Goal: Transaction & Acquisition: Purchase product/service

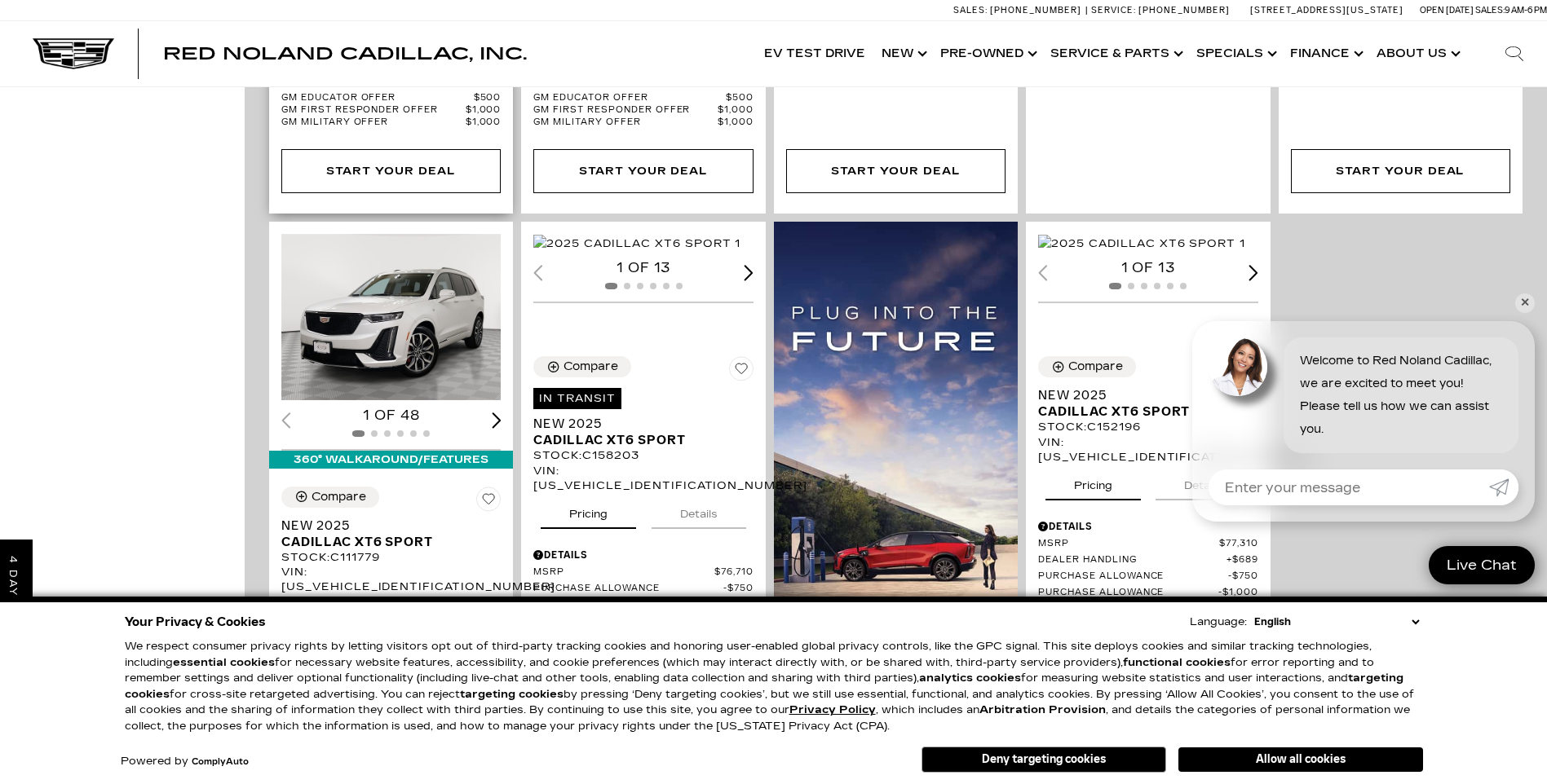
scroll to position [1141, 0]
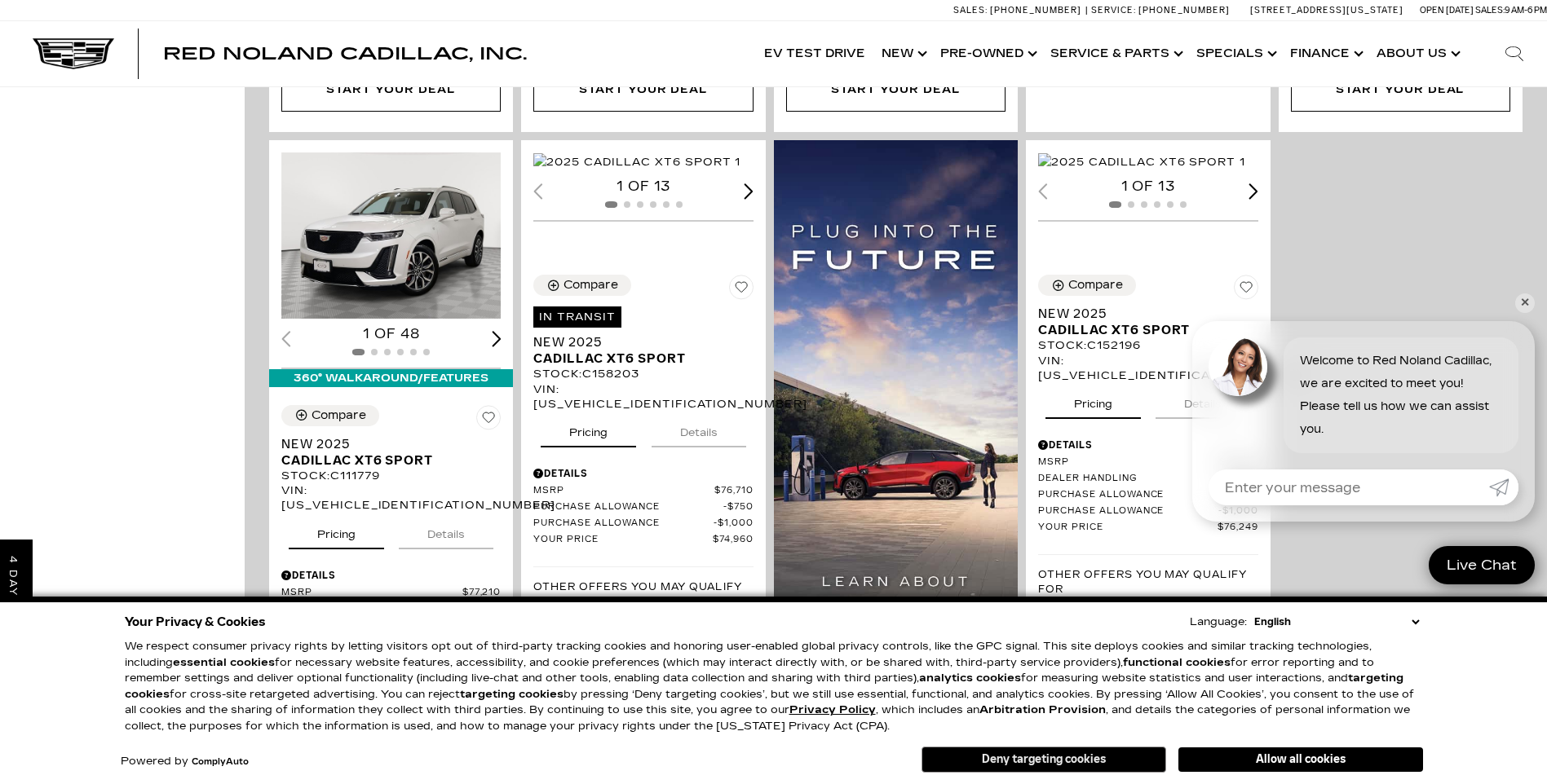
click at [1128, 770] on button "Deny targeting cookies" at bounding box center [1043, 759] width 244 height 26
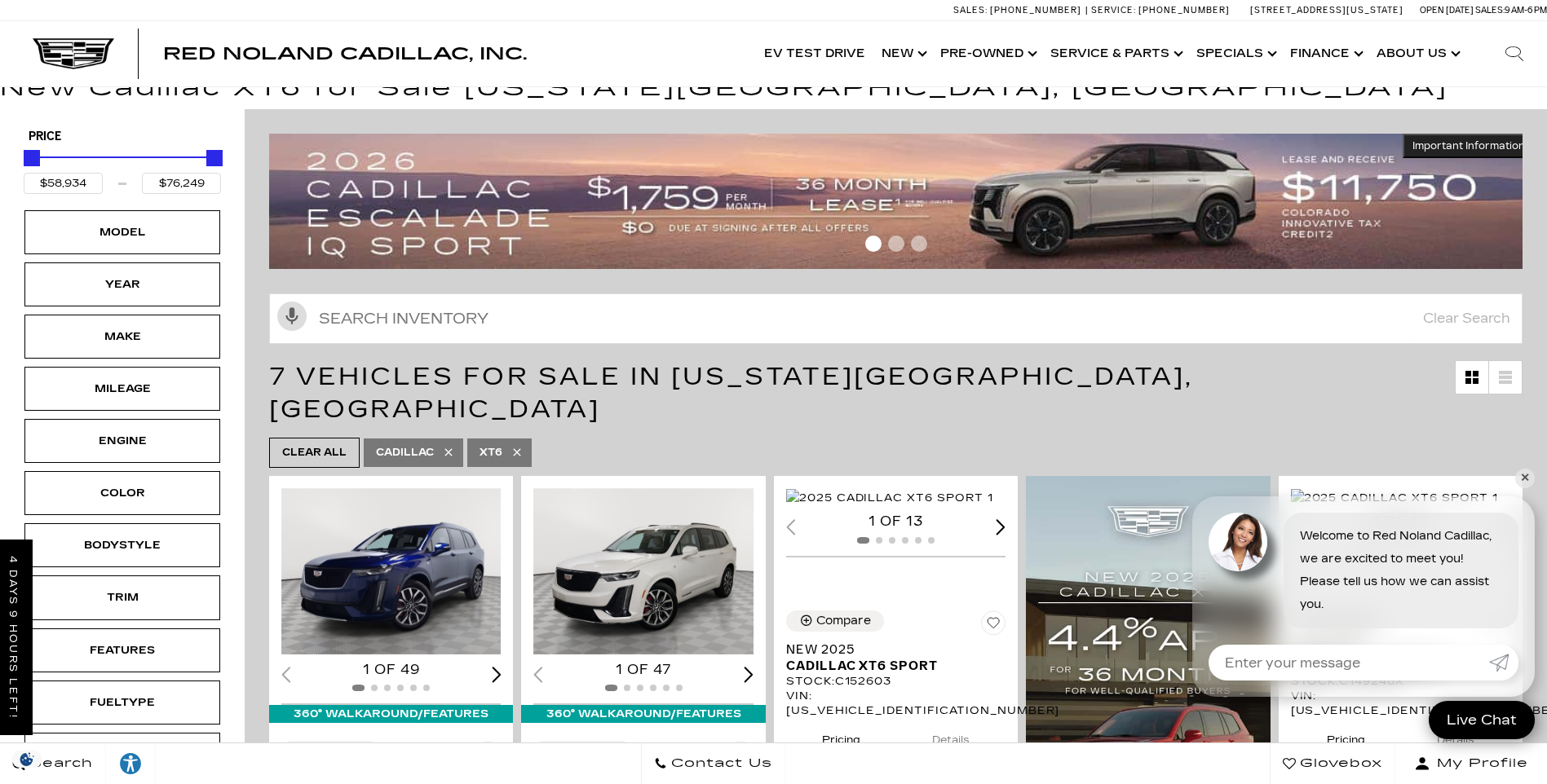
scroll to position [0, 0]
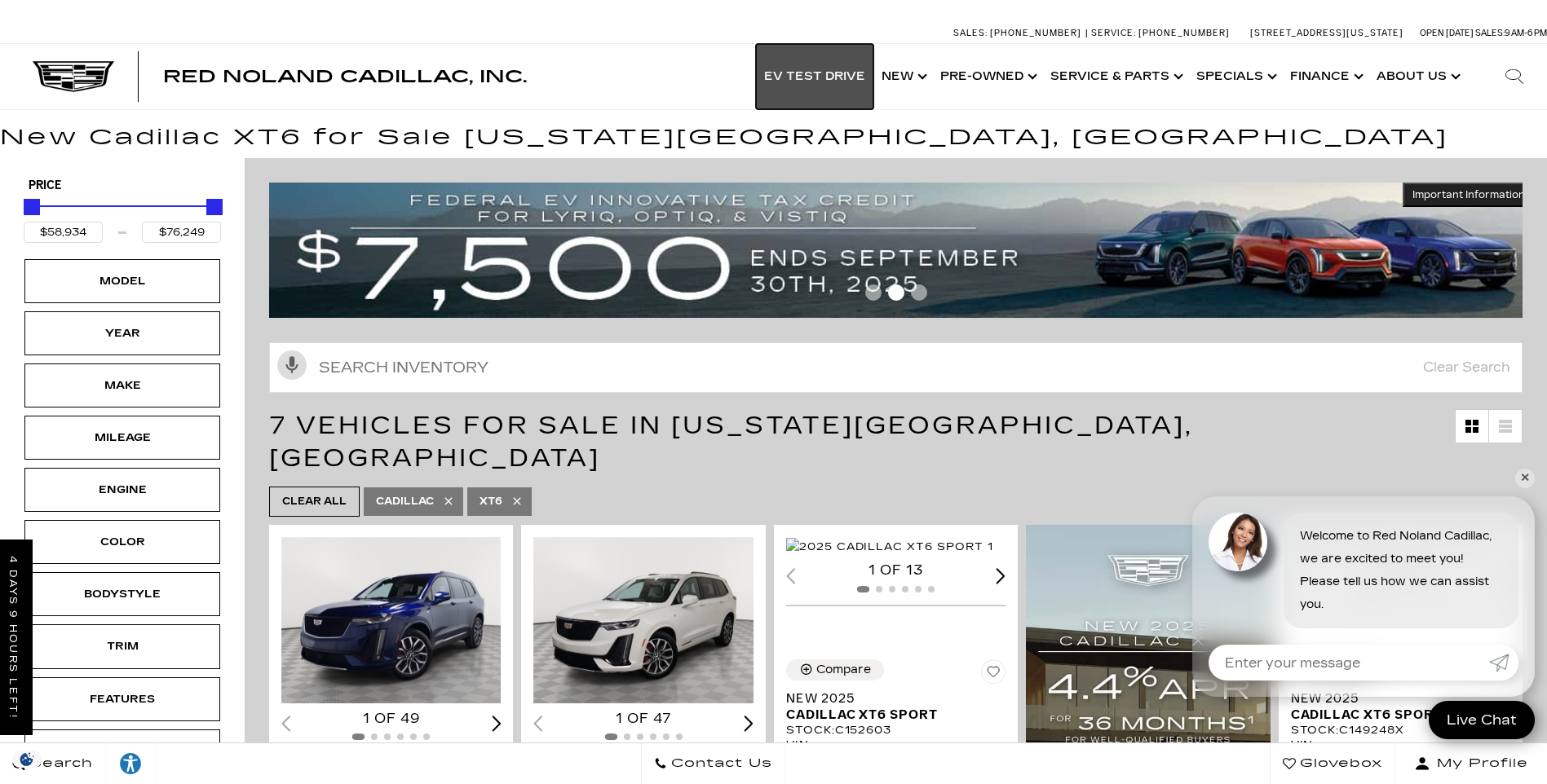
click at [801, 77] on link "EV Test Drive" at bounding box center [815, 76] width 118 height 66
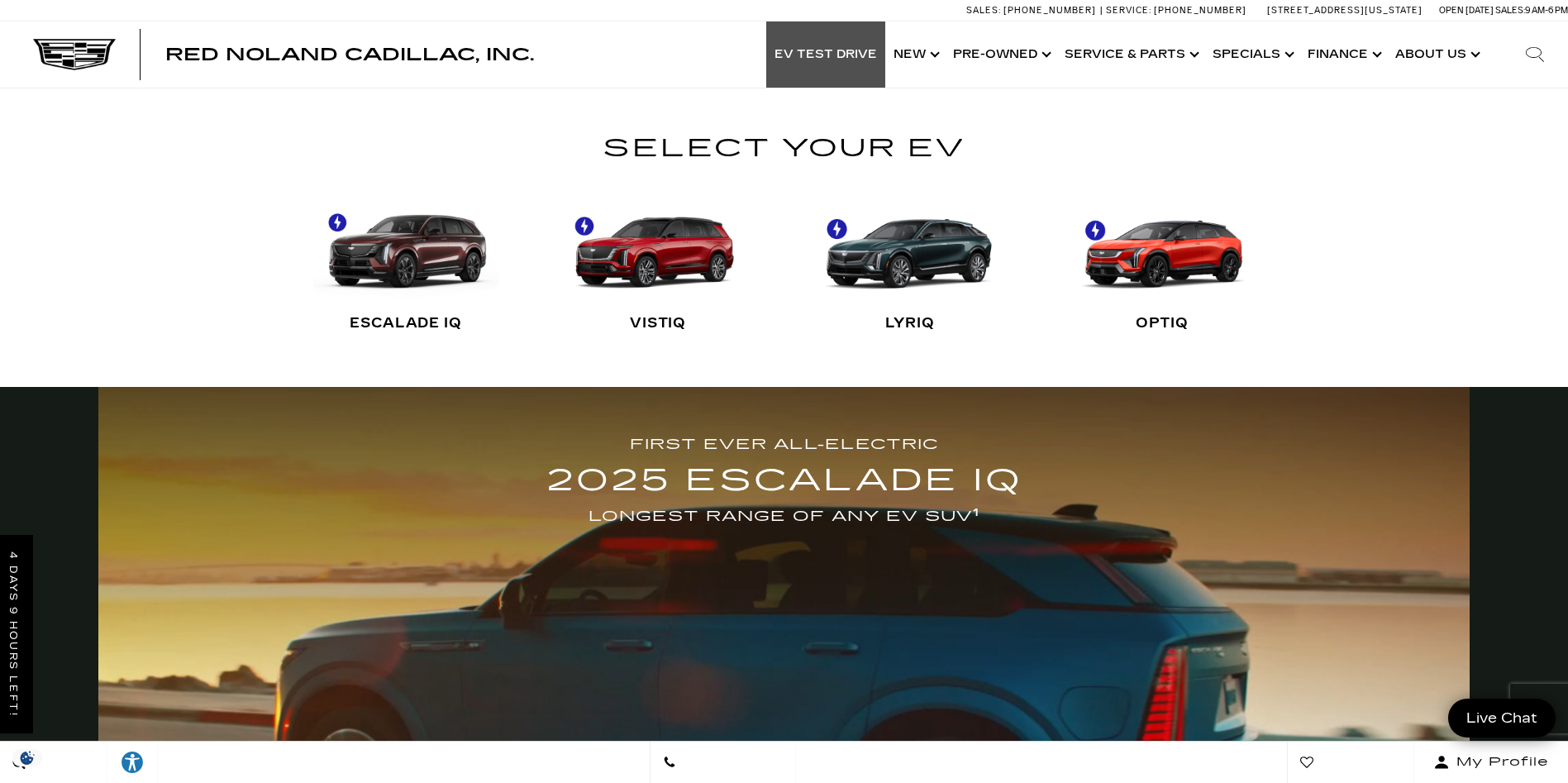
click at [681, 259] on link "VISTIQ" at bounding box center [658, 265] width 186 height 166
click at [1539, 49] on icon "Search" at bounding box center [1534, 52] width 15 height 11
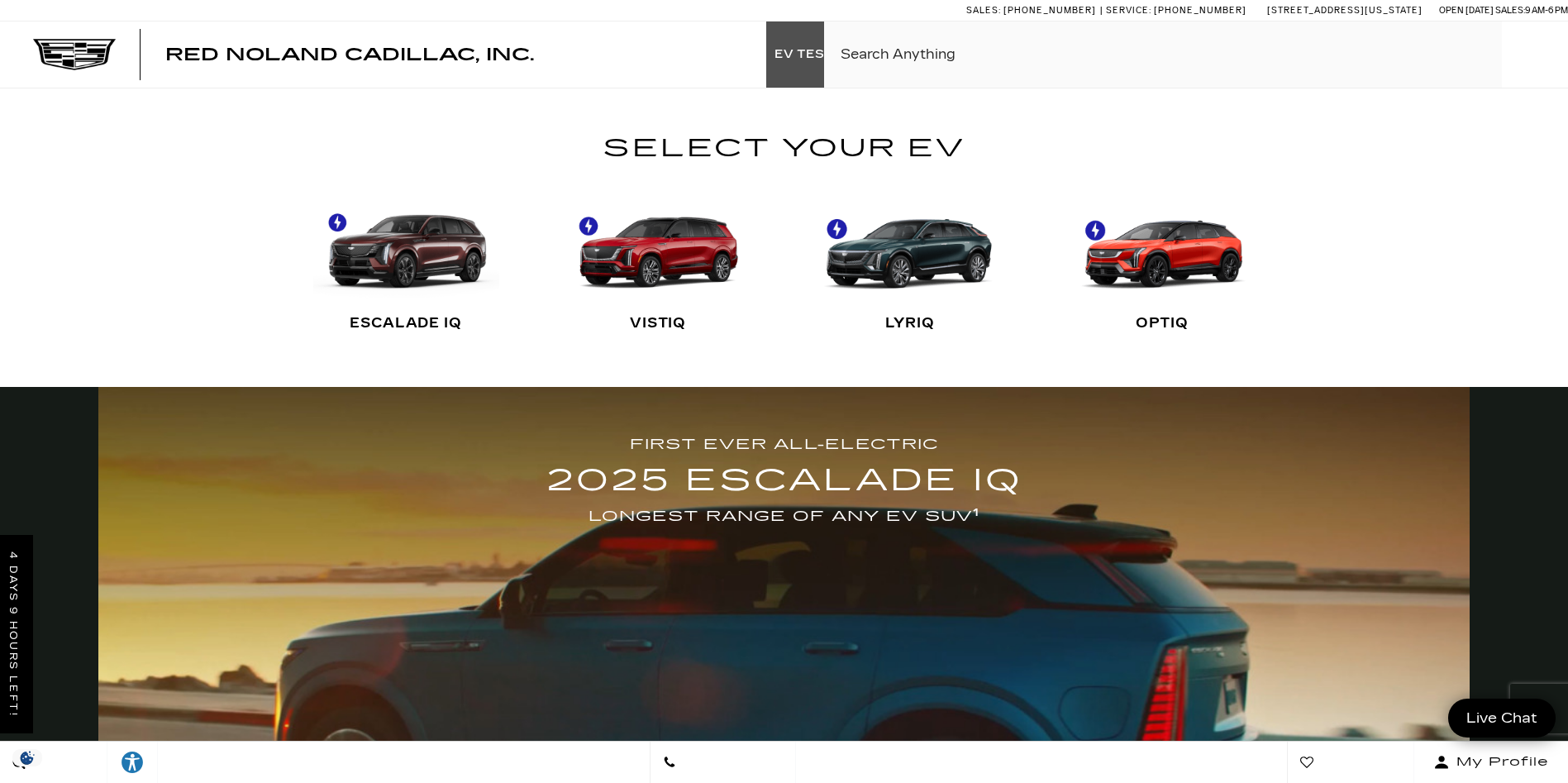
click at [914, 51] on input "Search Click enter to submit" at bounding box center [1196, 54] width 744 height 67
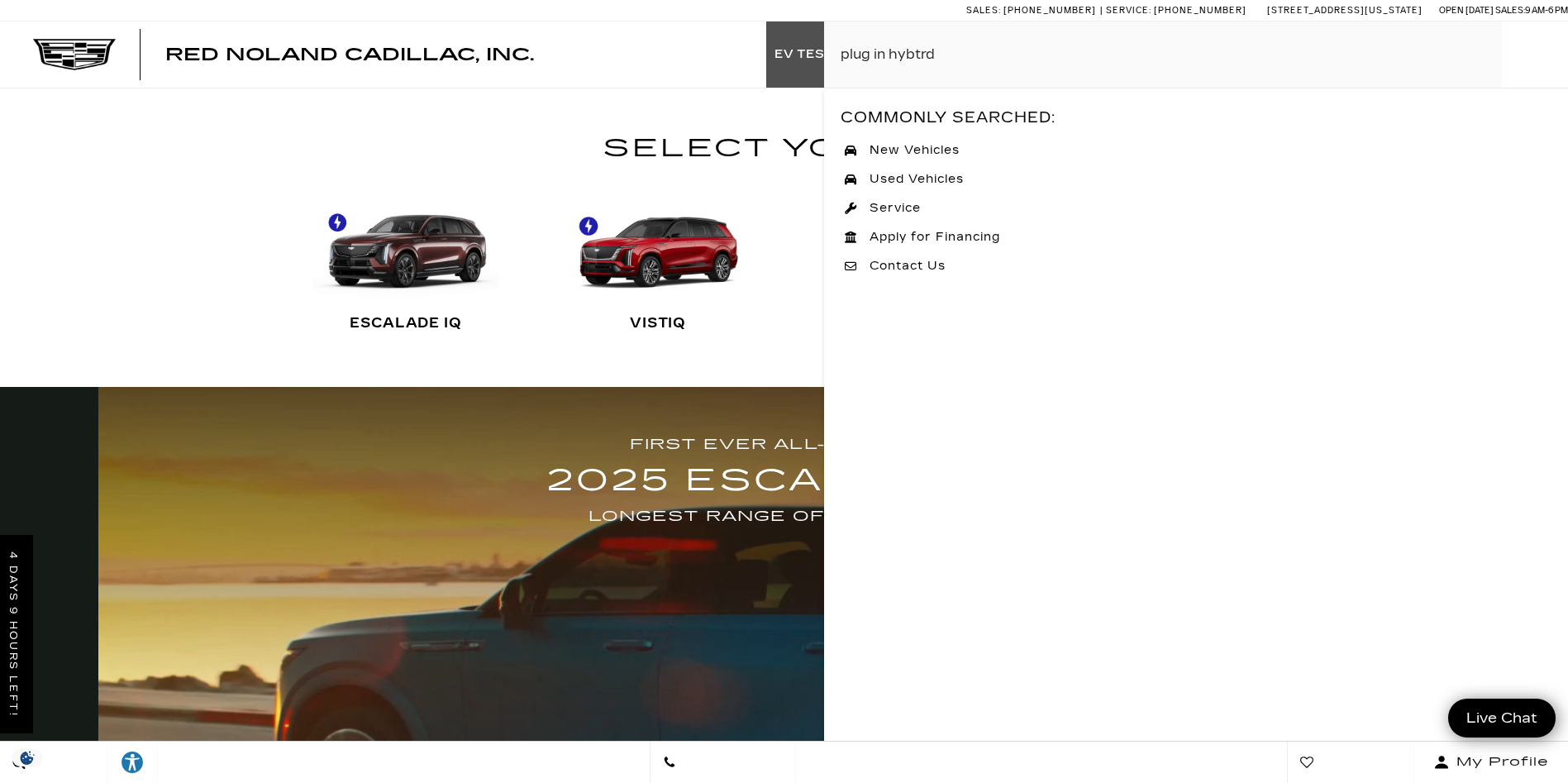
type input "plug in hybtrd"
click at [943, 149] on span "New Vehicles" at bounding box center [914, 150] width 111 height 16
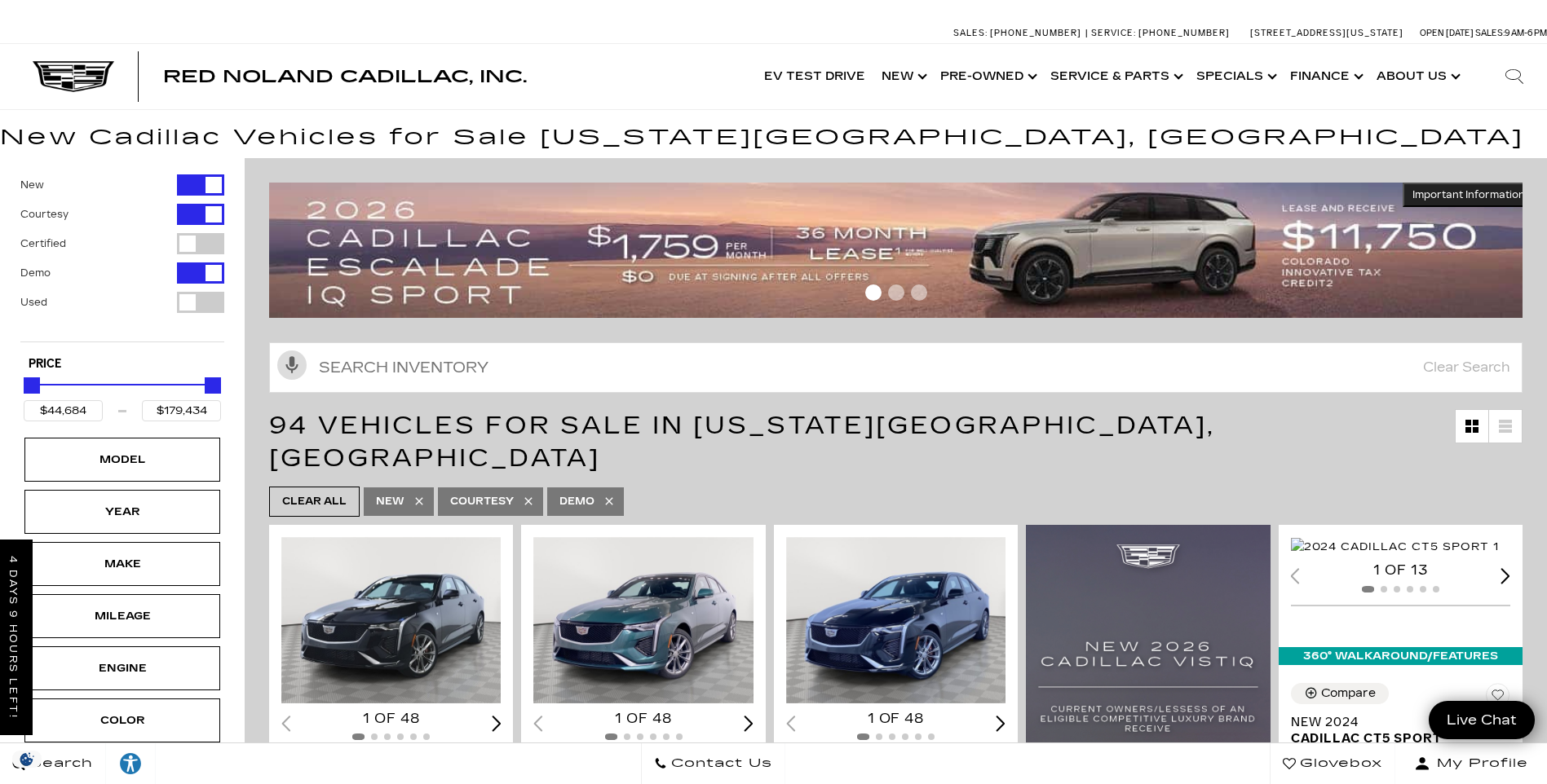
click at [1505, 84] on icon "Search" at bounding box center [1515, 76] width 20 height 20
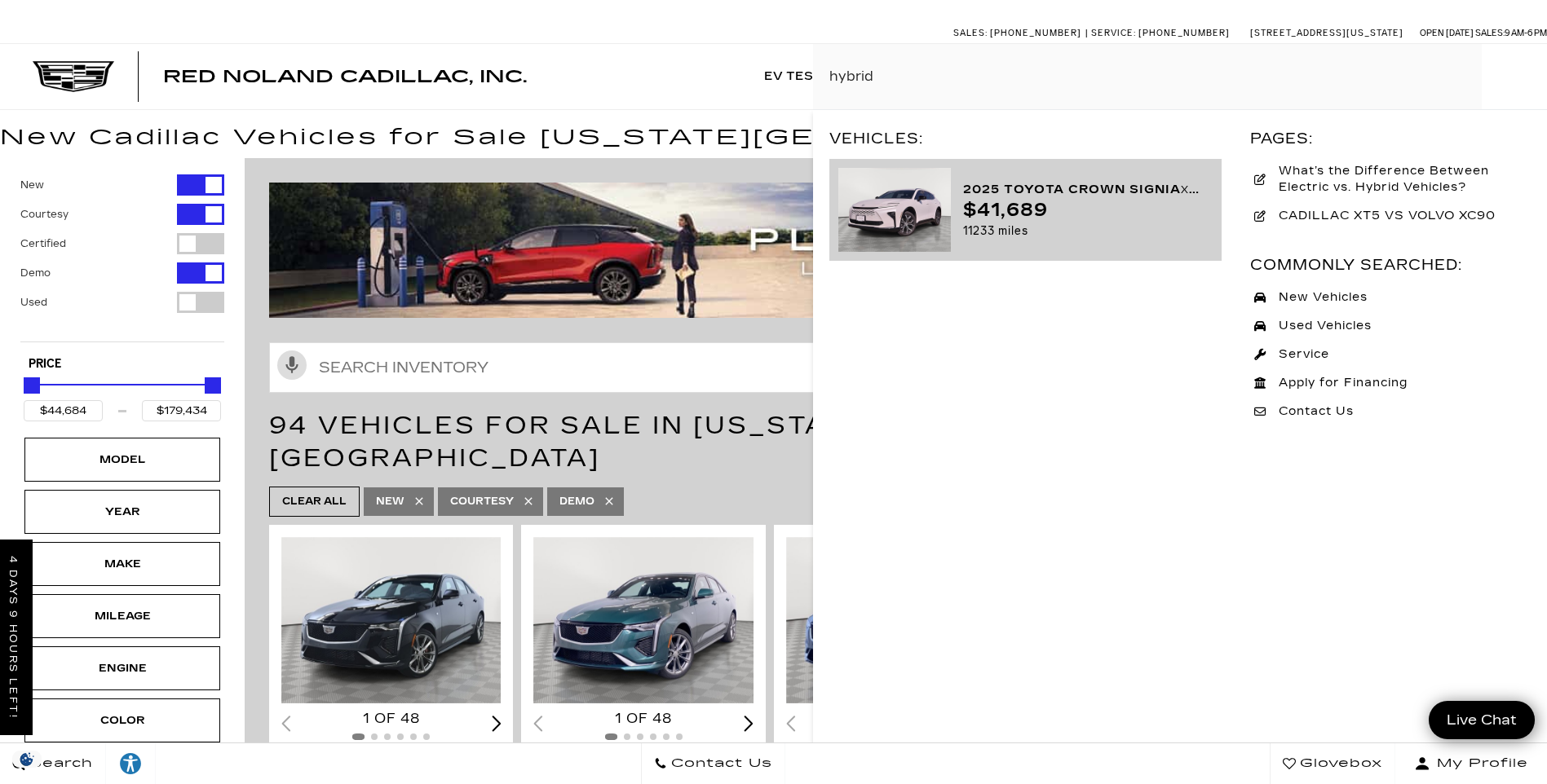
type input "hybrid"
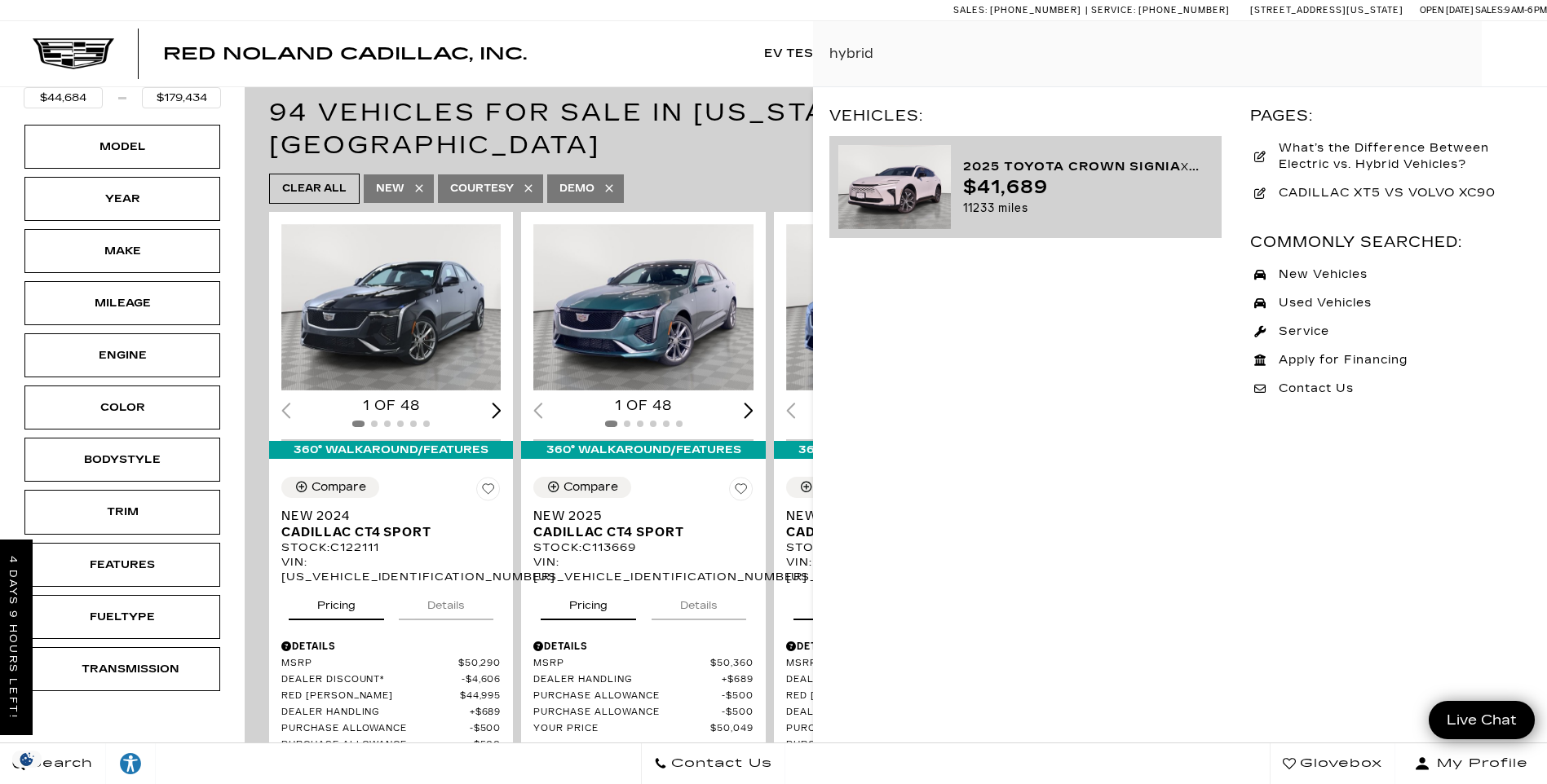
scroll to position [326, 0]
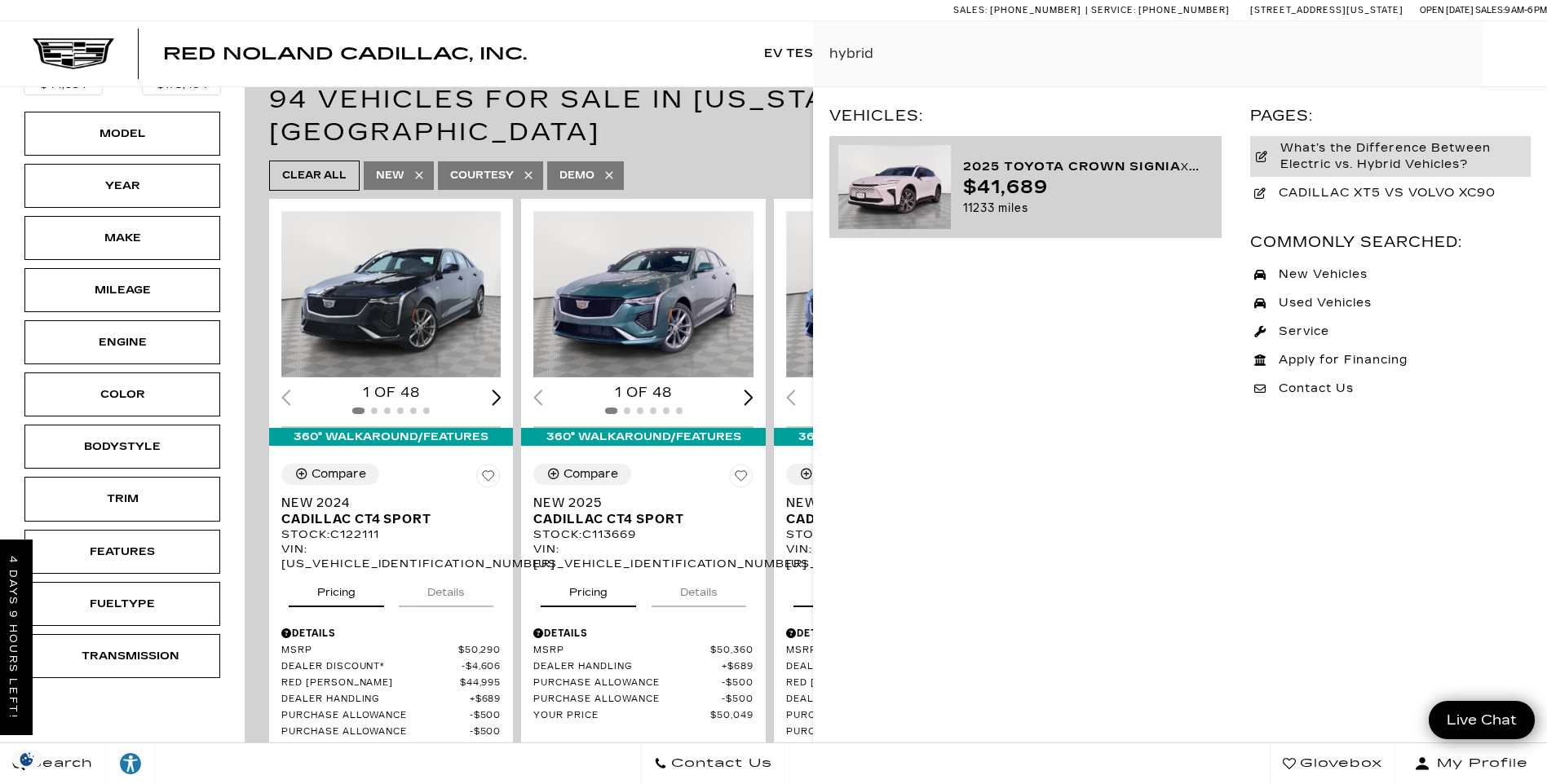
click at [1327, 159] on span "What’s the Difference Between Electric vs. Hybrid Vehicles?" at bounding box center [1398, 157] width 259 height 32
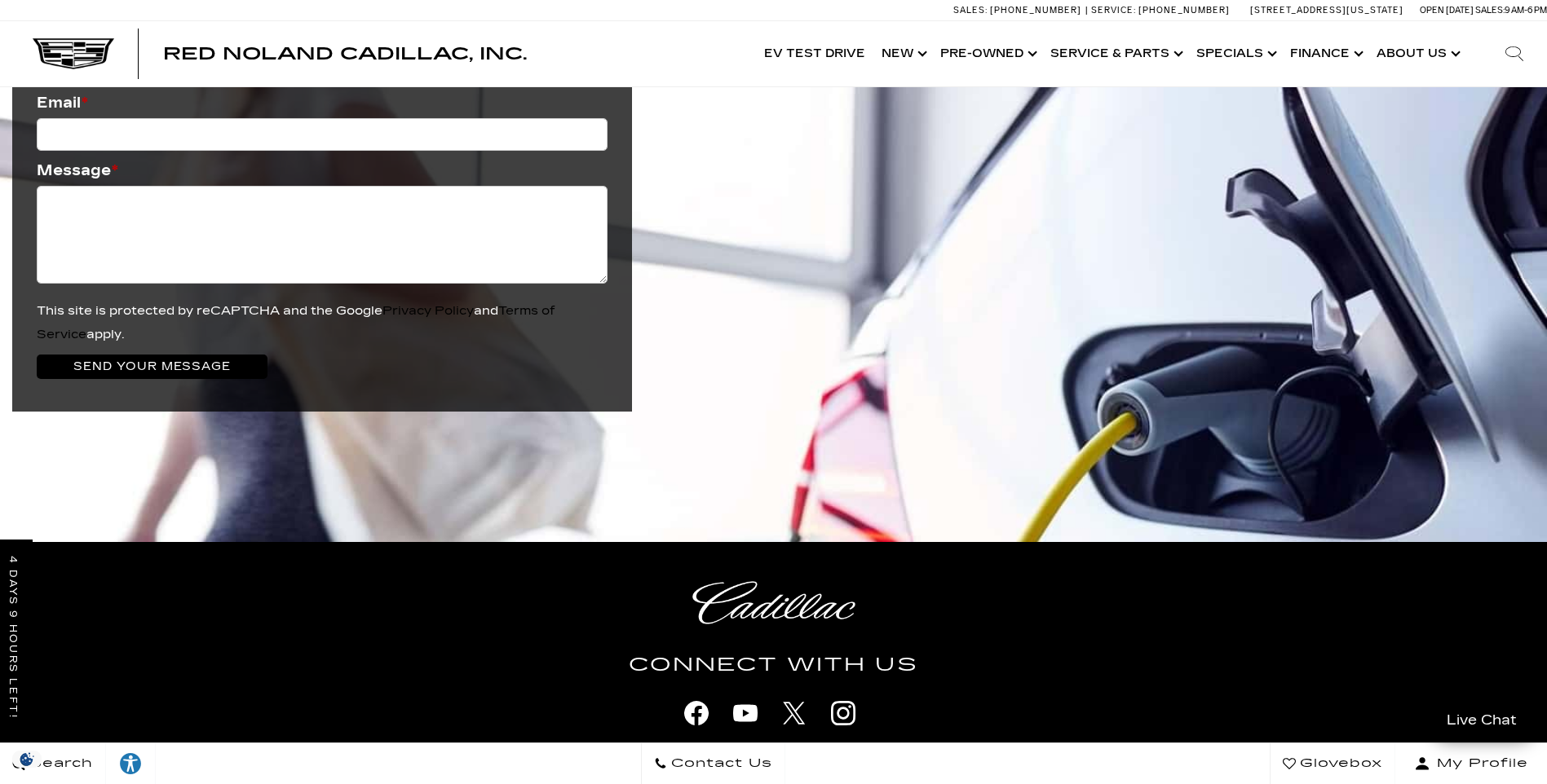
scroll to position [2935, 0]
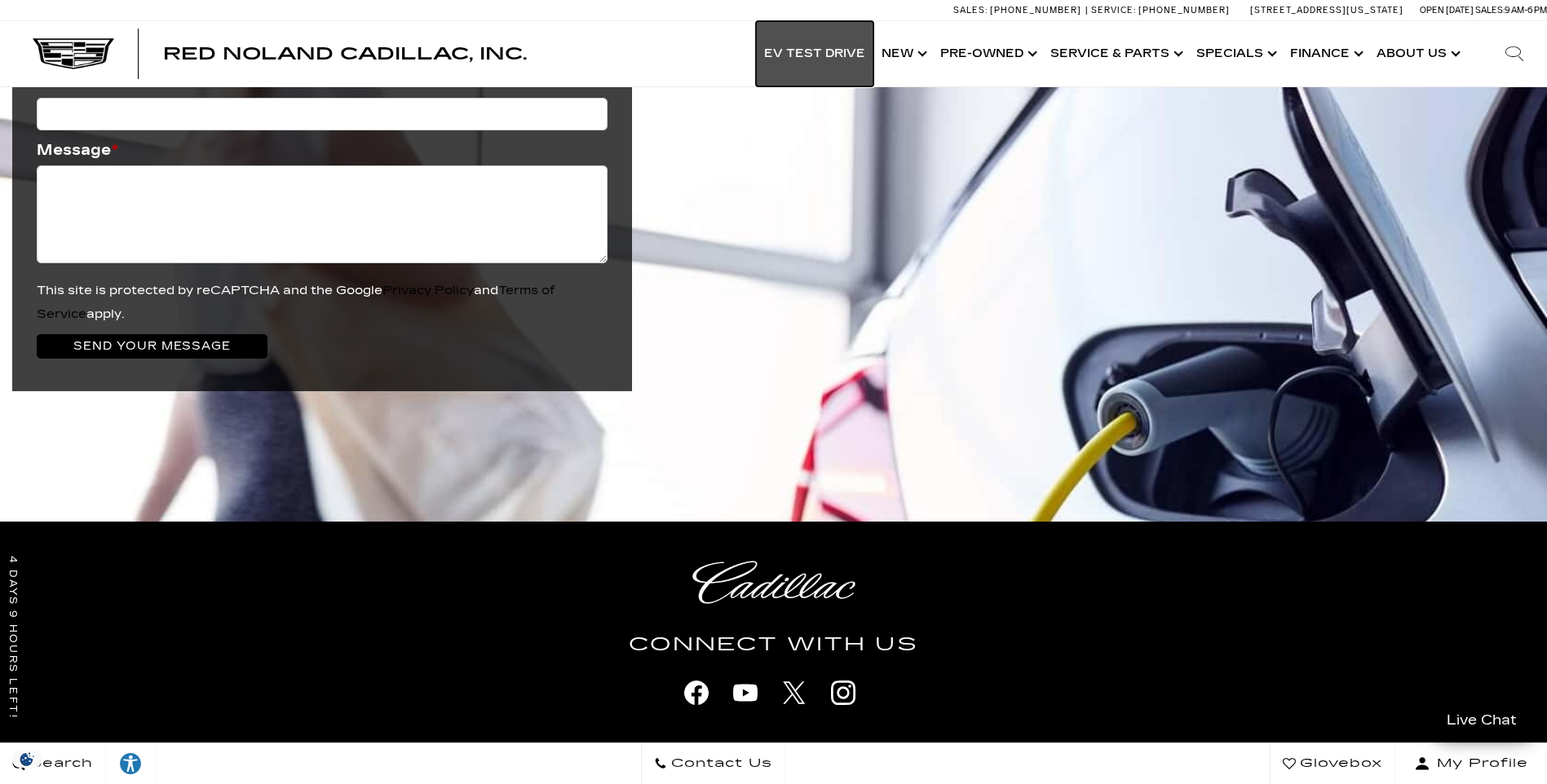
click at [838, 64] on link "EV Test Drive" at bounding box center [815, 53] width 118 height 66
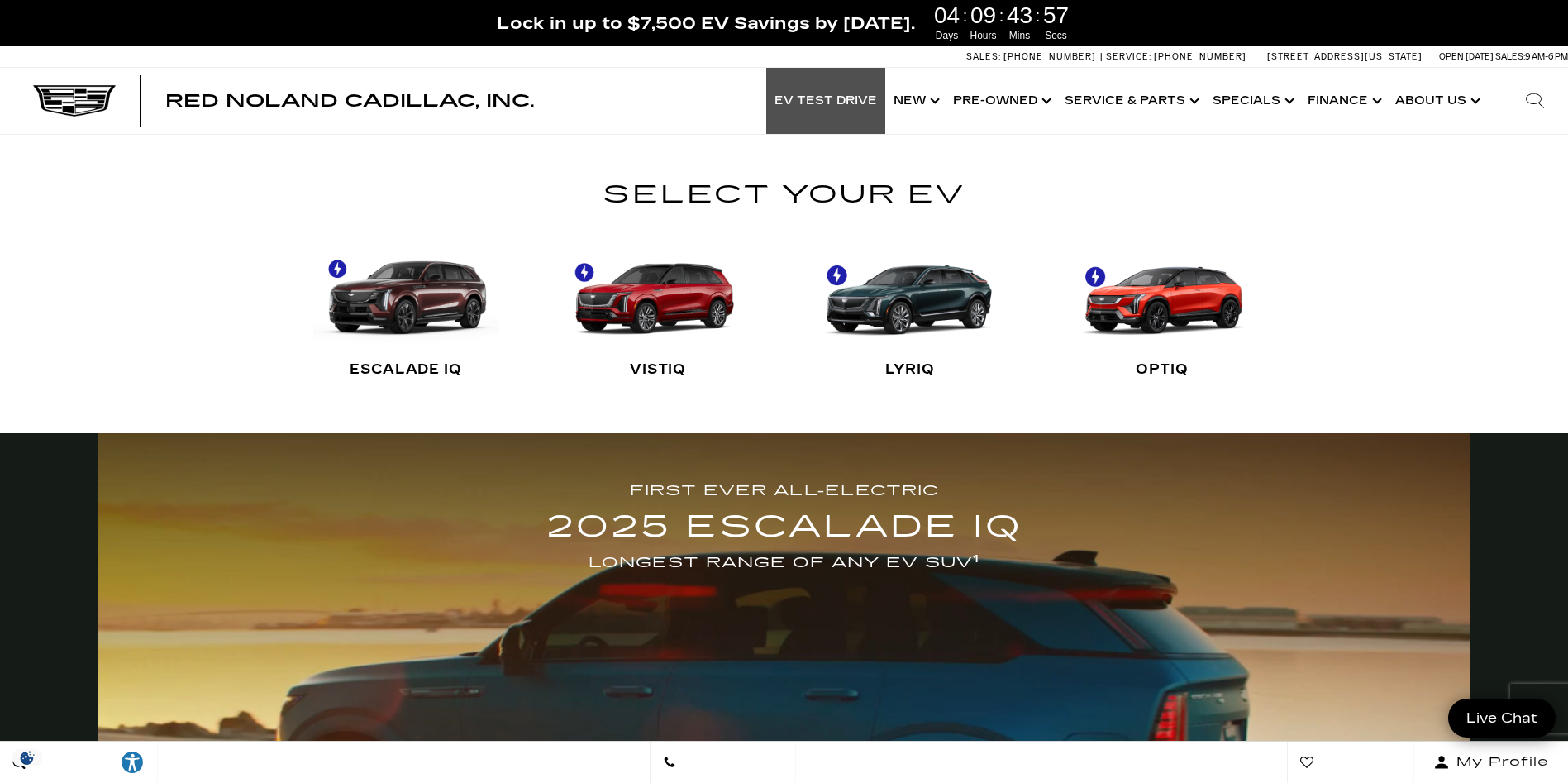
click at [669, 302] on link "VISTIQ" at bounding box center [658, 311] width 186 height 166
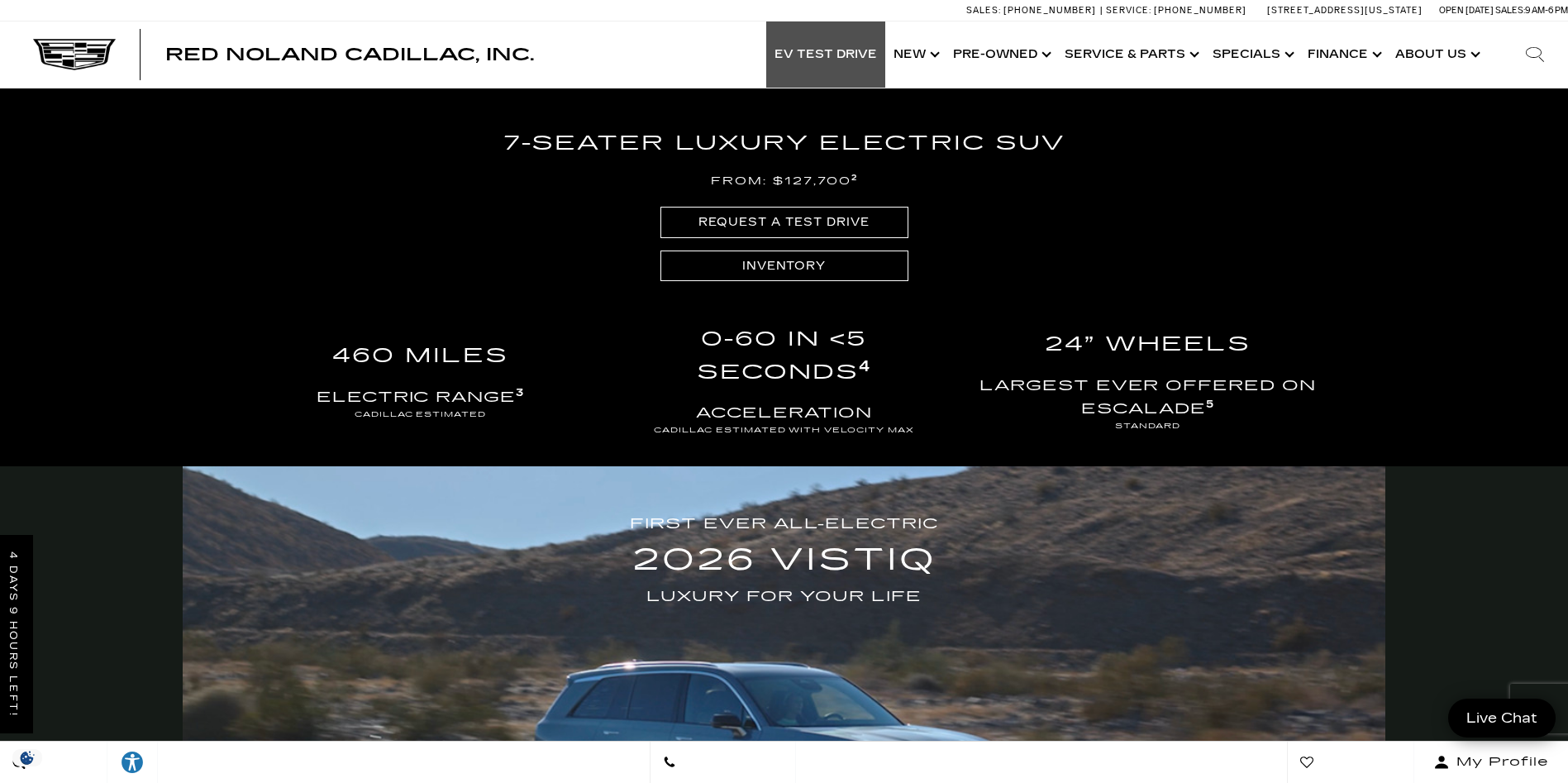
scroll to position [1247, 0]
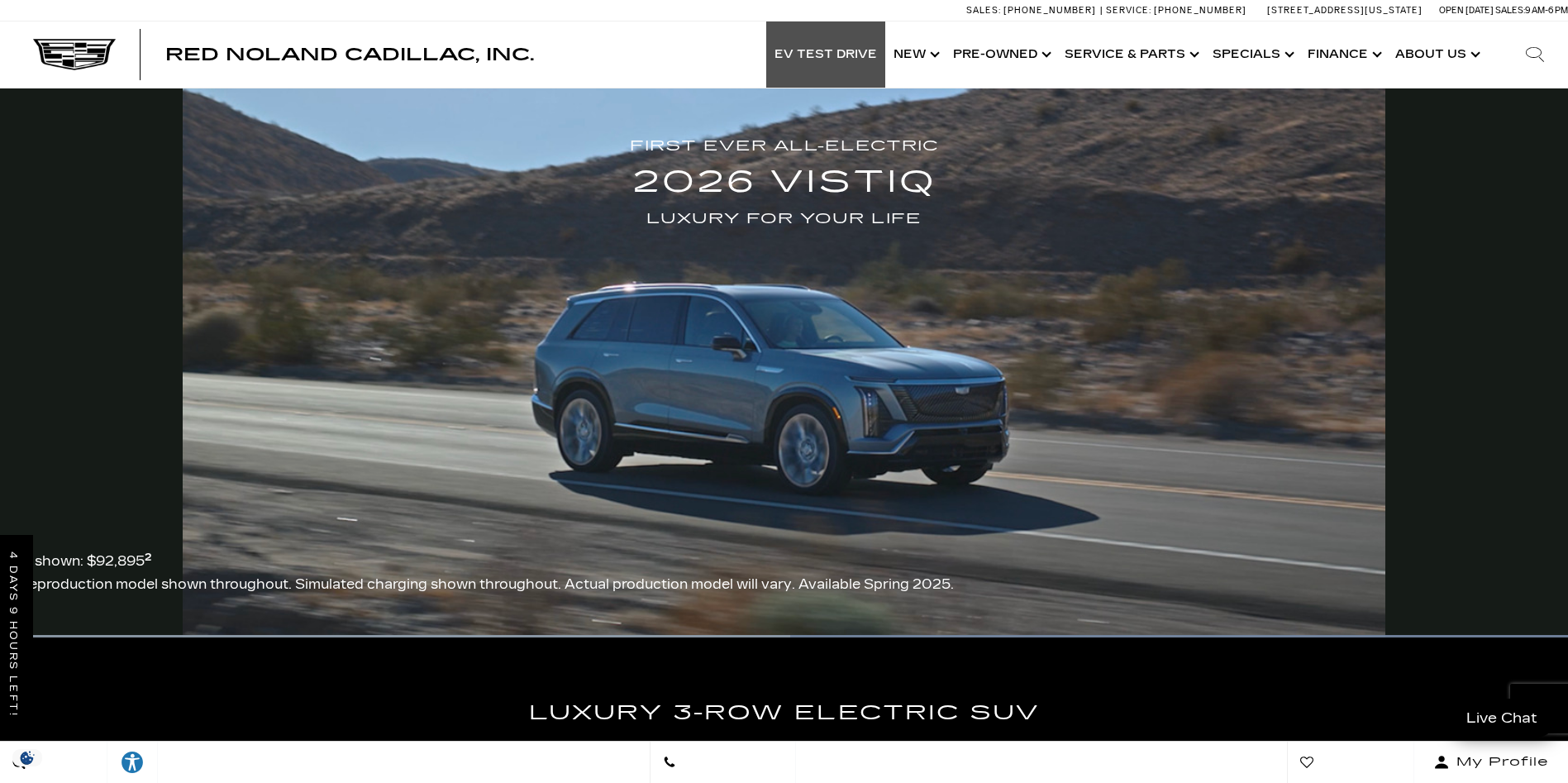
click at [822, 48] on link "EV Test Drive" at bounding box center [826, 54] width 120 height 67
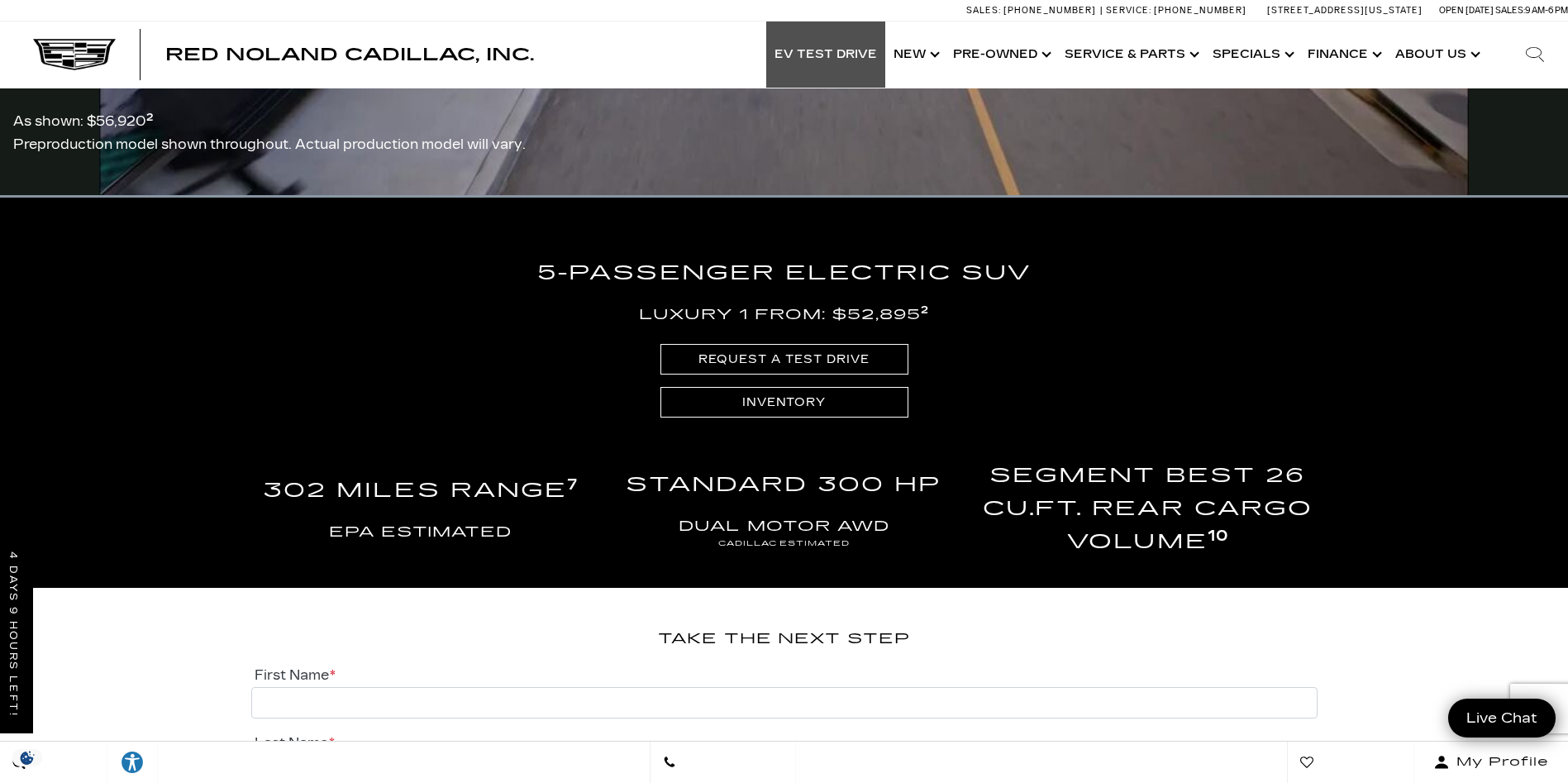
scroll to position [3685, 0]
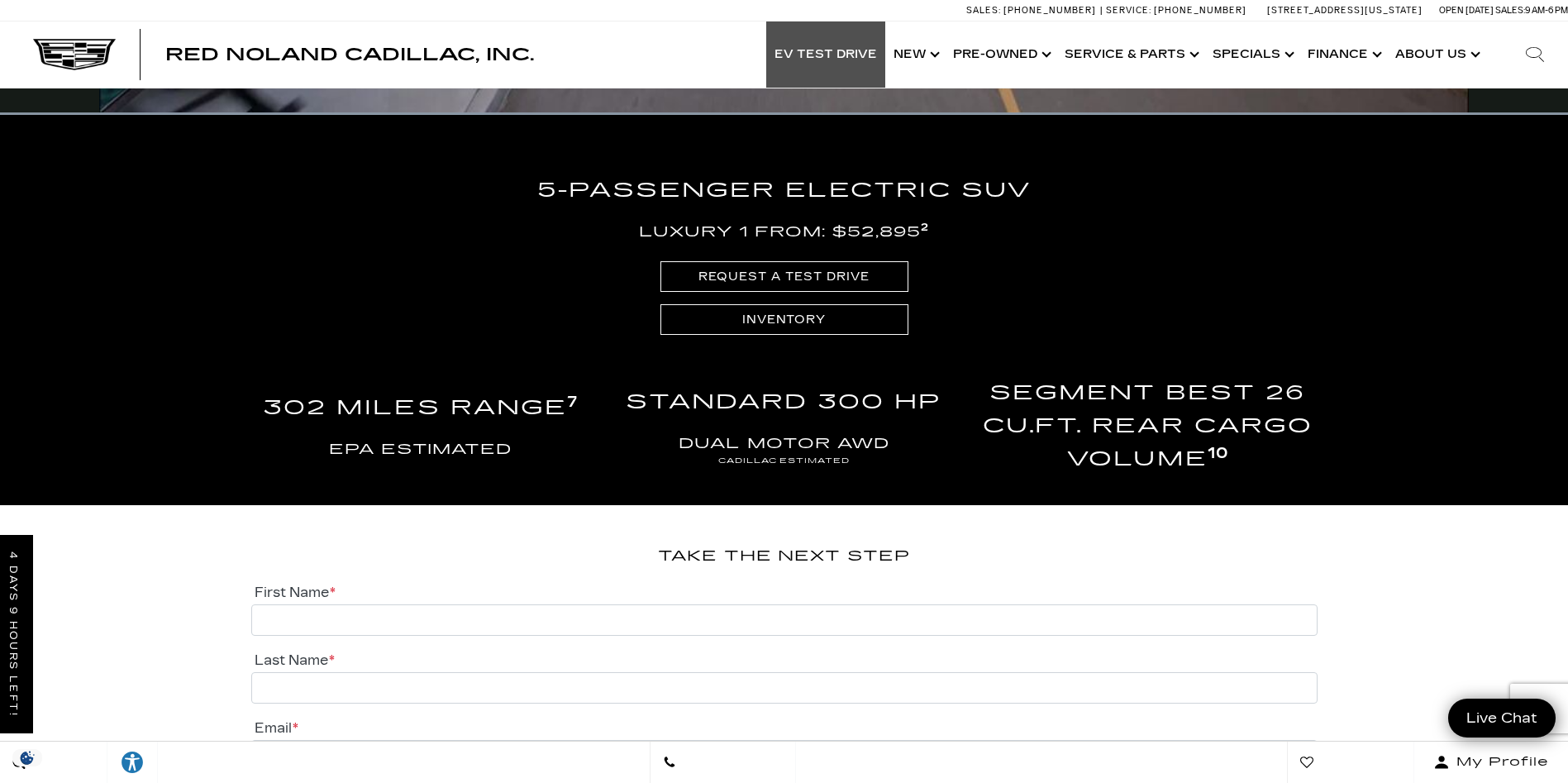
click at [772, 454] on h5 "DUAL MOTOR AWD CADILLAC ESTIMATED" at bounding box center [784, 450] width 339 height 35
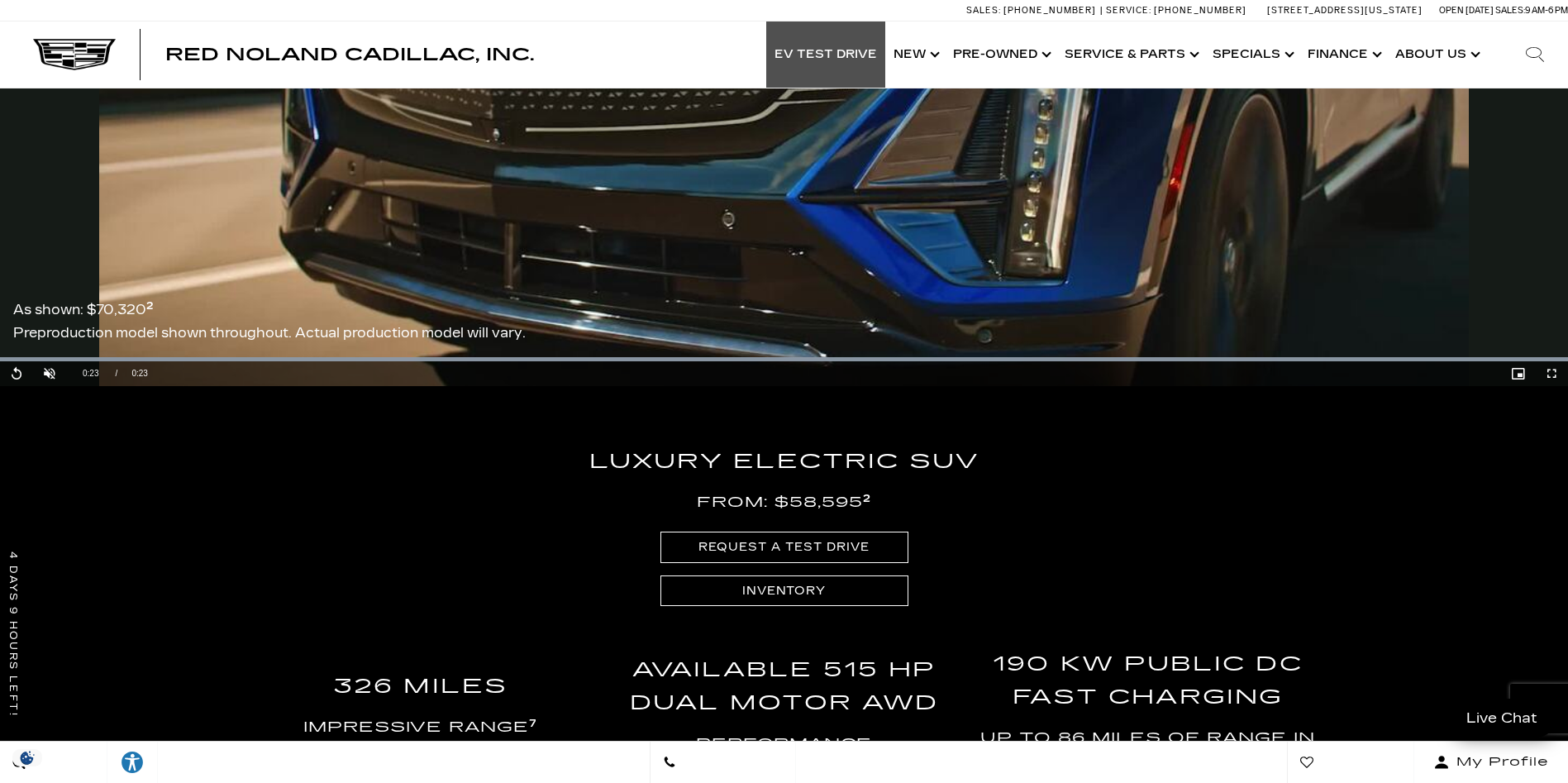
scroll to position [2433, 0]
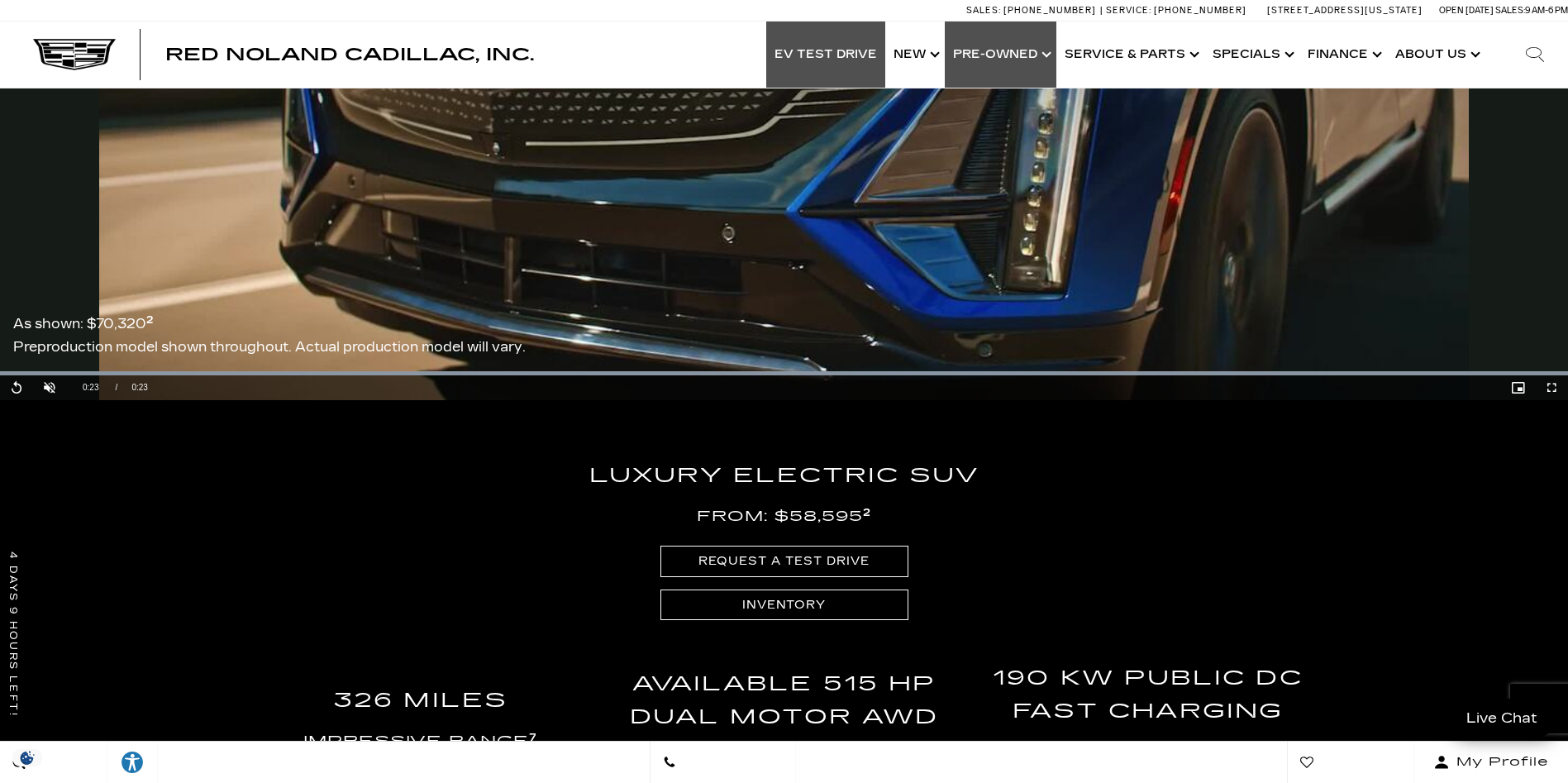
click at [1006, 61] on link "Show Pre-Owned" at bounding box center [1001, 54] width 112 height 67
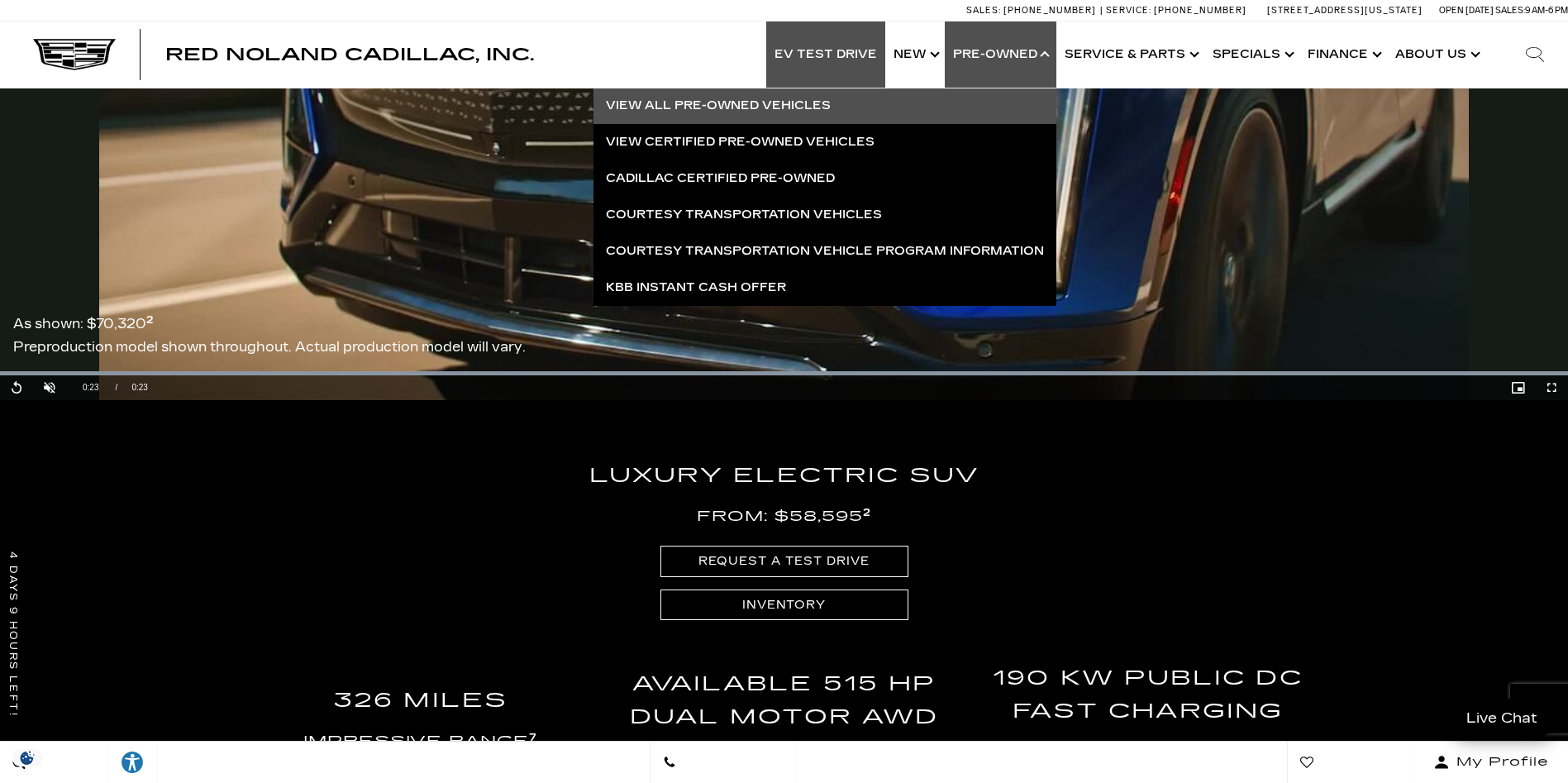
click at [811, 105] on link "View All Pre-Owned Vehicles" at bounding box center [825, 106] width 463 height 37
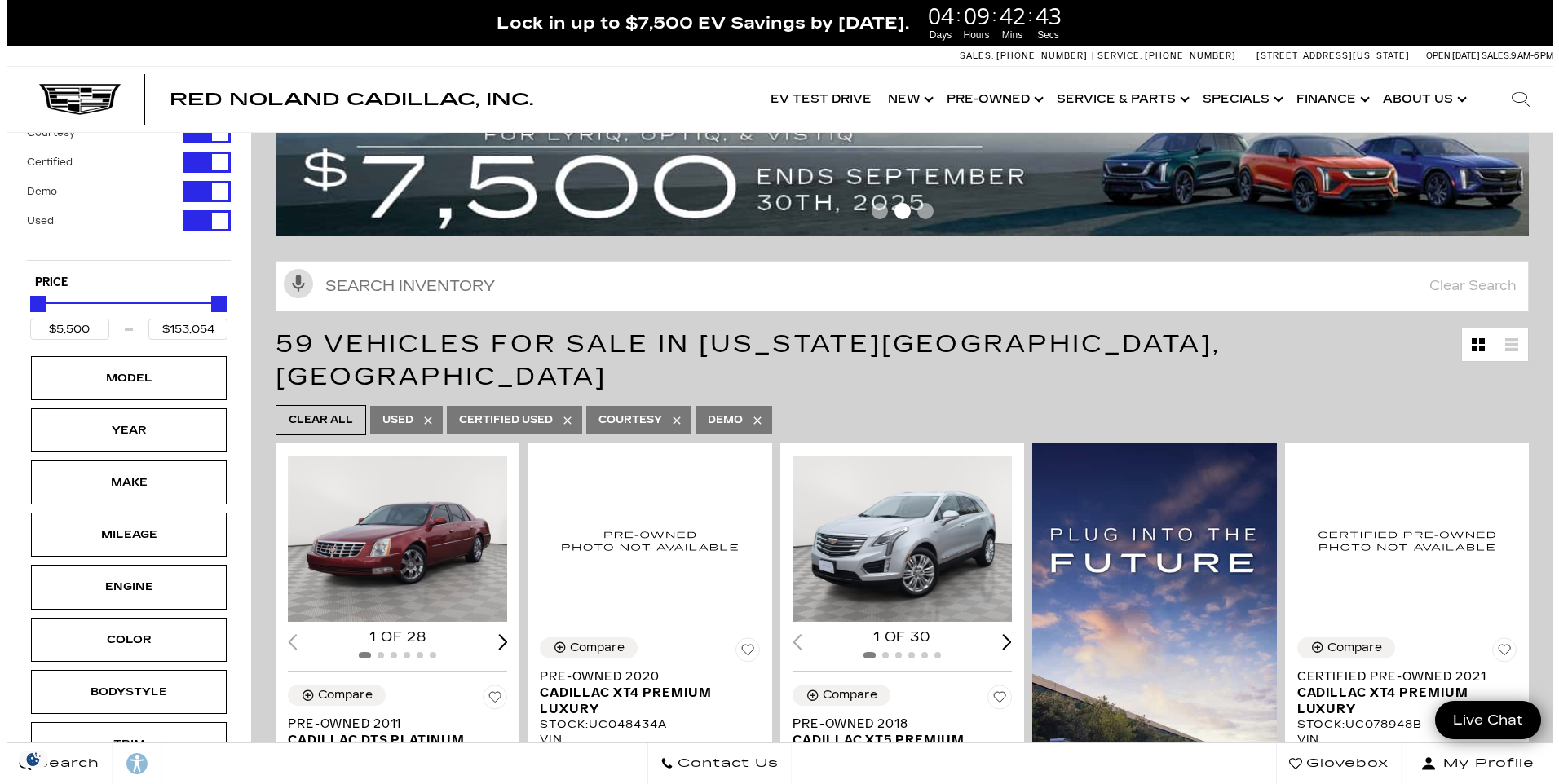
scroll to position [163, 0]
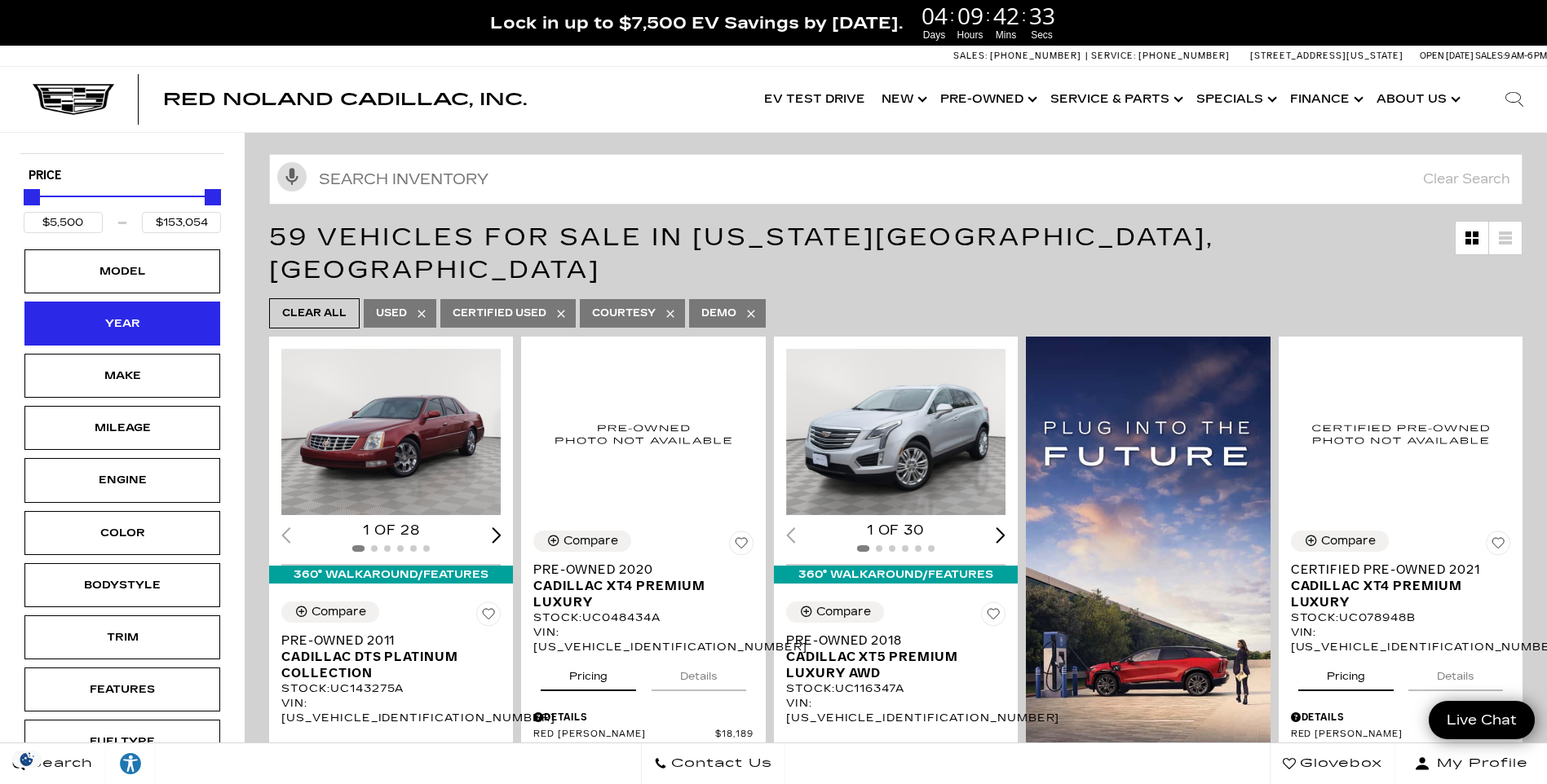
click at [178, 322] on div "Year" at bounding box center [123, 323] width 196 height 44
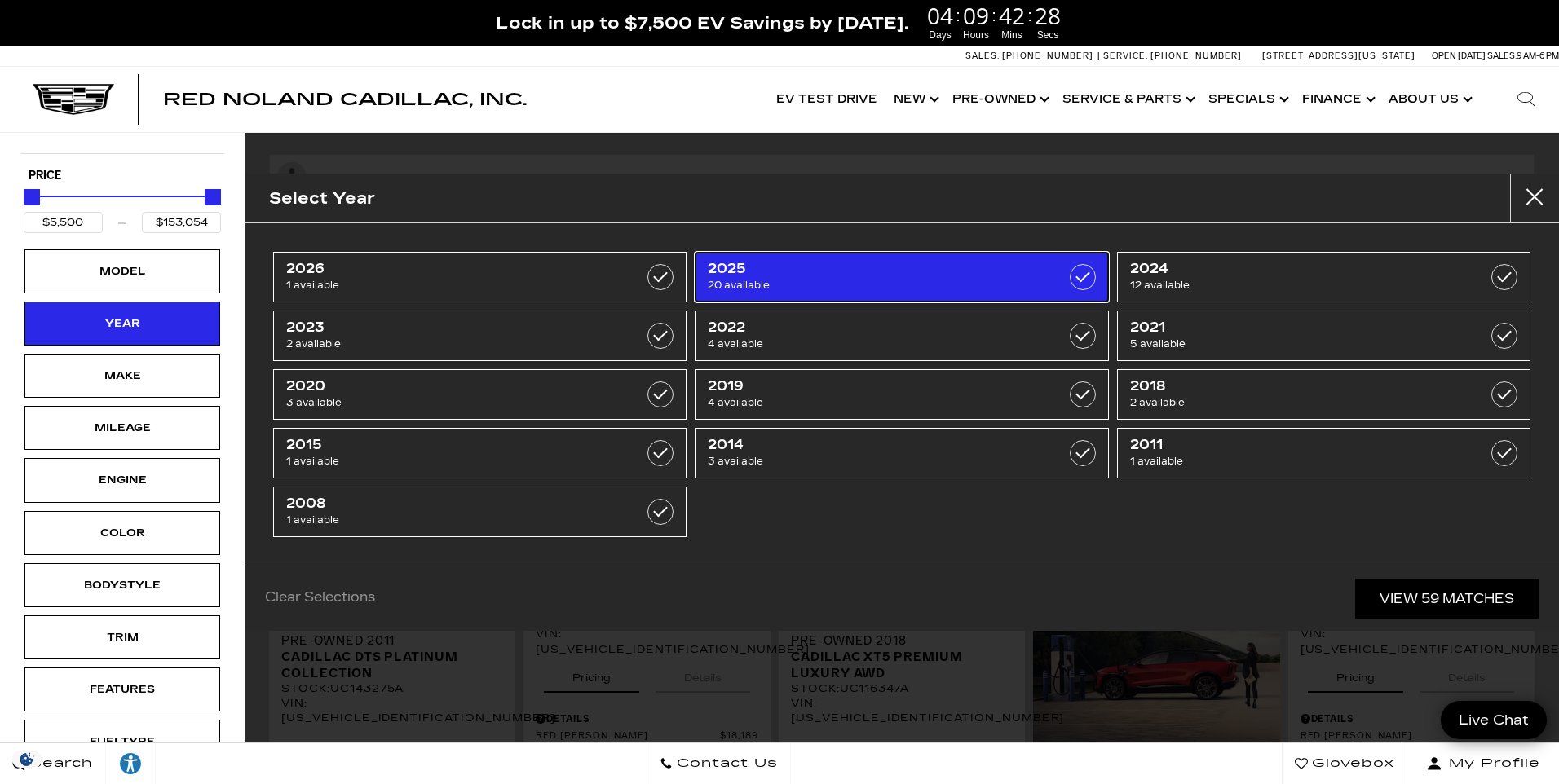
click at [732, 269] on span "2025" at bounding box center [873, 269] width 330 height 16
type input "$41,689"
checkbox input "true"
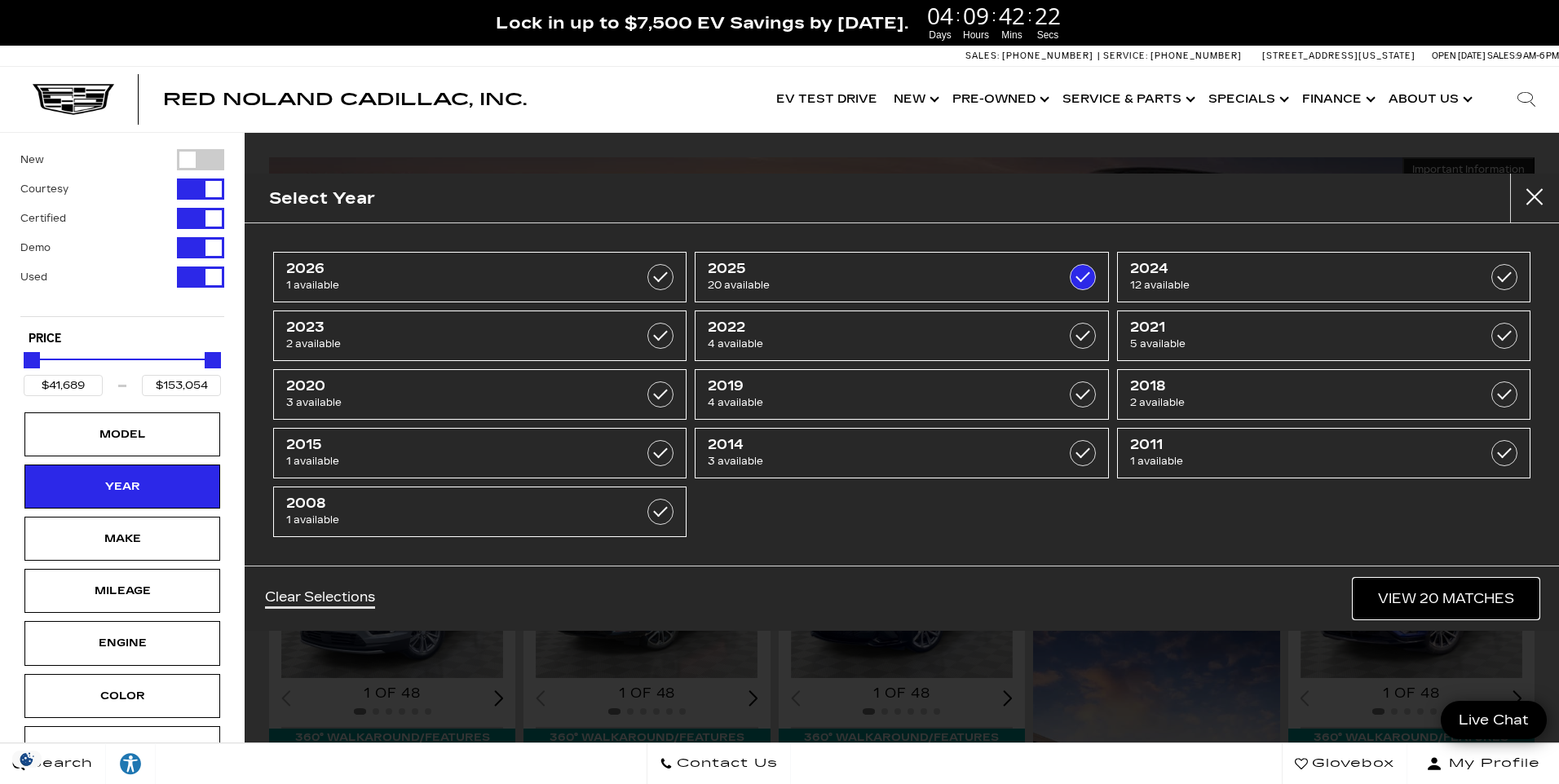
click at [1433, 593] on link "View 20 Matches" at bounding box center [1446, 599] width 185 height 40
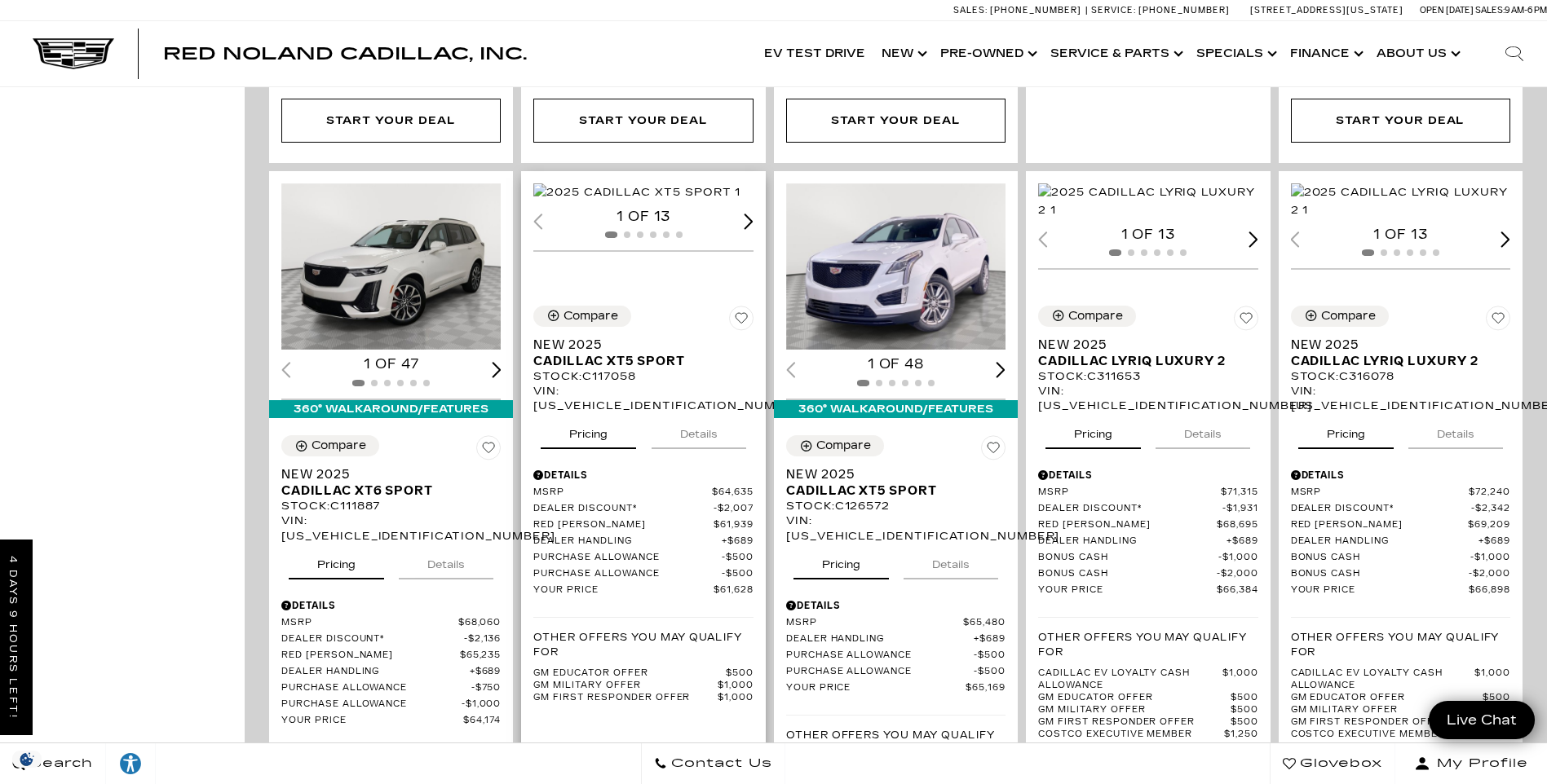
scroll to position [1141, 0]
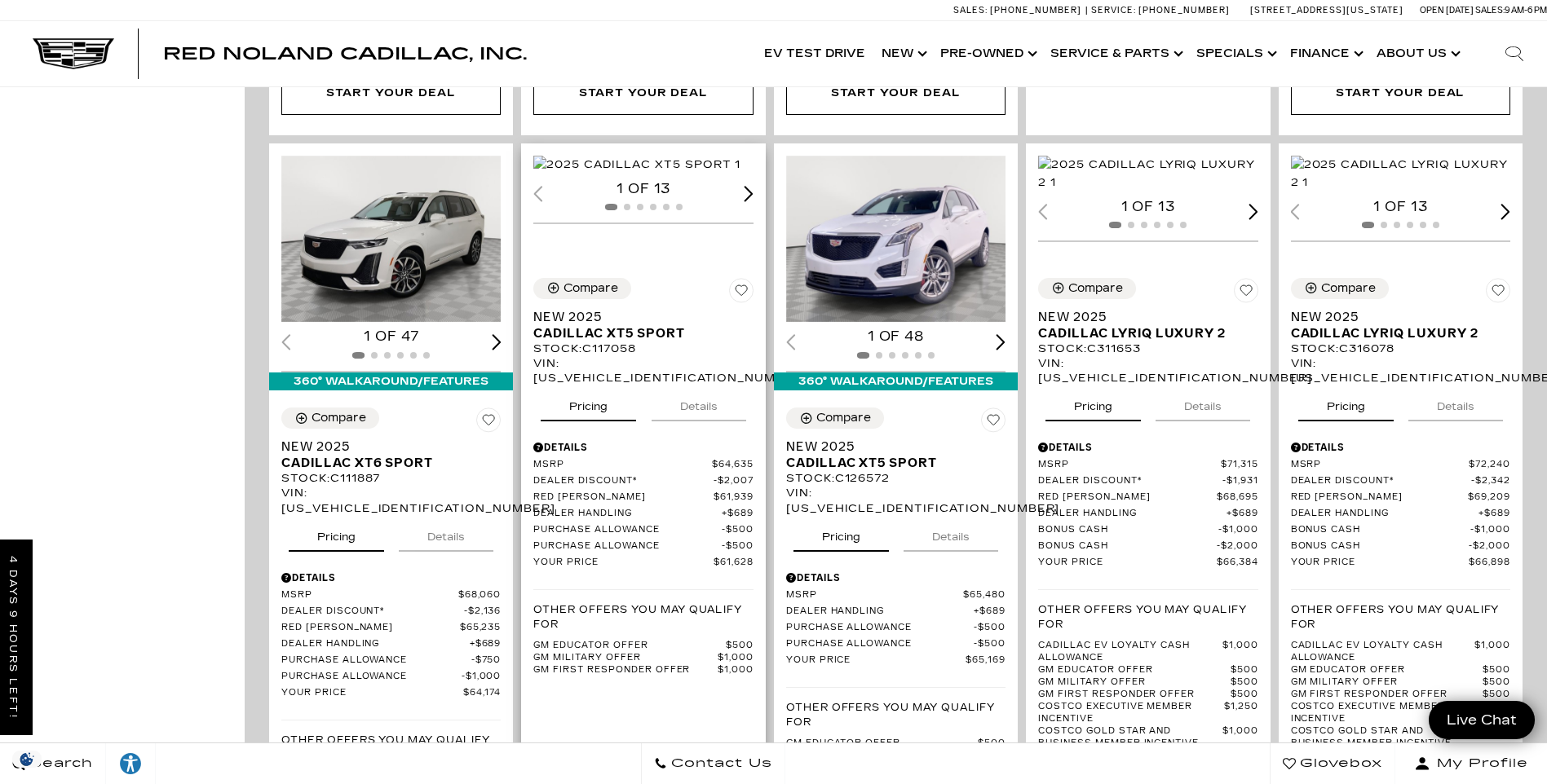
click at [754, 201] on div "Next slide" at bounding box center [748, 194] width 10 height 15
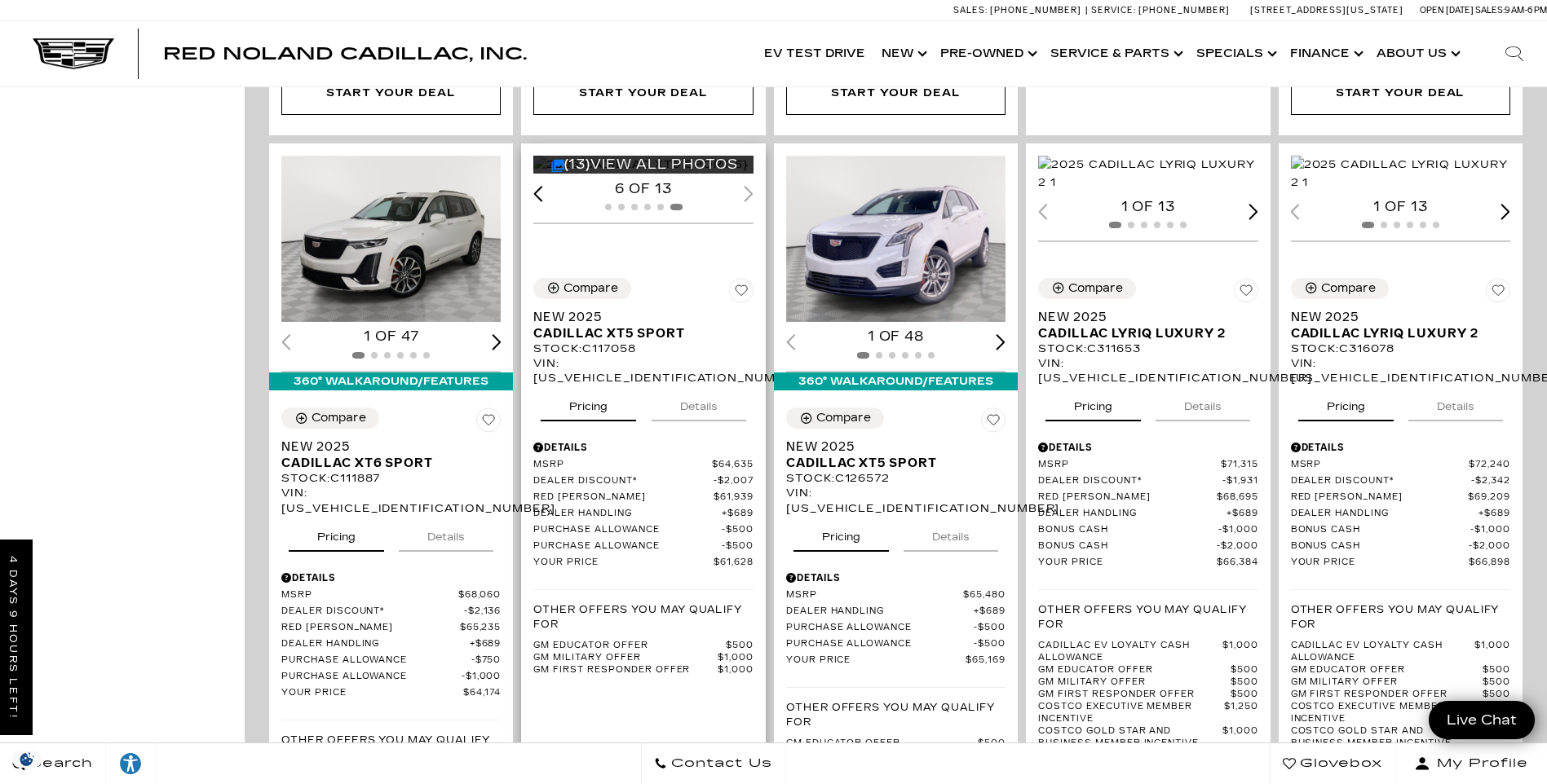
click at [753, 198] on div "6 of 13" at bounding box center [643, 189] width 220 height 18
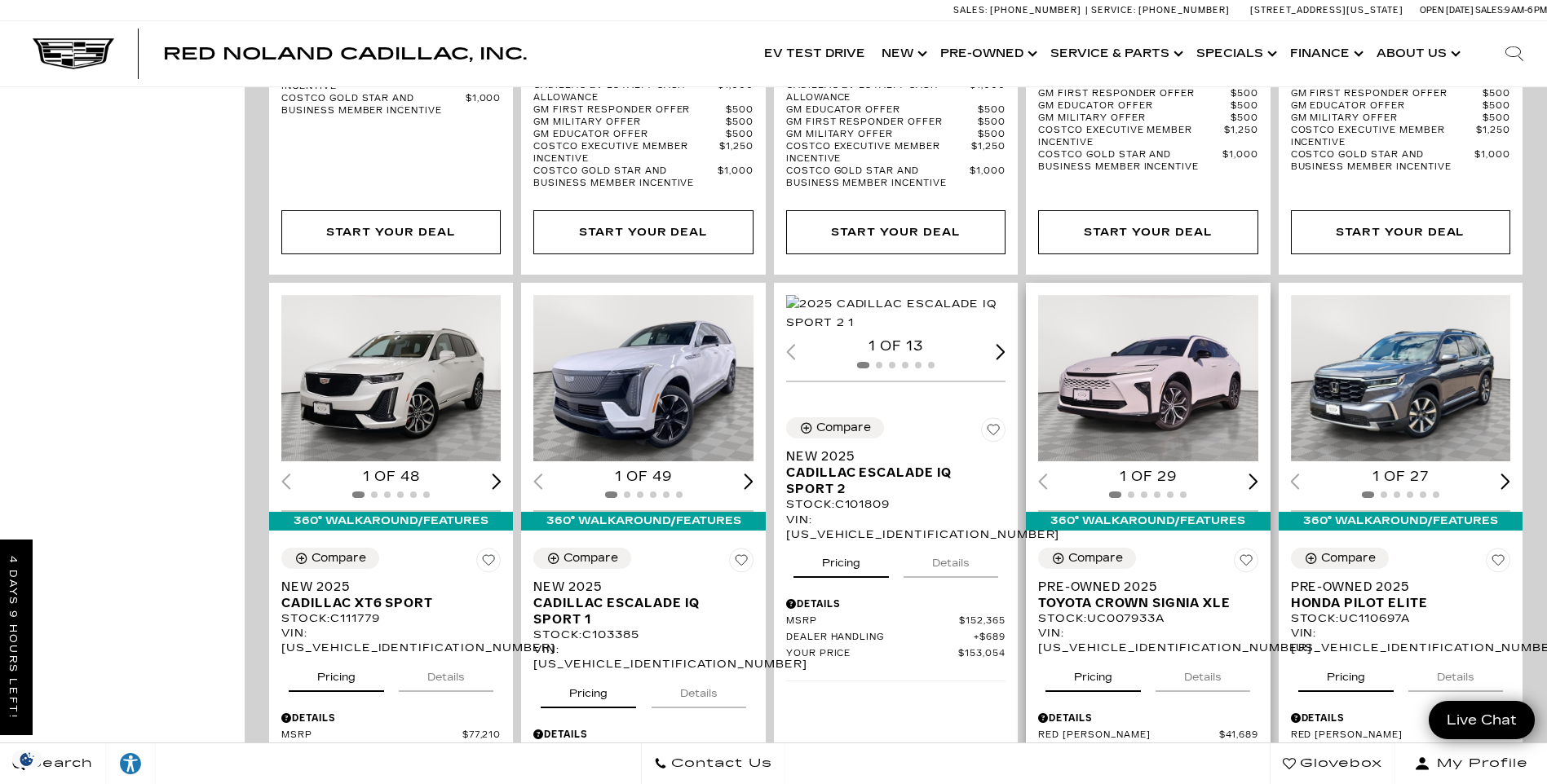
scroll to position [2528, 0]
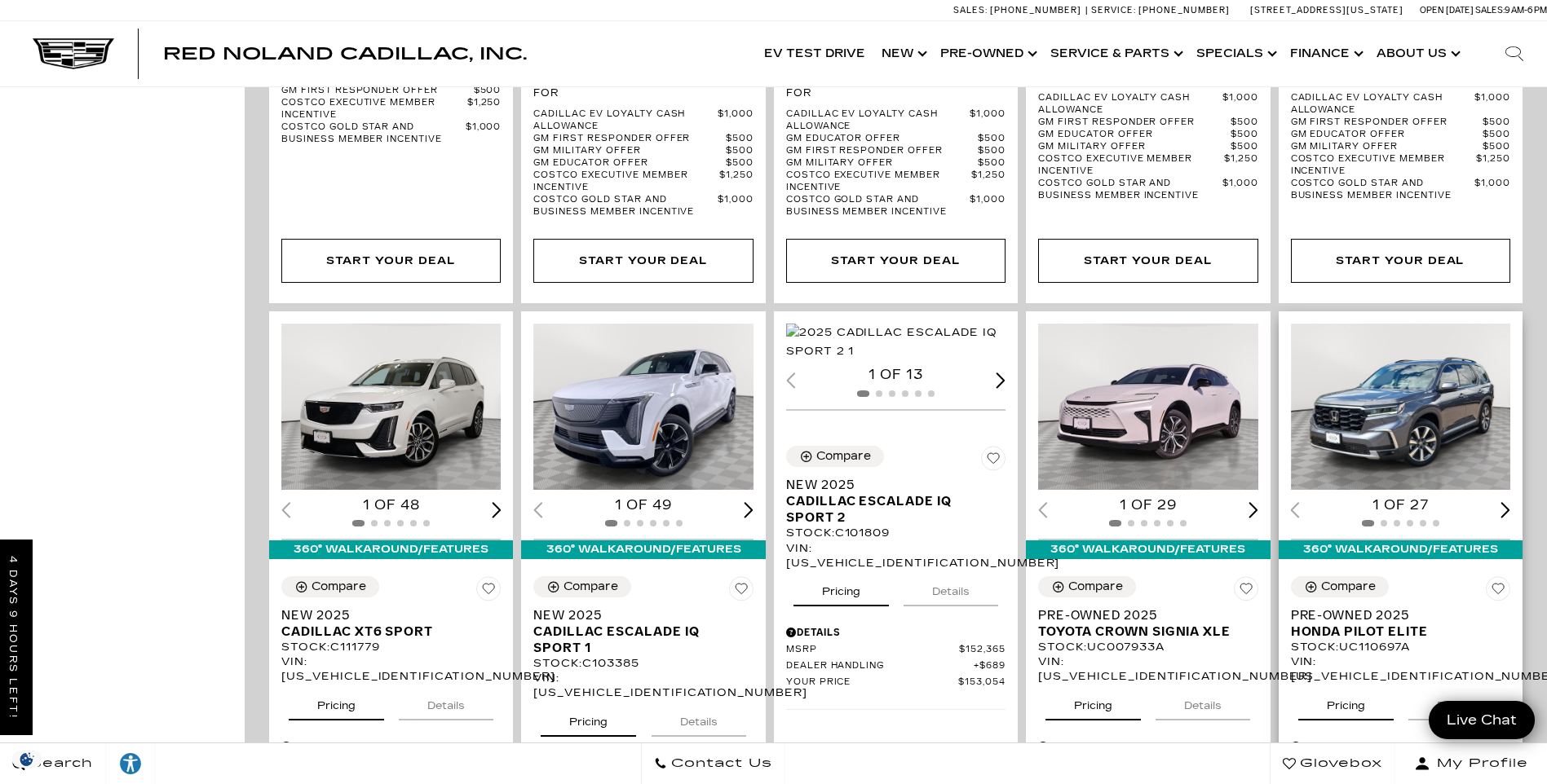
click at [1511, 502] on div "Next slide" at bounding box center [1506, 509] width 10 height 15
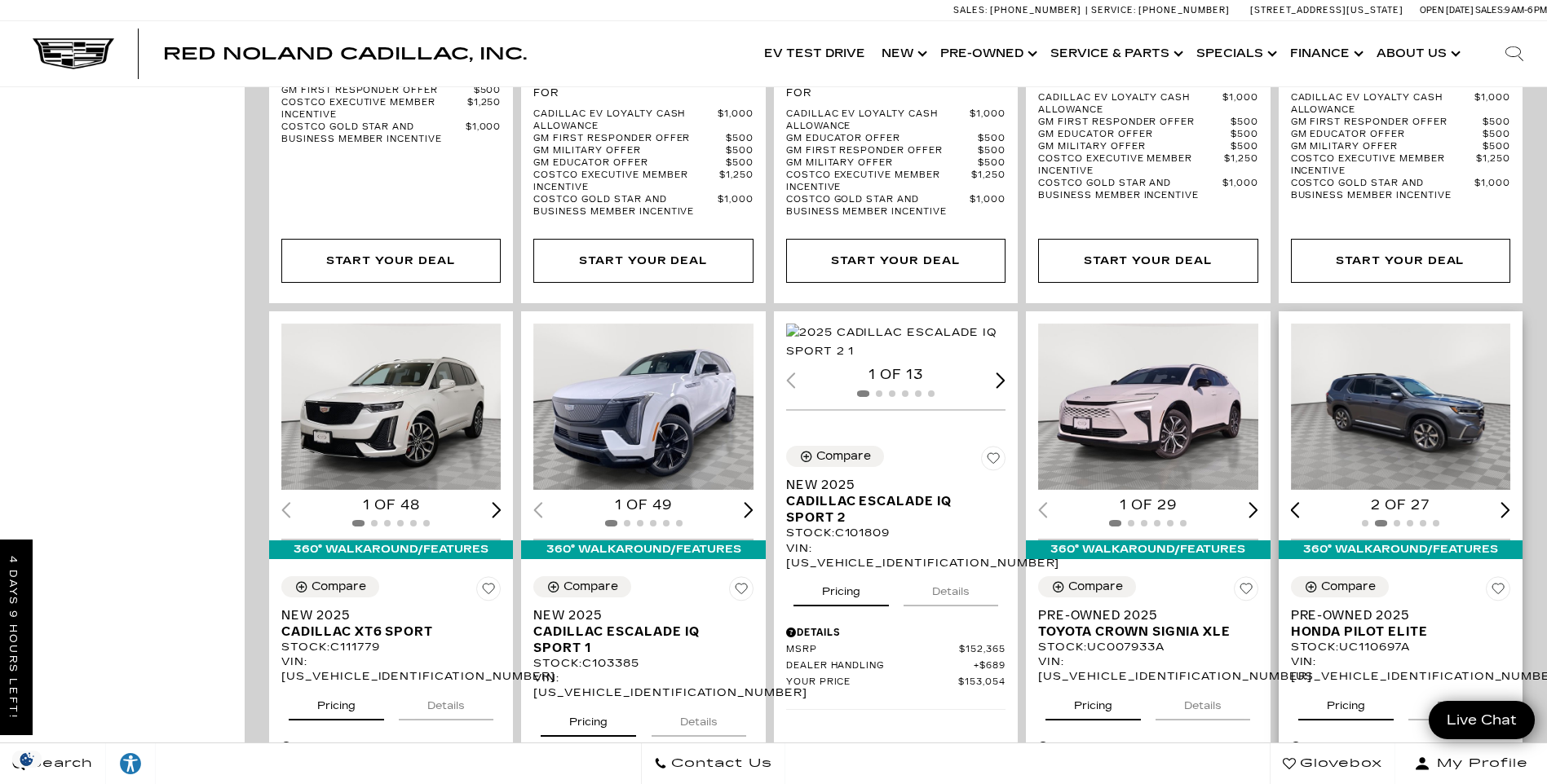
click at [1511, 502] on div "Next slide" at bounding box center [1506, 509] width 10 height 15
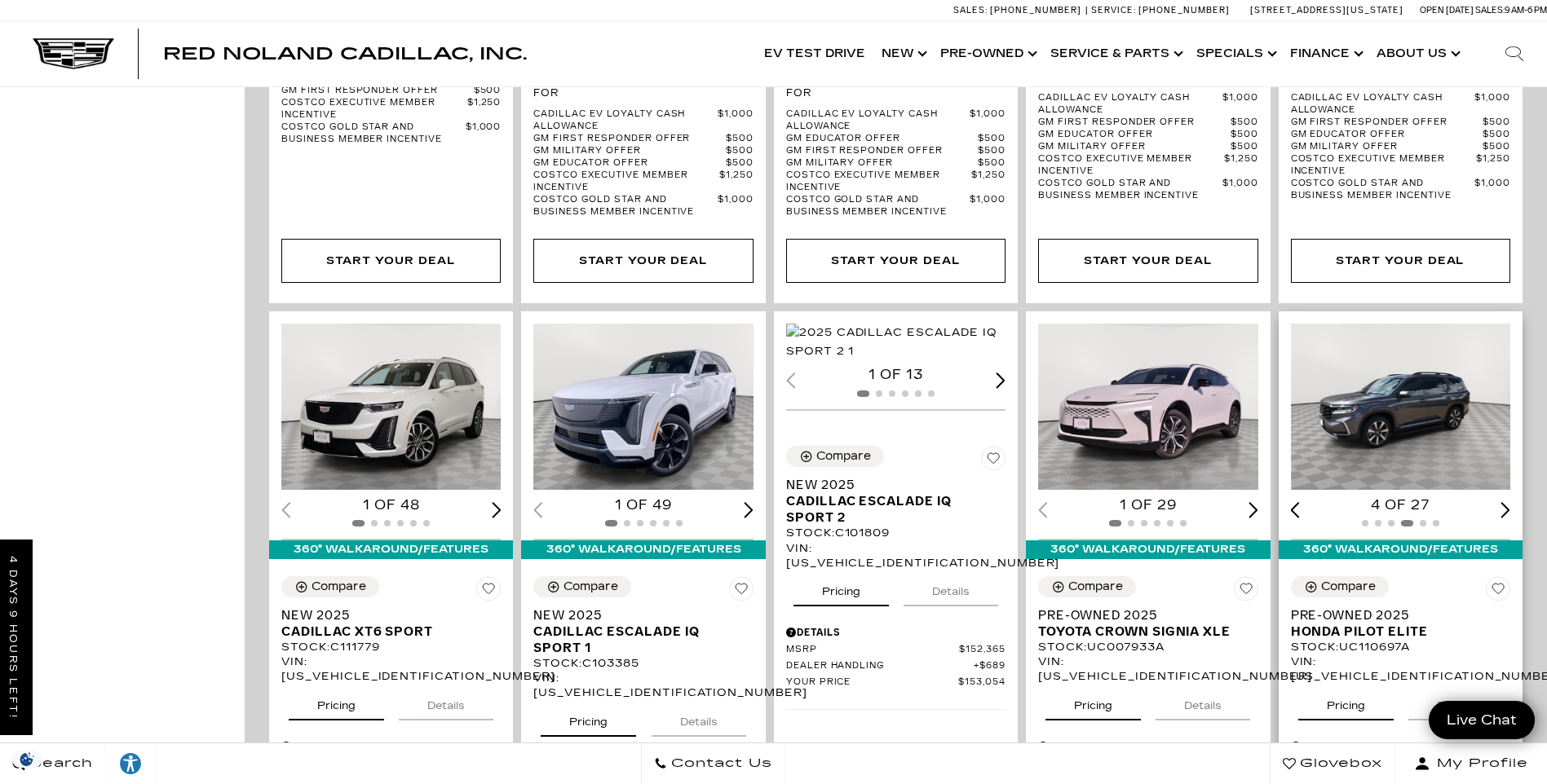
click at [1511, 502] on div "Next slide" at bounding box center [1506, 509] width 10 height 15
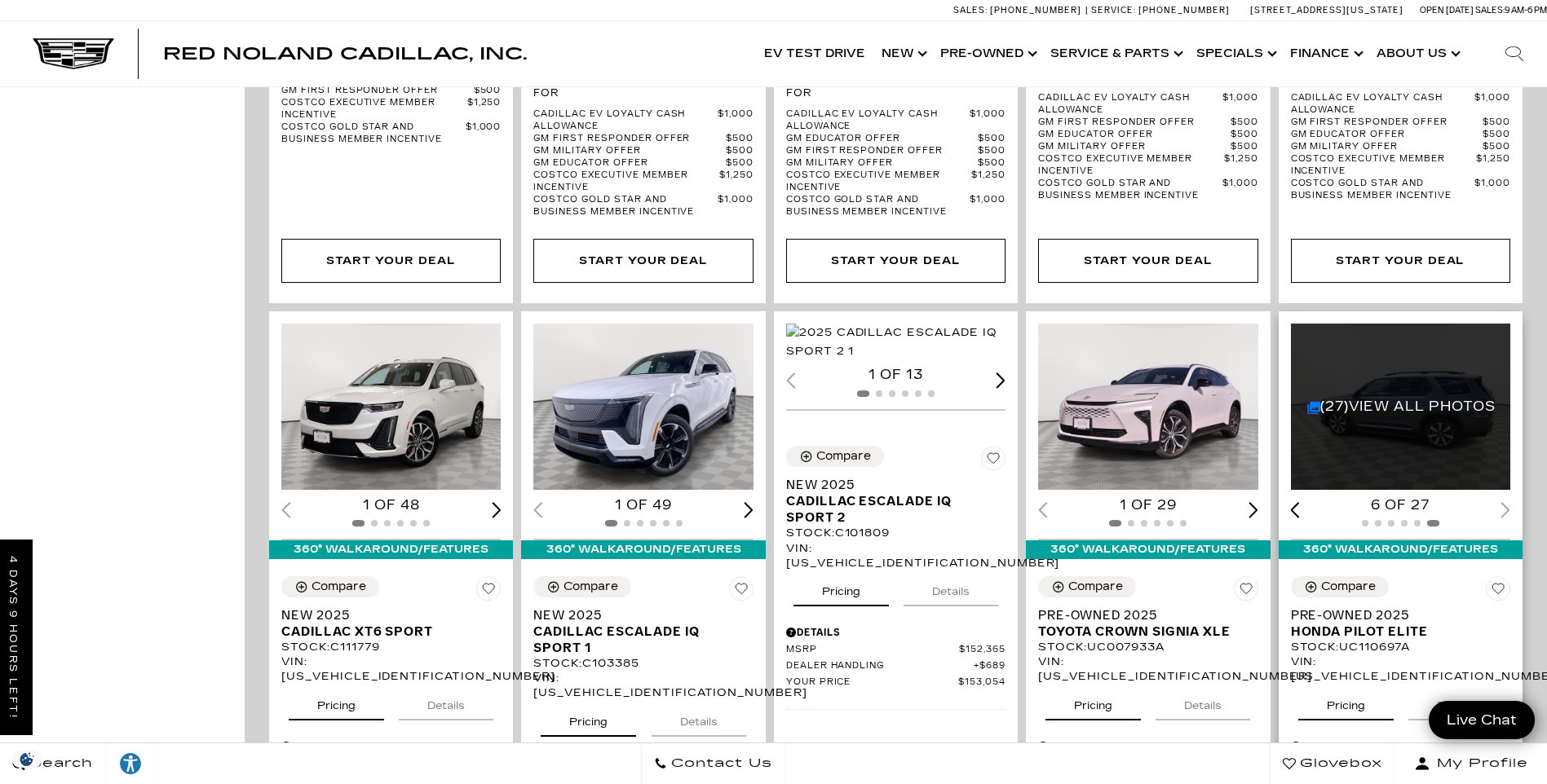
click at [1511, 514] on div at bounding box center [1401, 523] width 220 height 18
click at [1403, 350] on div "(27) View All Photos" at bounding box center [1402, 407] width 222 height 166
click at [1523, 441] on div "(27) View All Photos 6 of 27" at bounding box center [1401, 426] width 244 height 229
click at [1348, 399] on link "(27) View All Photos" at bounding box center [1402, 407] width 188 height 15
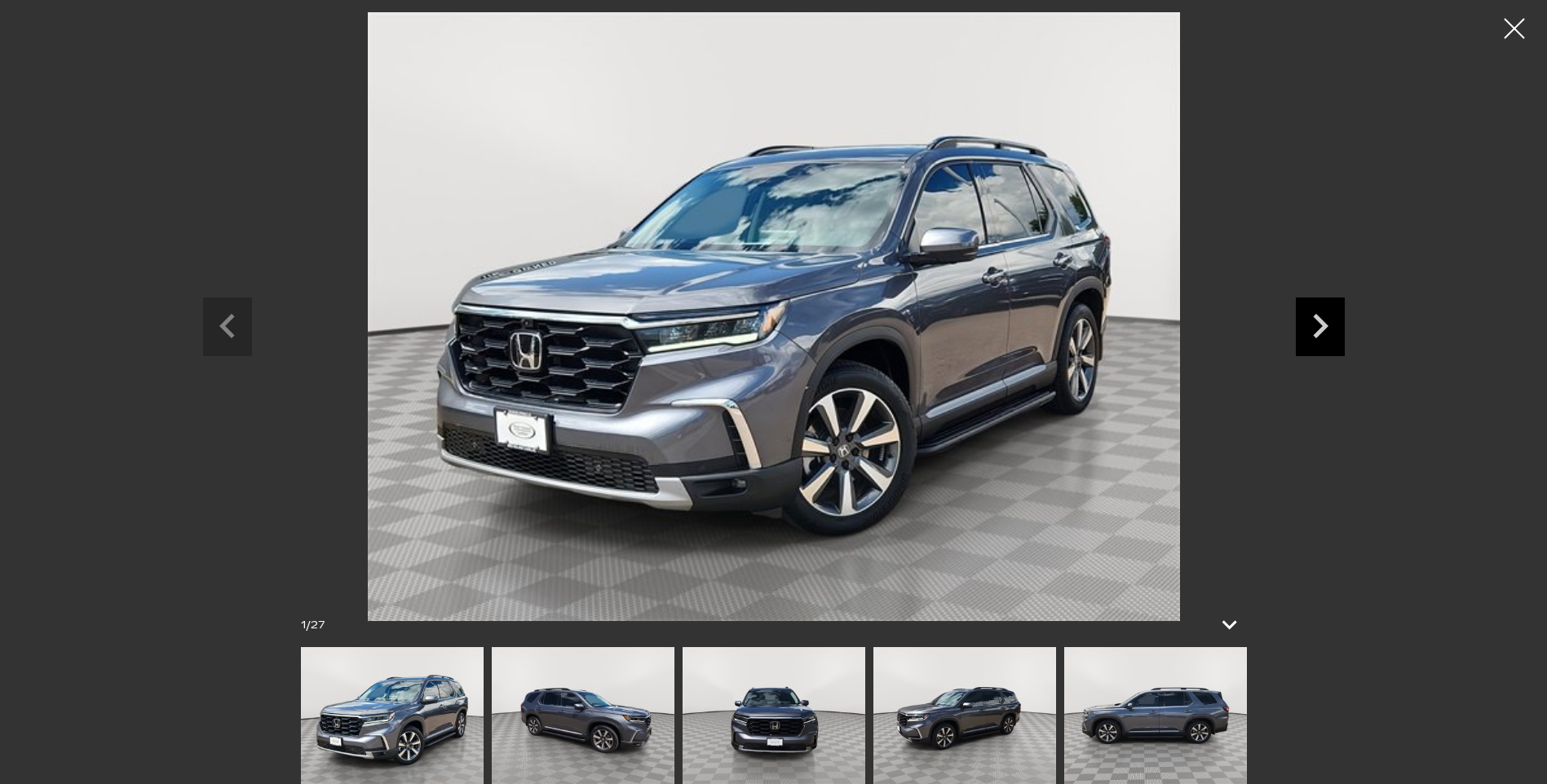
click at [1335, 344] on icon "Next slide" at bounding box center [1320, 324] width 48 height 53
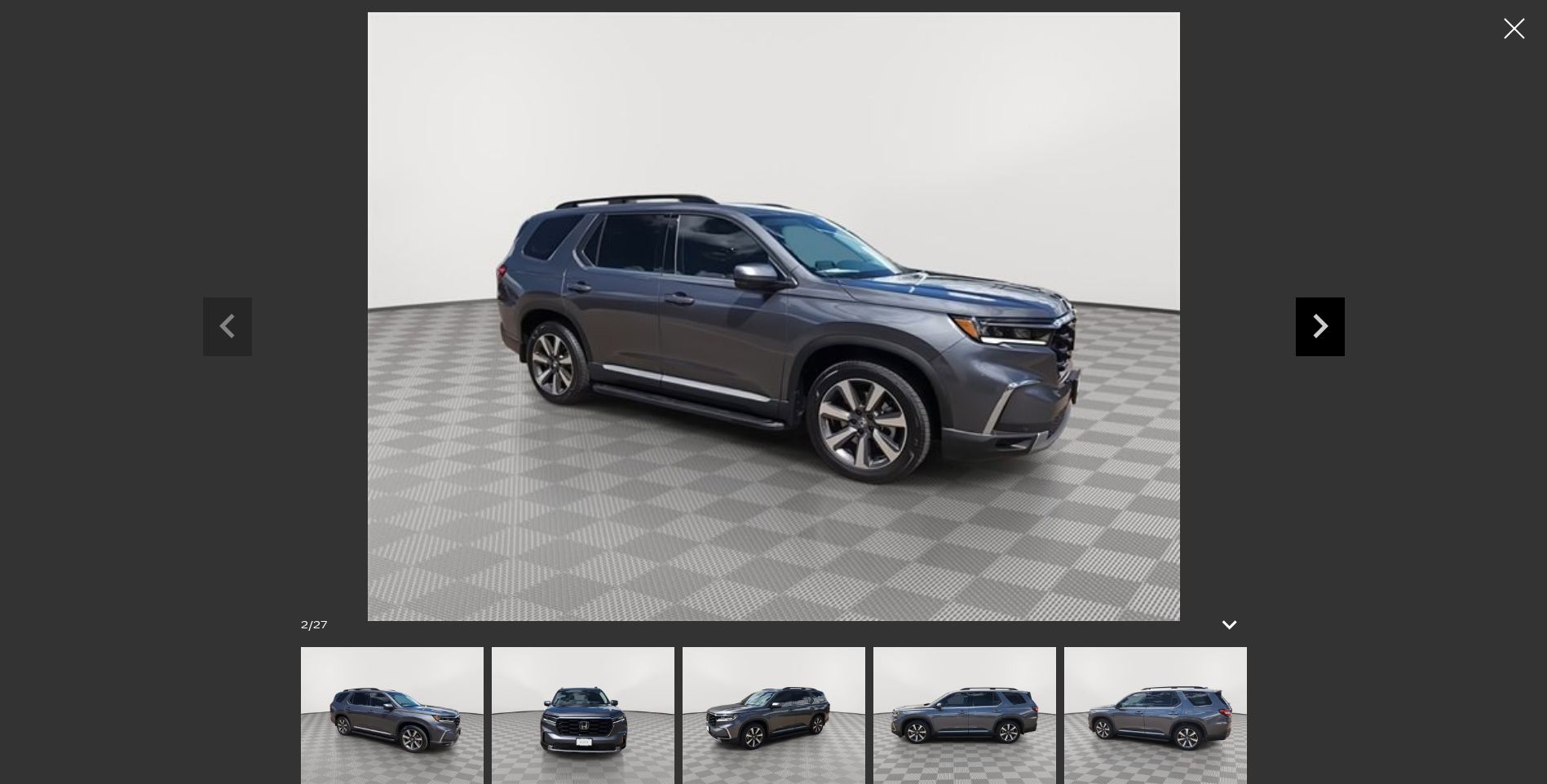
click at [1335, 344] on icon "Next slide" at bounding box center [1320, 324] width 48 height 53
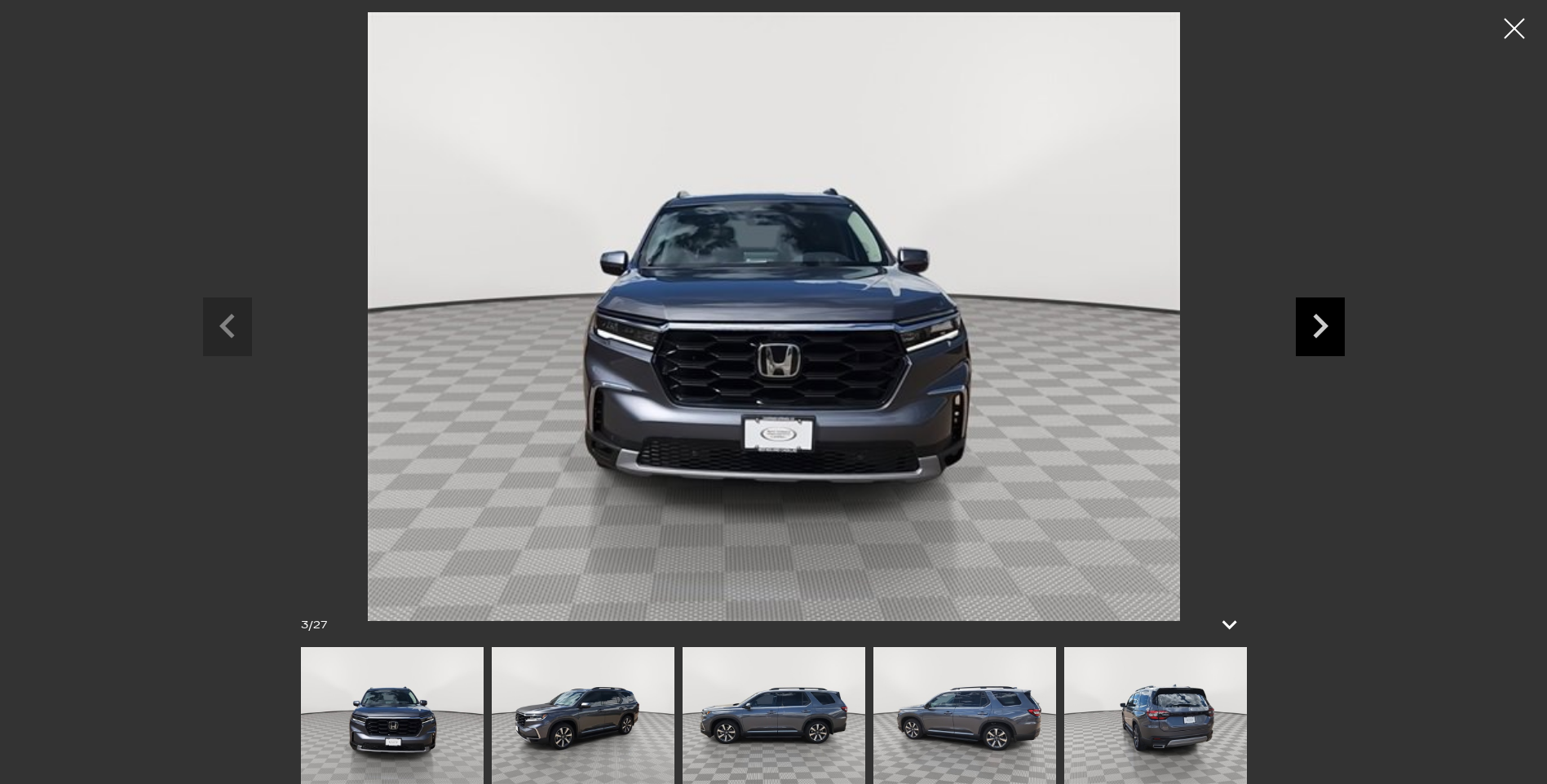
click at [1335, 344] on icon "Next slide" at bounding box center [1320, 324] width 48 height 53
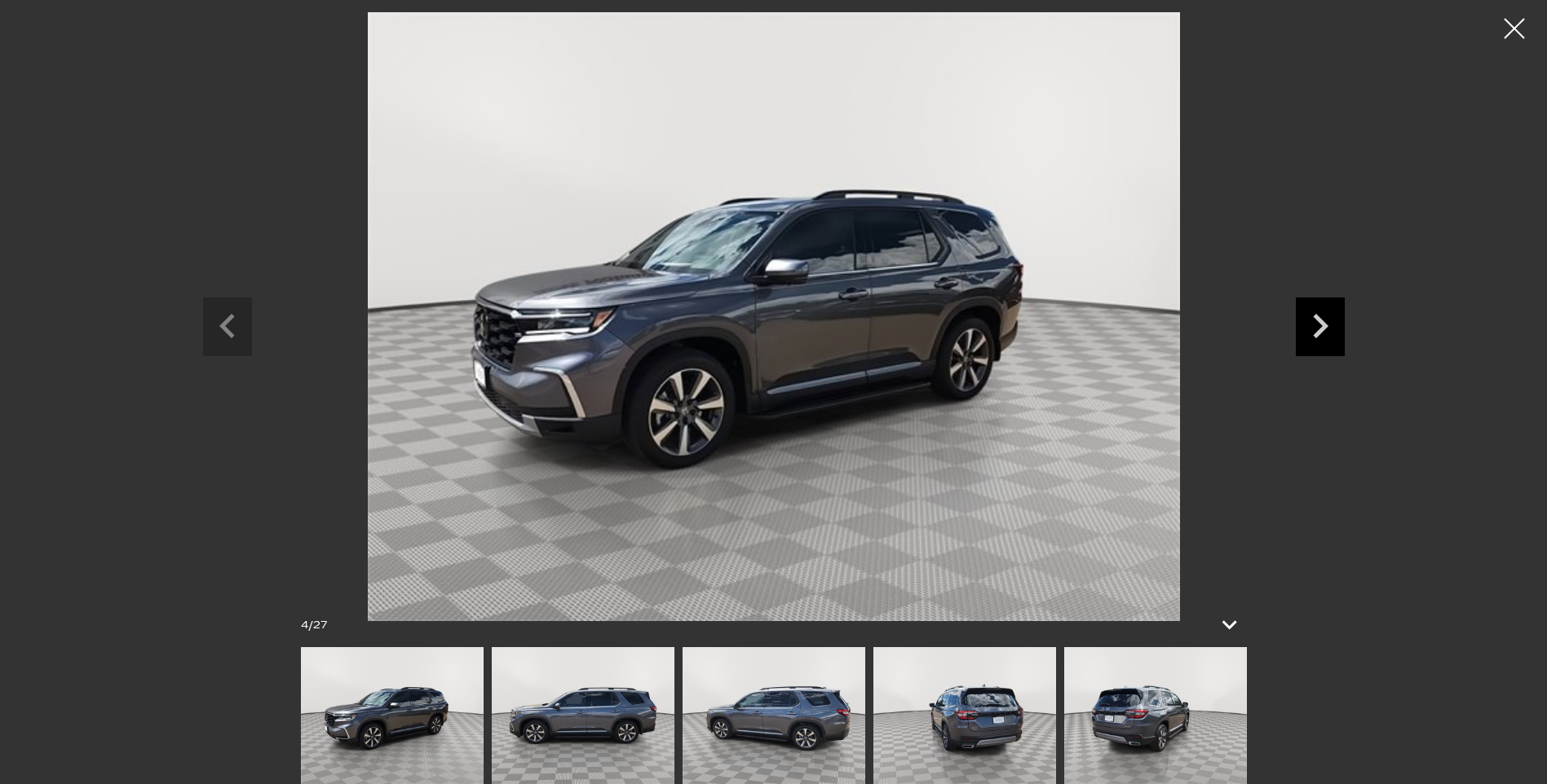
click at [1335, 344] on icon "Next slide" at bounding box center [1320, 324] width 48 height 53
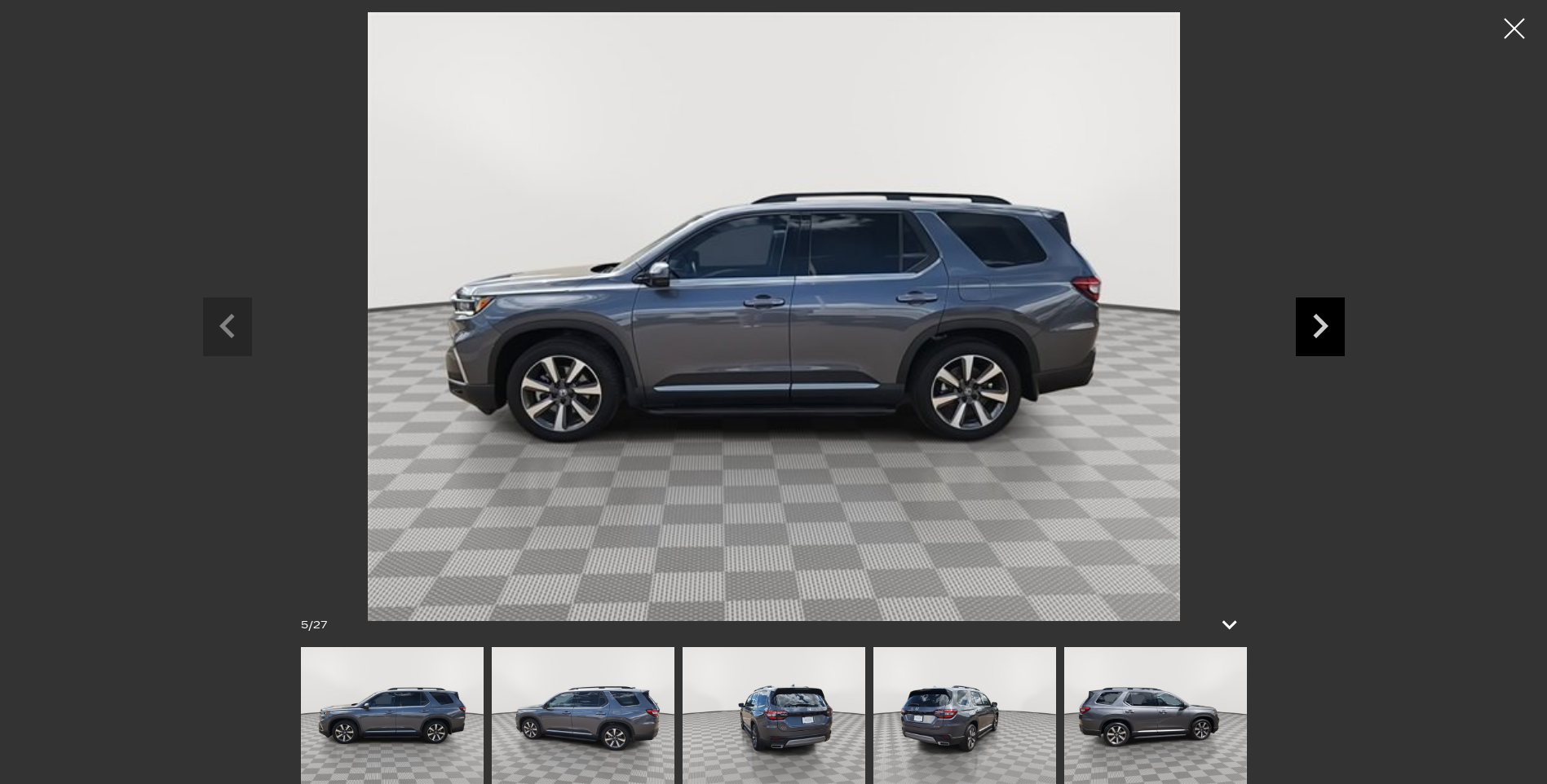
click at [1335, 344] on icon "Next slide" at bounding box center [1320, 324] width 48 height 53
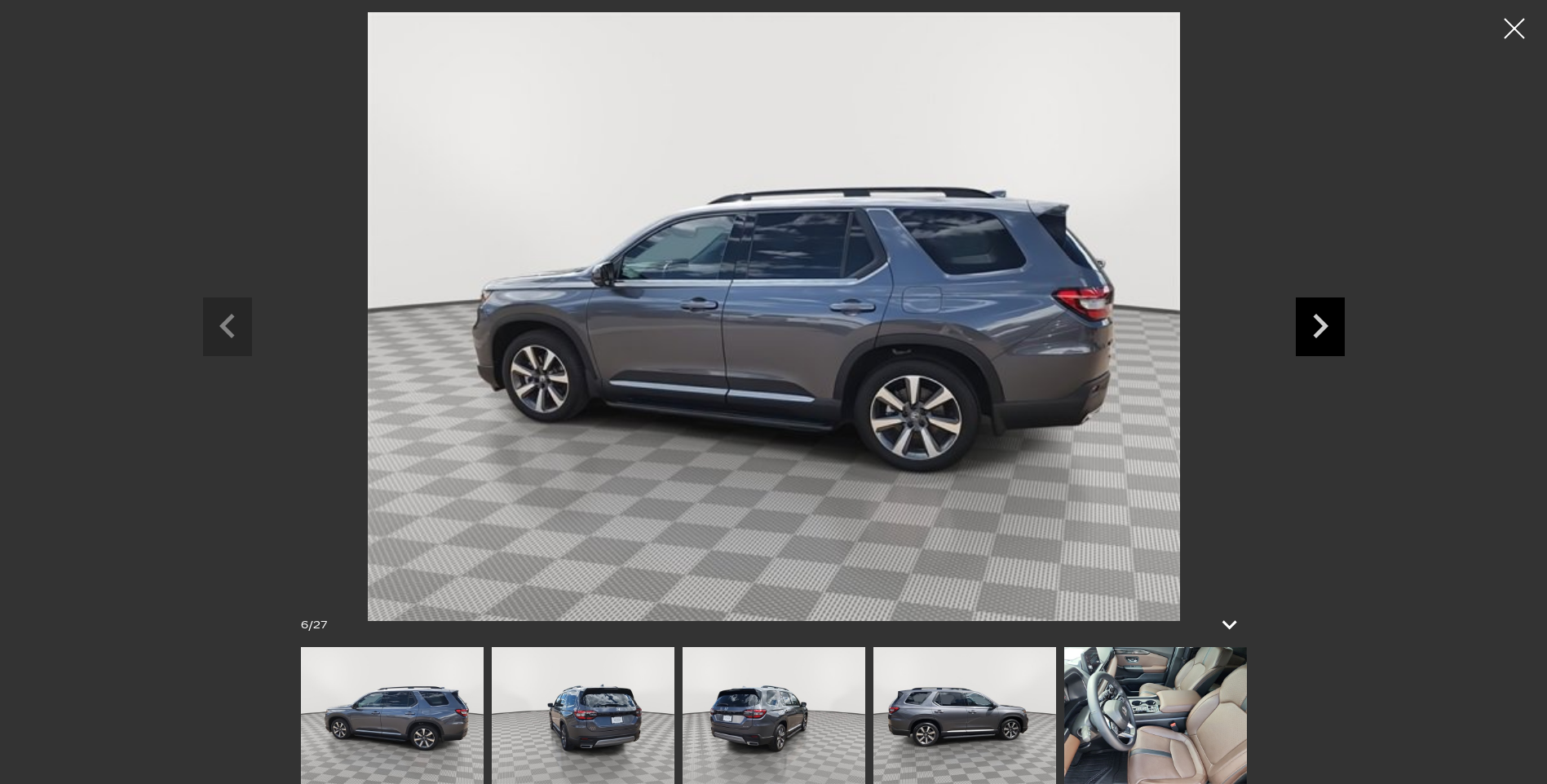
click at [1335, 344] on icon "Next slide" at bounding box center [1320, 324] width 48 height 53
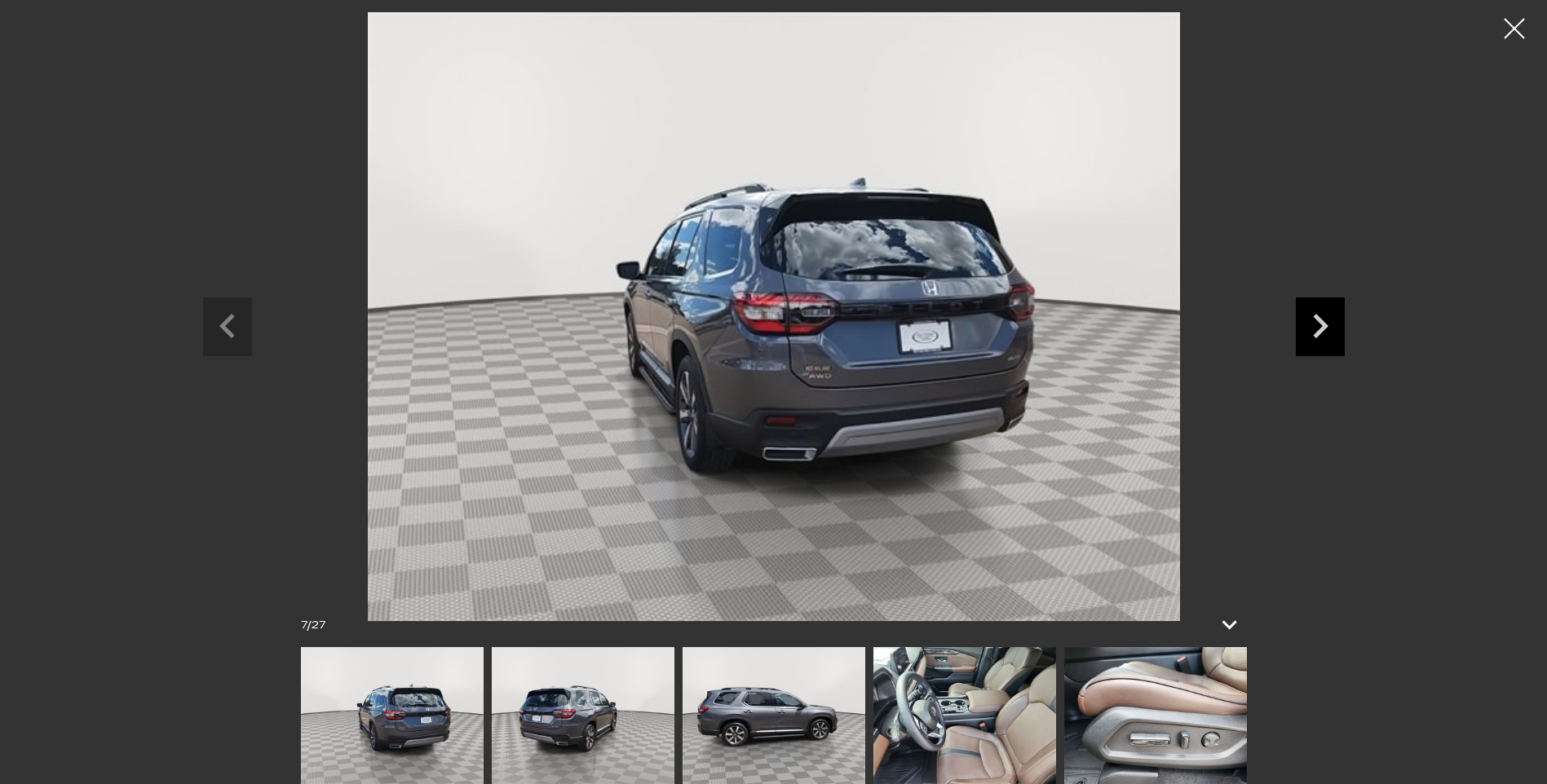
click at [1335, 344] on icon "Next slide" at bounding box center [1320, 324] width 48 height 53
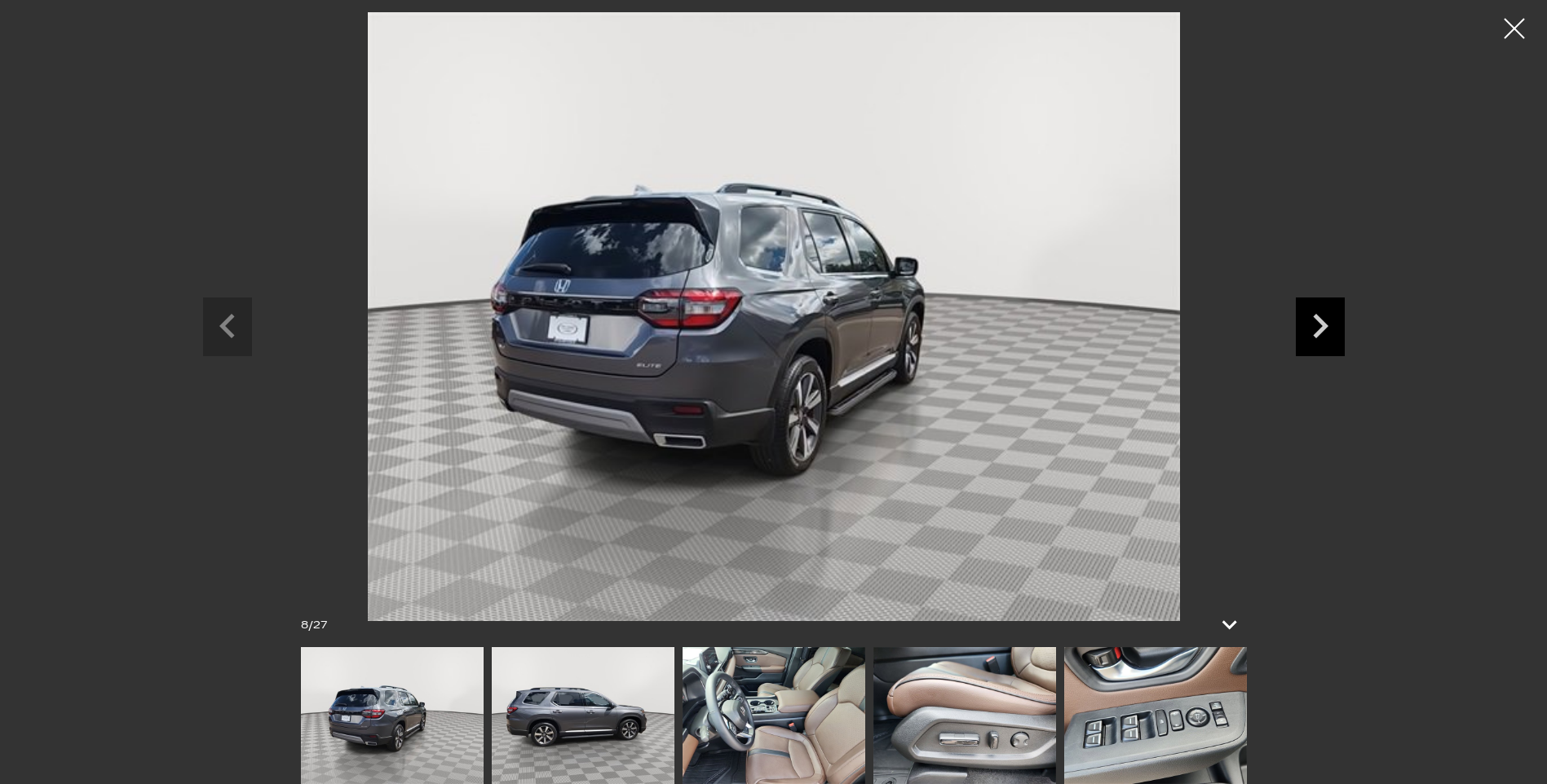
click at [1335, 344] on icon "Next slide" at bounding box center [1320, 324] width 48 height 53
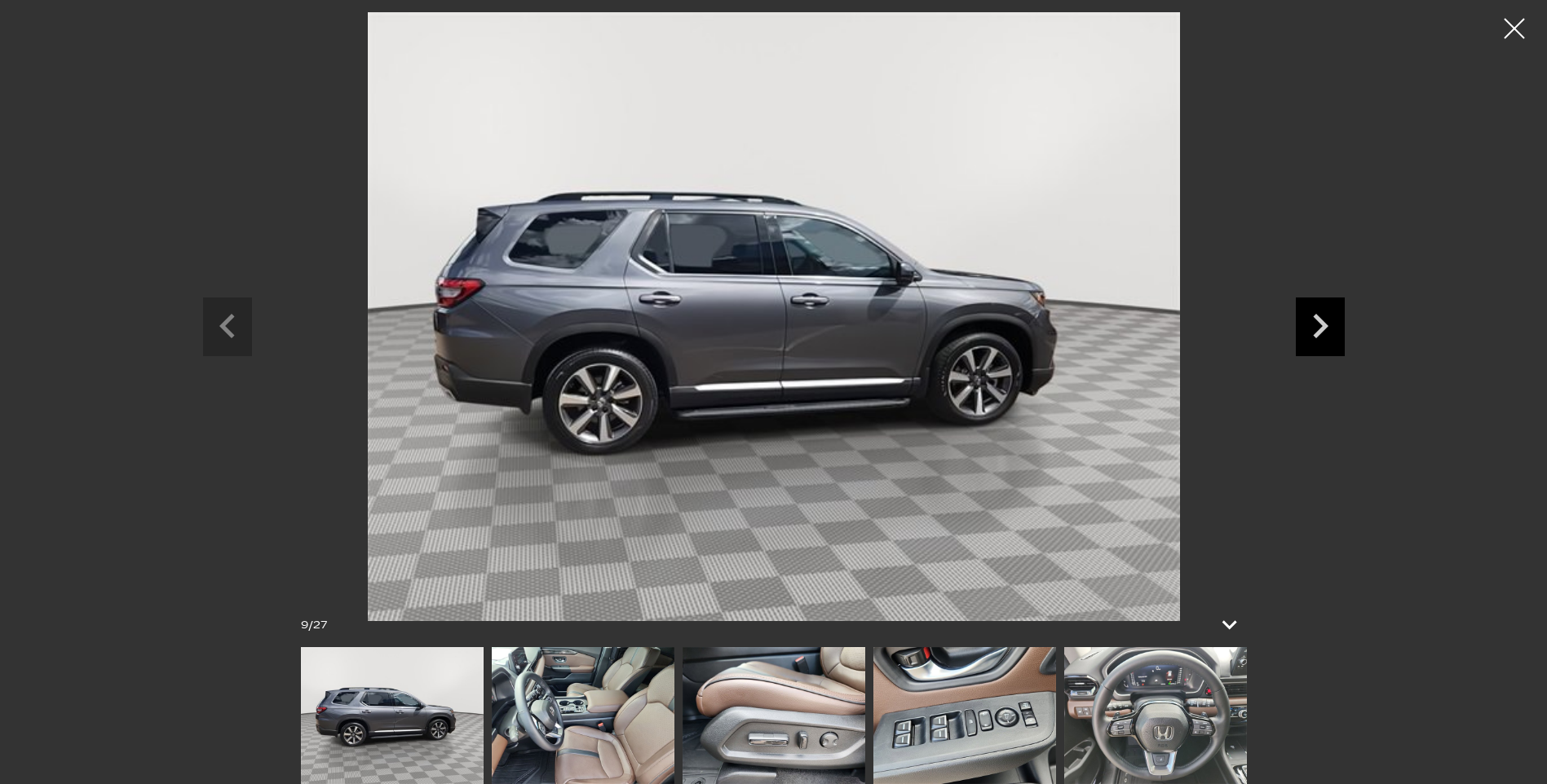
click at [1335, 344] on icon "Next slide" at bounding box center [1320, 324] width 48 height 53
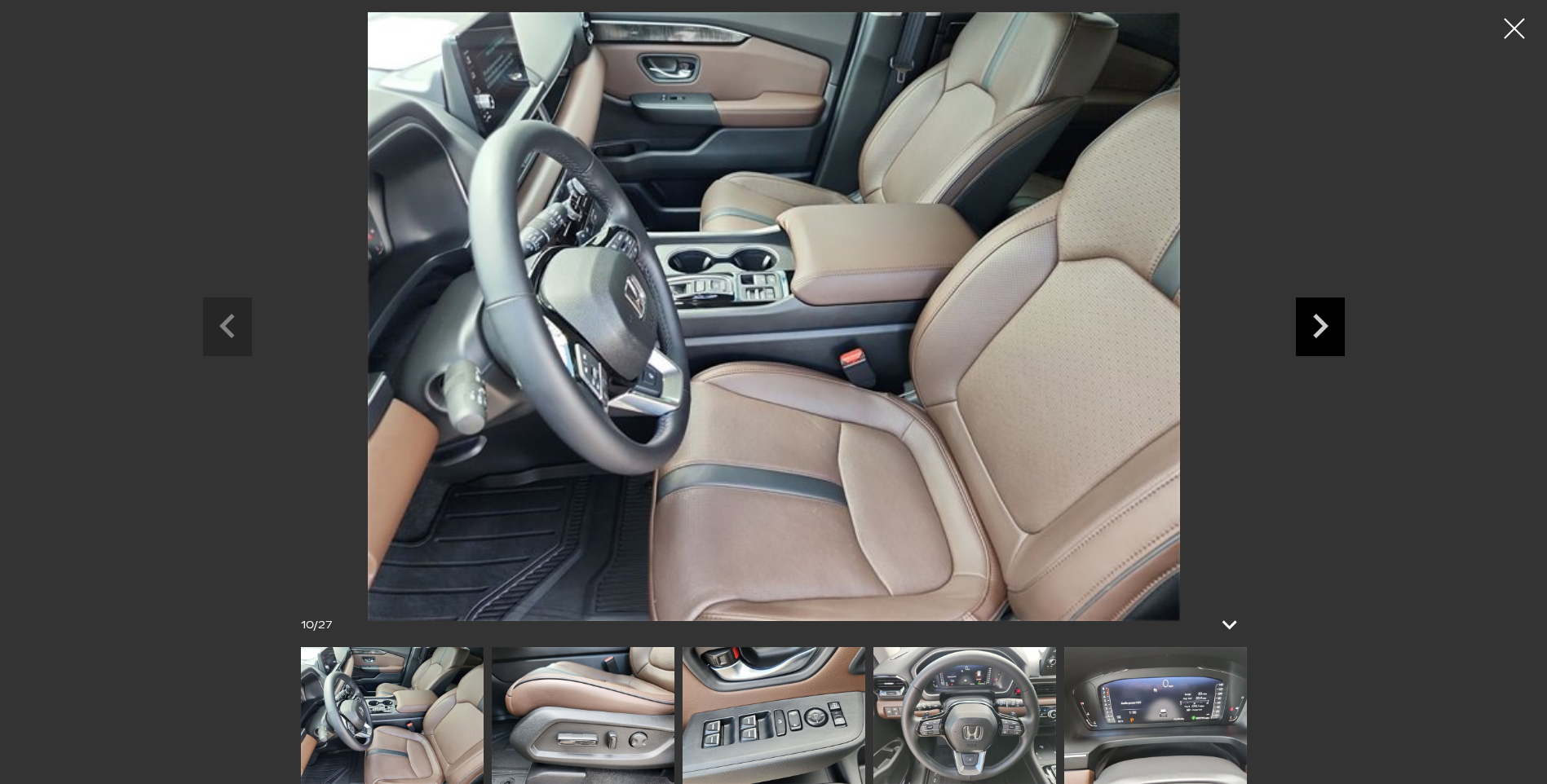
click at [1335, 344] on icon "Next slide" at bounding box center [1320, 324] width 48 height 53
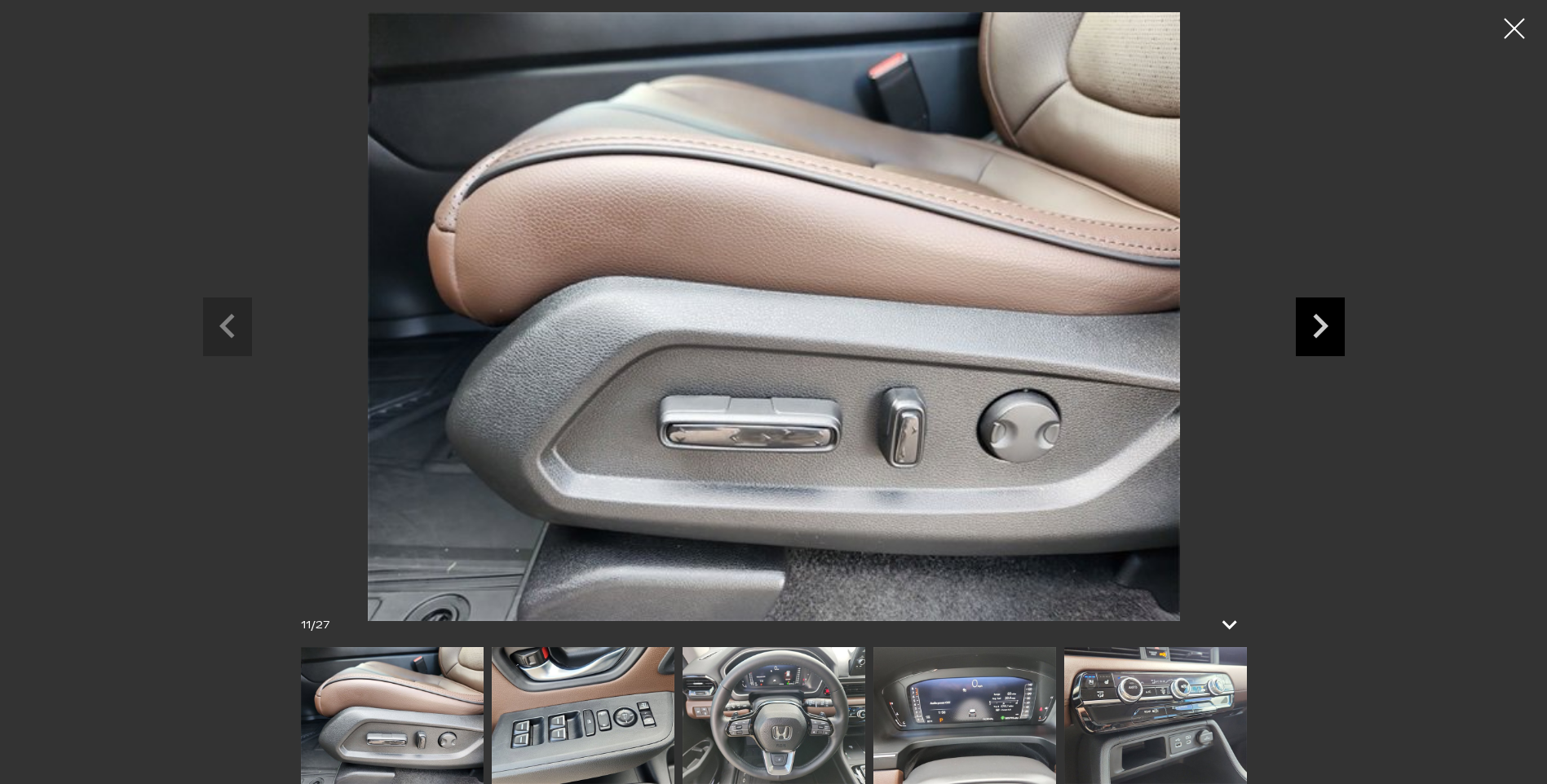
click at [1335, 344] on icon "Next slide" at bounding box center [1320, 324] width 48 height 53
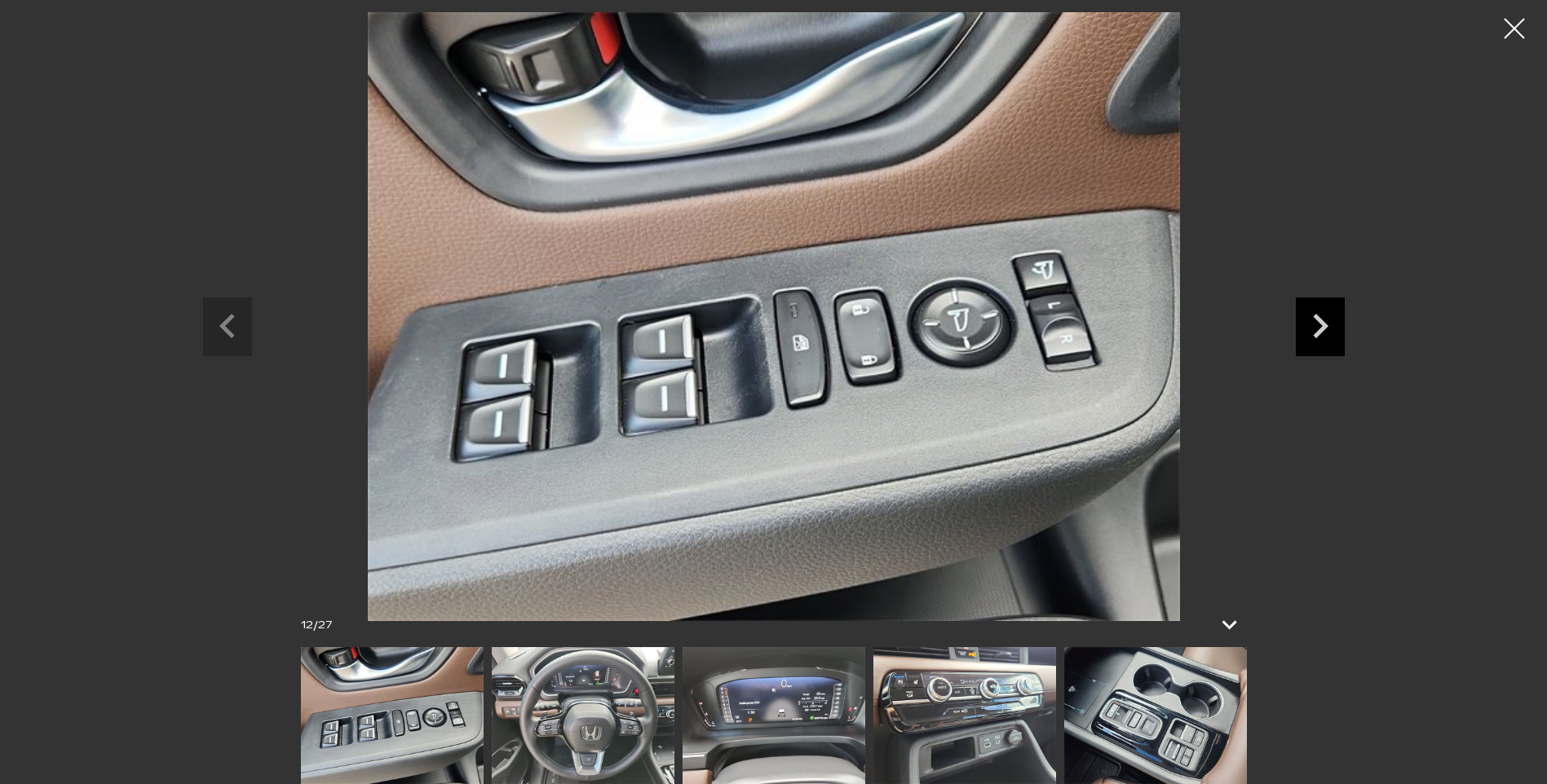
click at [1335, 344] on icon "Next slide" at bounding box center [1320, 324] width 48 height 53
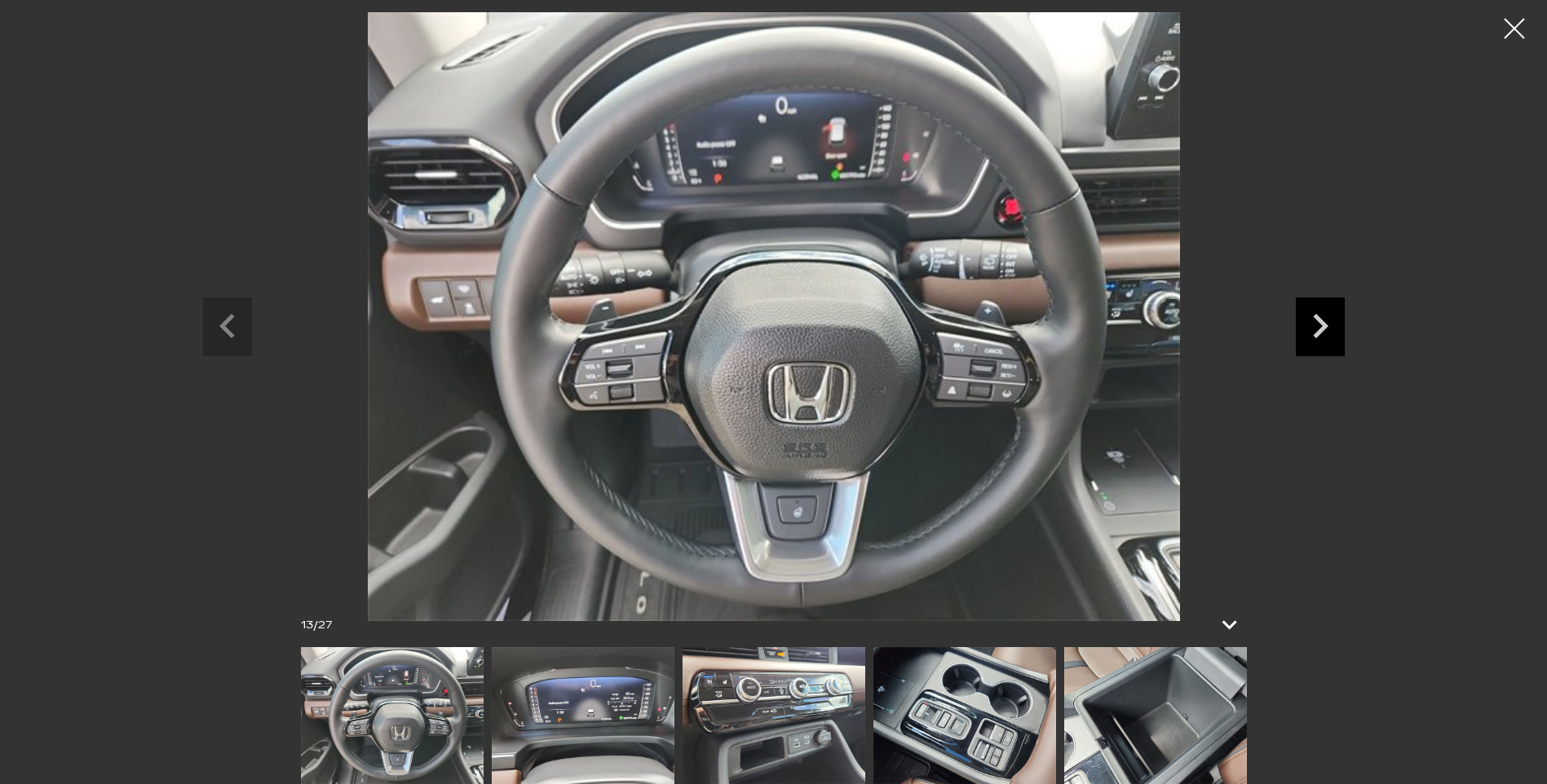
click at [1335, 344] on icon "Next slide" at bounding box center [1320, 324] width 48 height 53
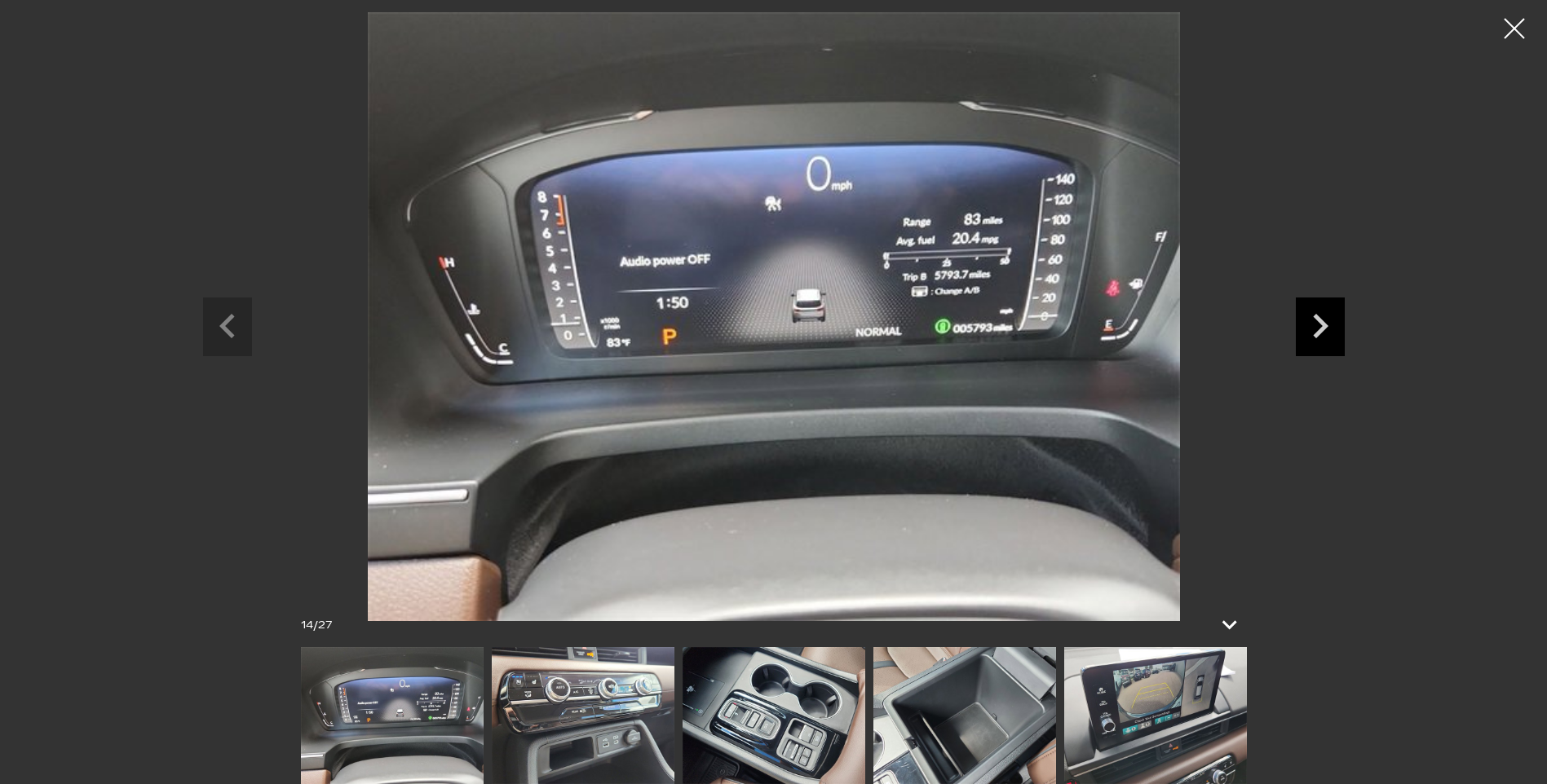
click at [1335, 344] on icon "Next slide" at bounding box center [1320, 324] width 48 height 53
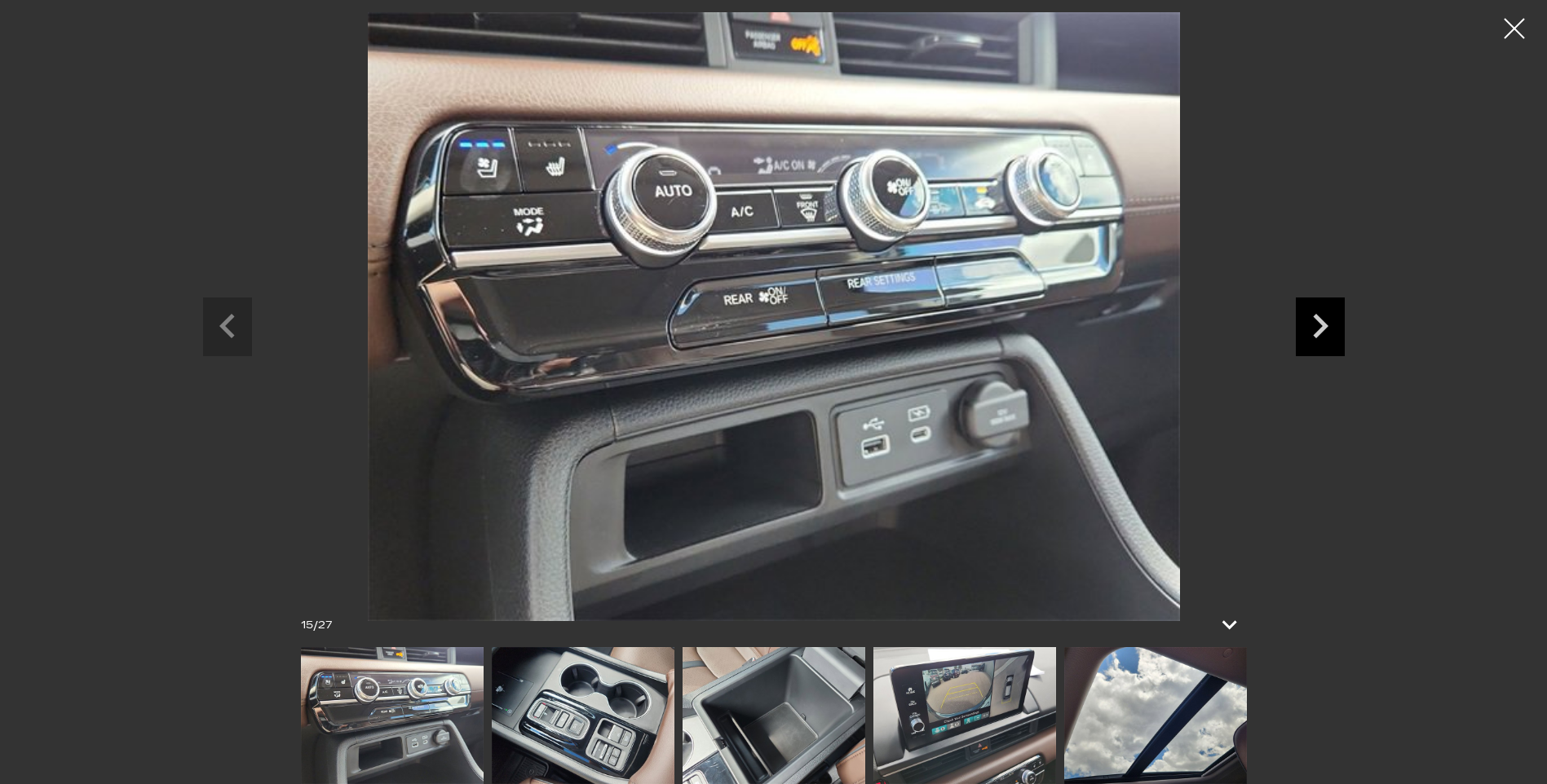
click at [1335, 344] on icon "Next slide" at bounding box center [1320, 324] width 48 height 53
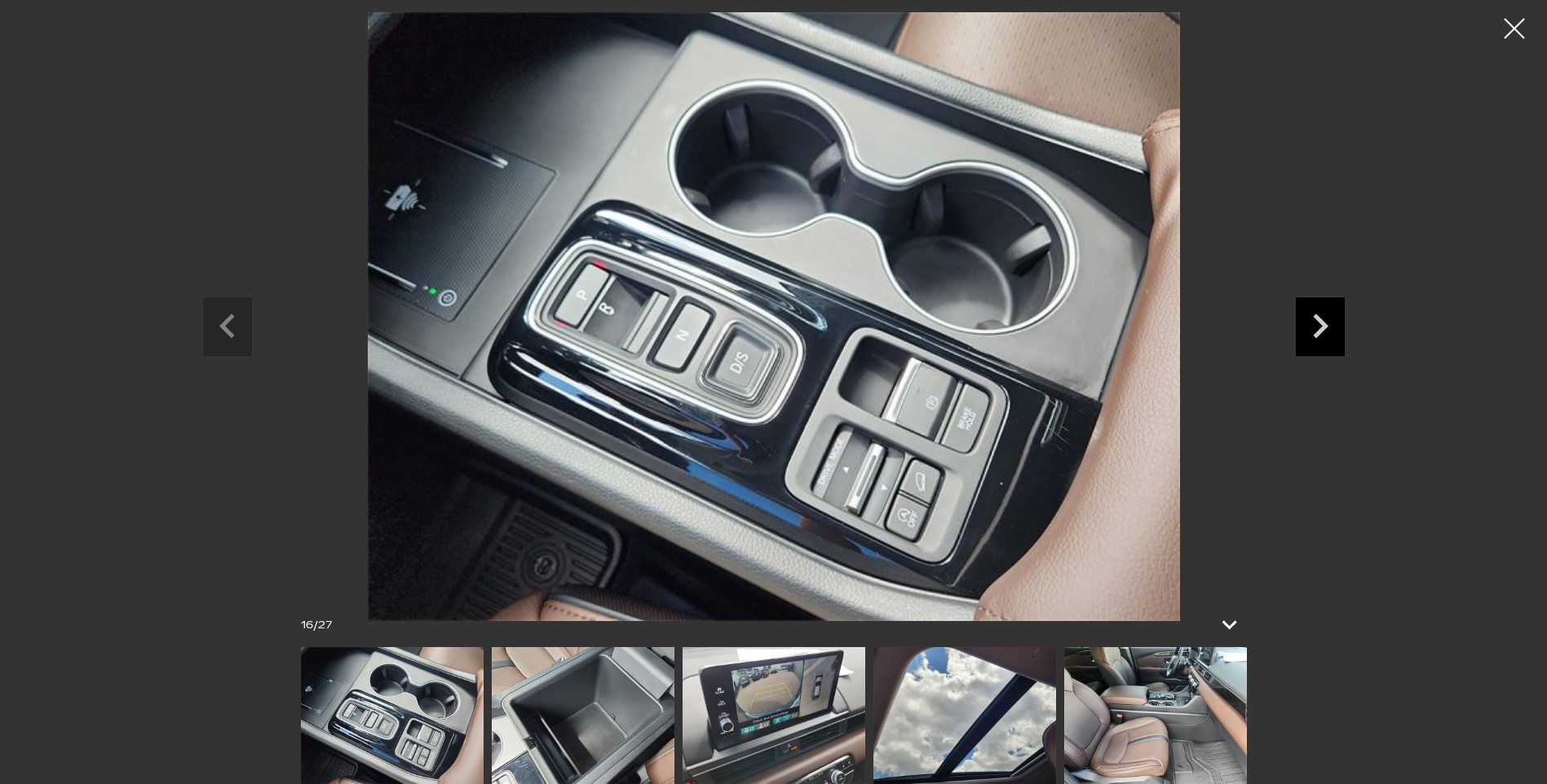
click at [1335, 344] on icon "Next slide" at bounding box center [1320, 324] width 48 height 53
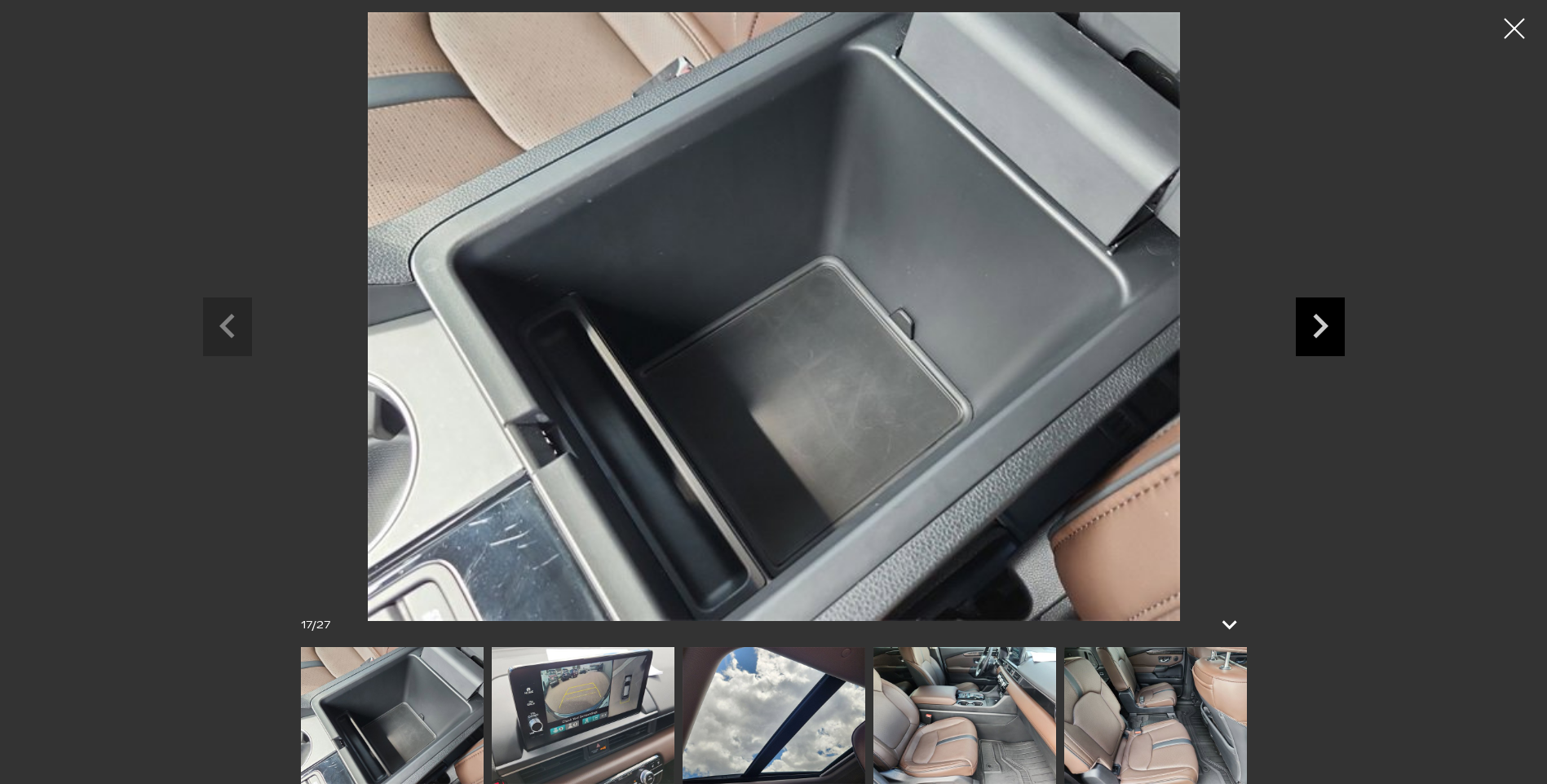
click at [1335, 344] on icon "Next slide" at bounding box center [1320, 324] width 48 height 53
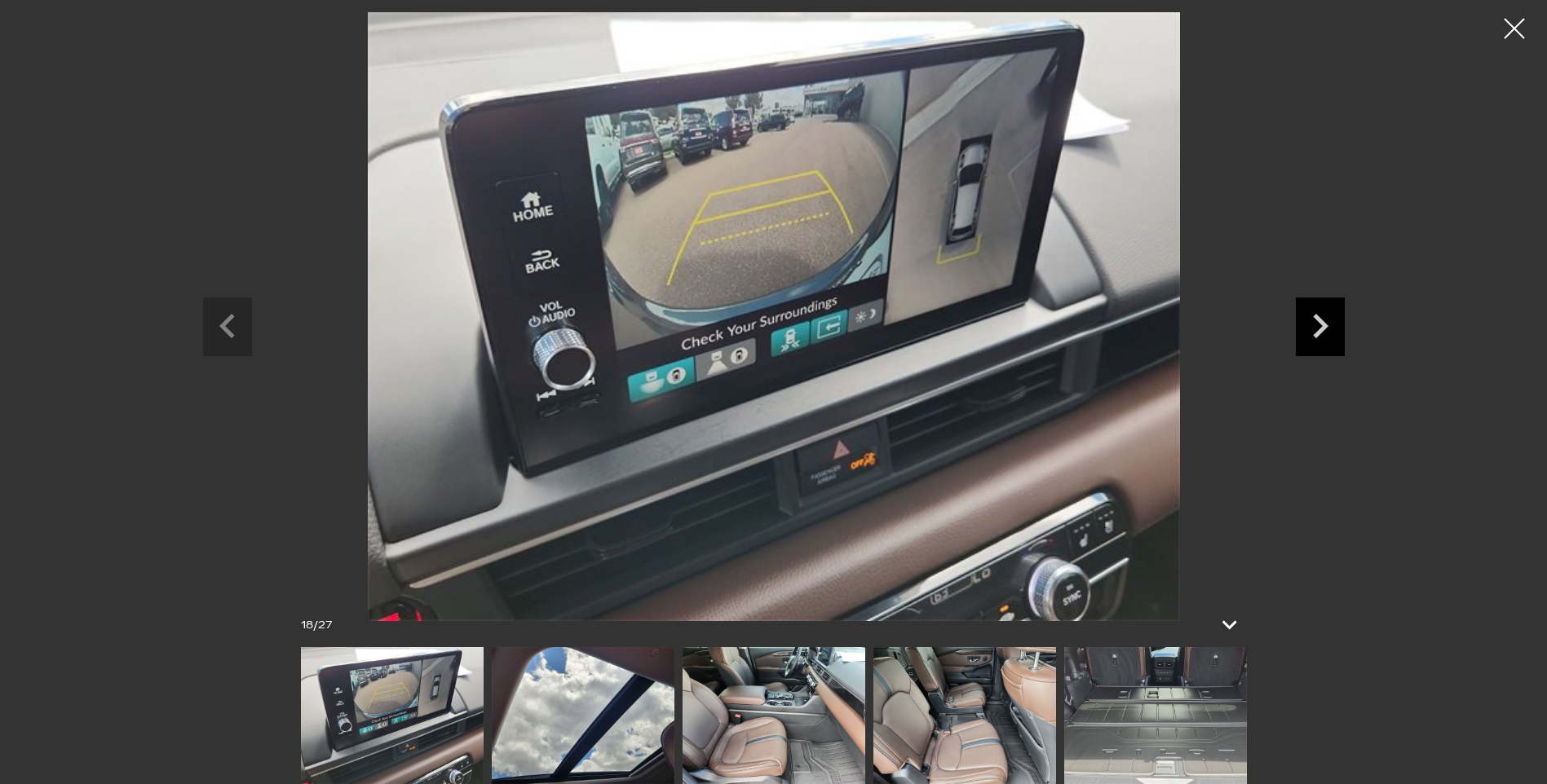
click at [1335, 344] on icon "Next slide" at bounding box center [1320, 324] width 48 height 53
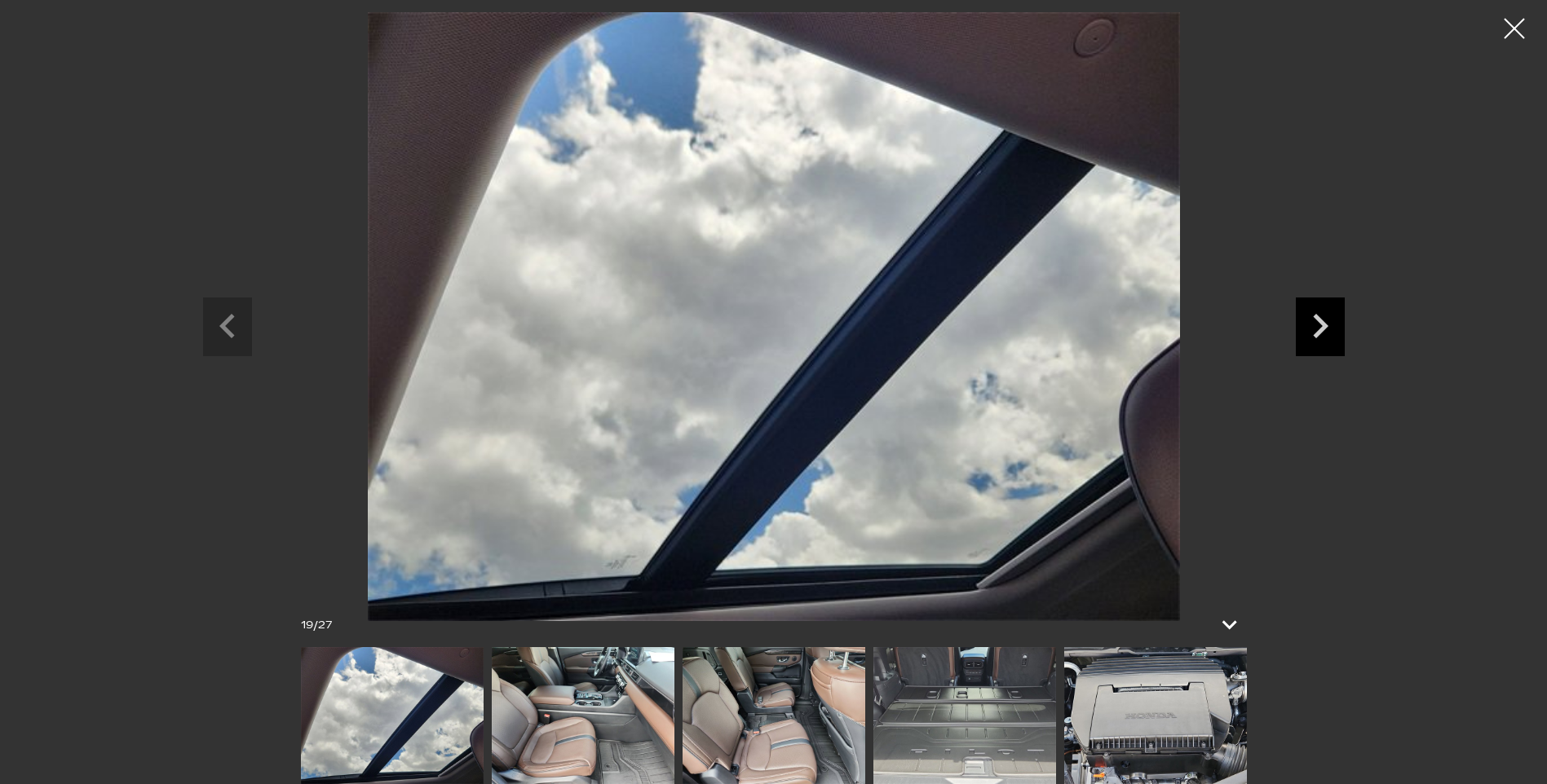
click at [1335, 344] on icon "Next slide" at bounding box center [1320, 324] width 48 height 53
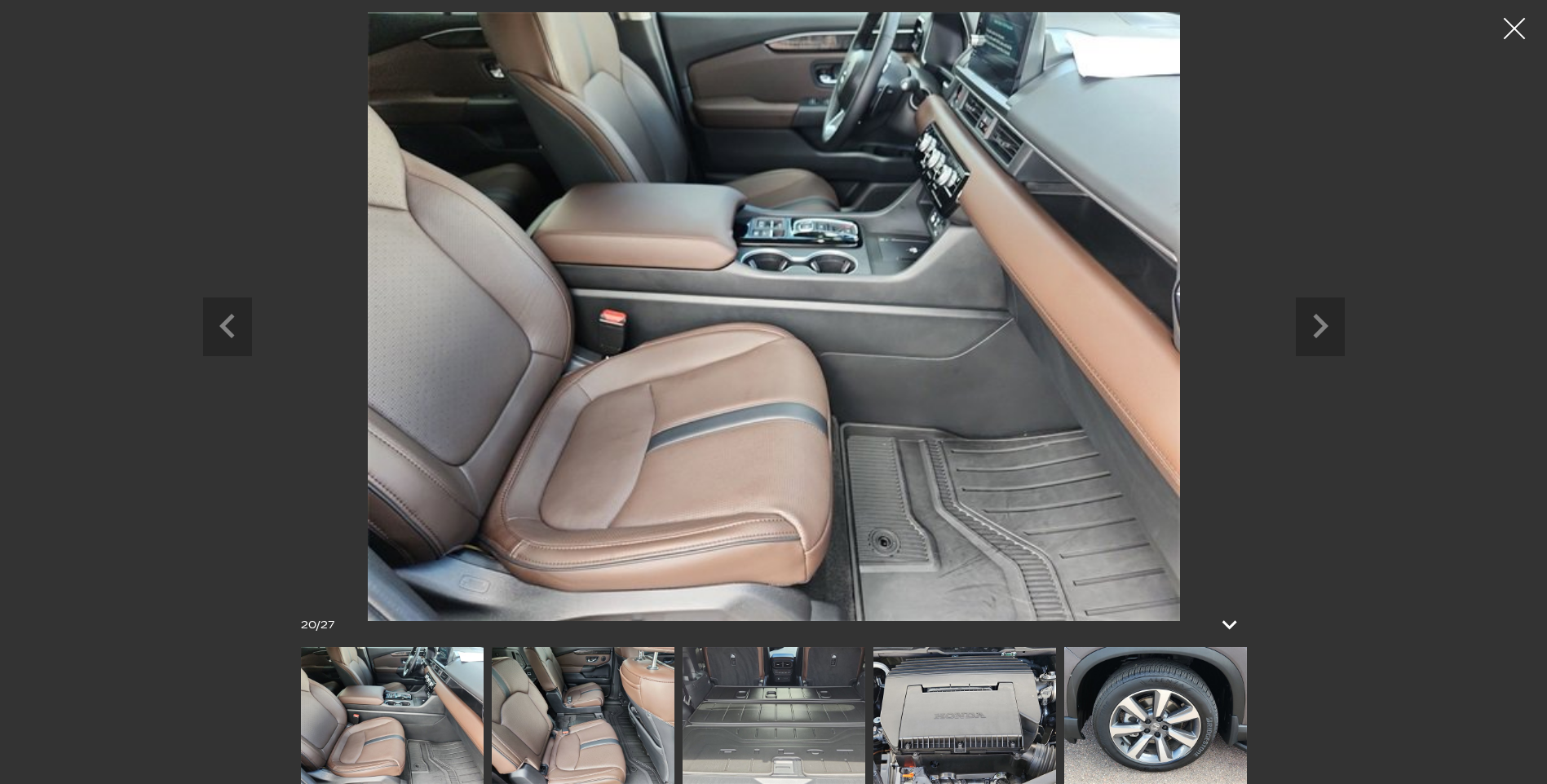
click at [1518, 34] on div at bounding box center [1515, 29] width 43 height 43
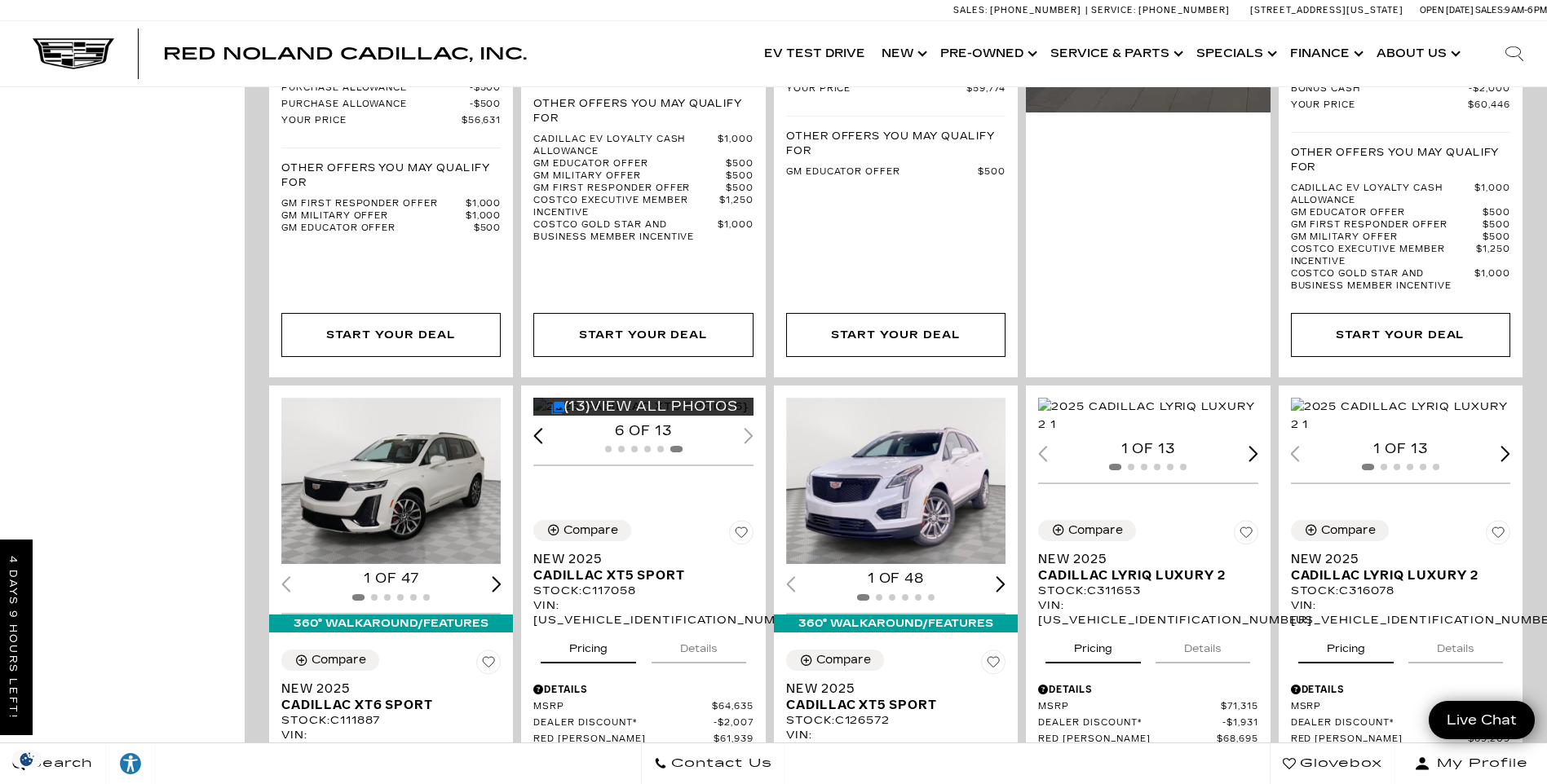
scroll to position [897, 0]
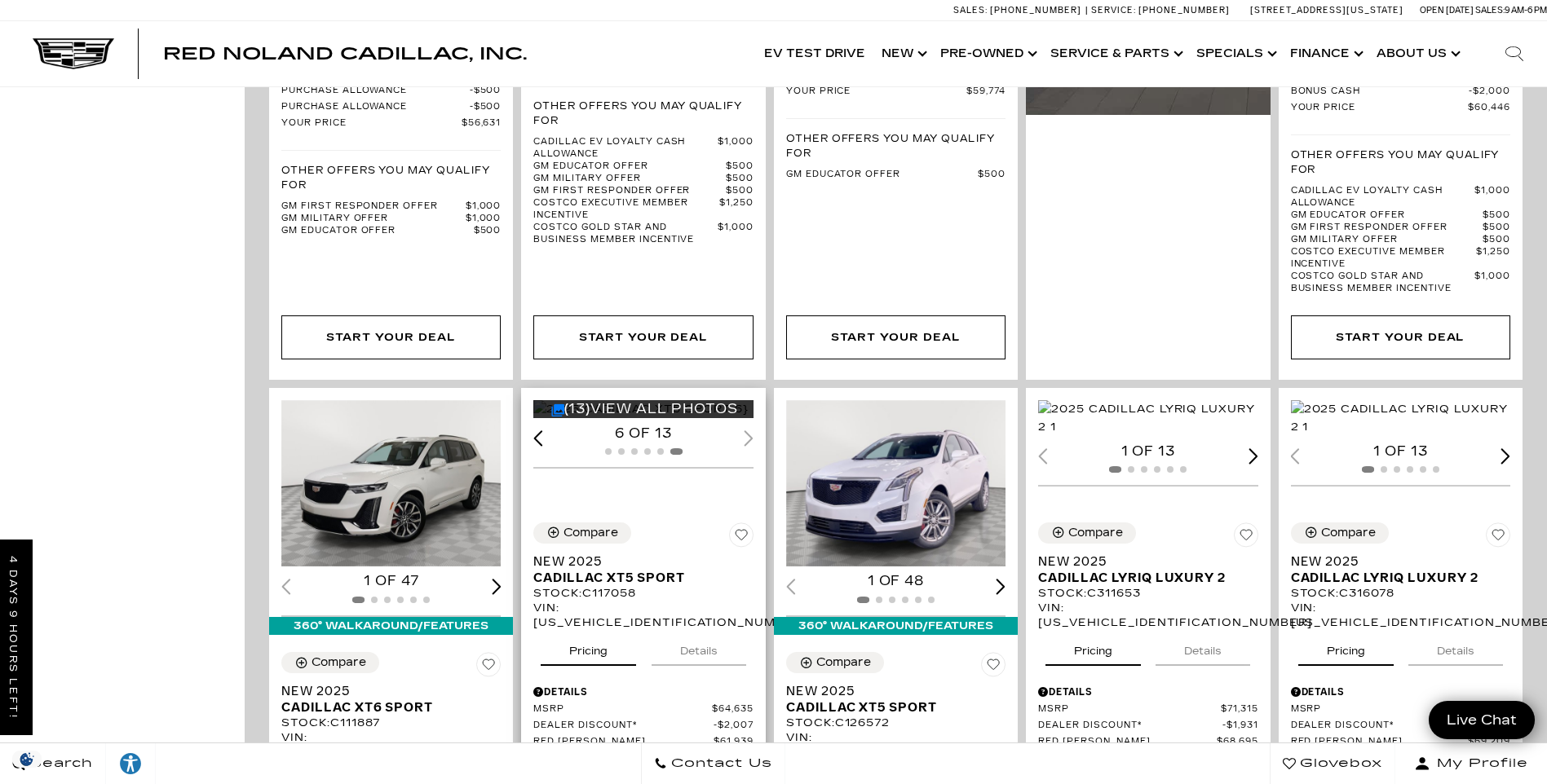
click at [672, 411] on link "(13) View All Photos" at bounding box center [645, 409] width 186 height 15
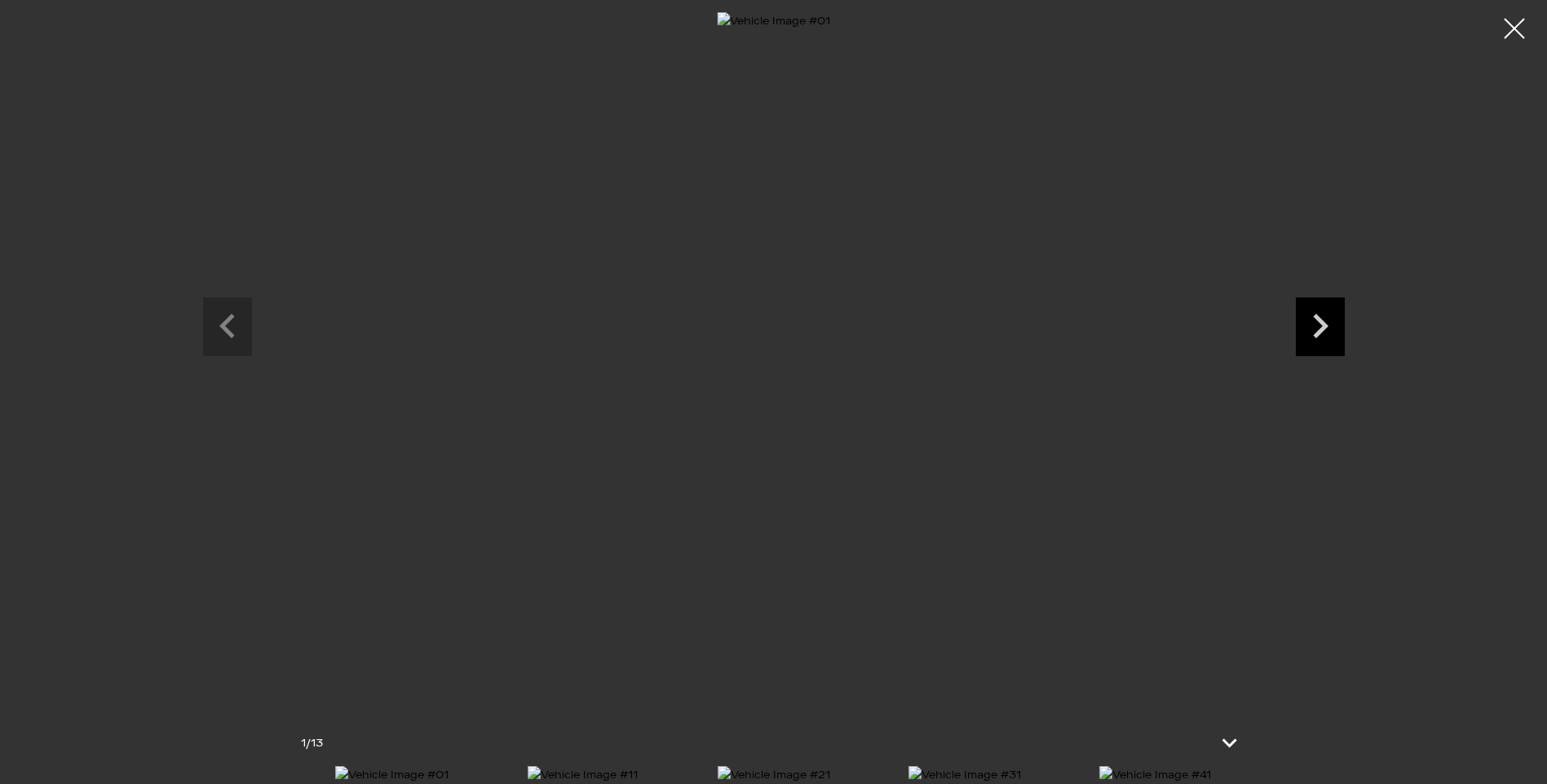
click at [1307, 324] on icon "Next slide" at bounding box center [1320, 324] width 48 height 53
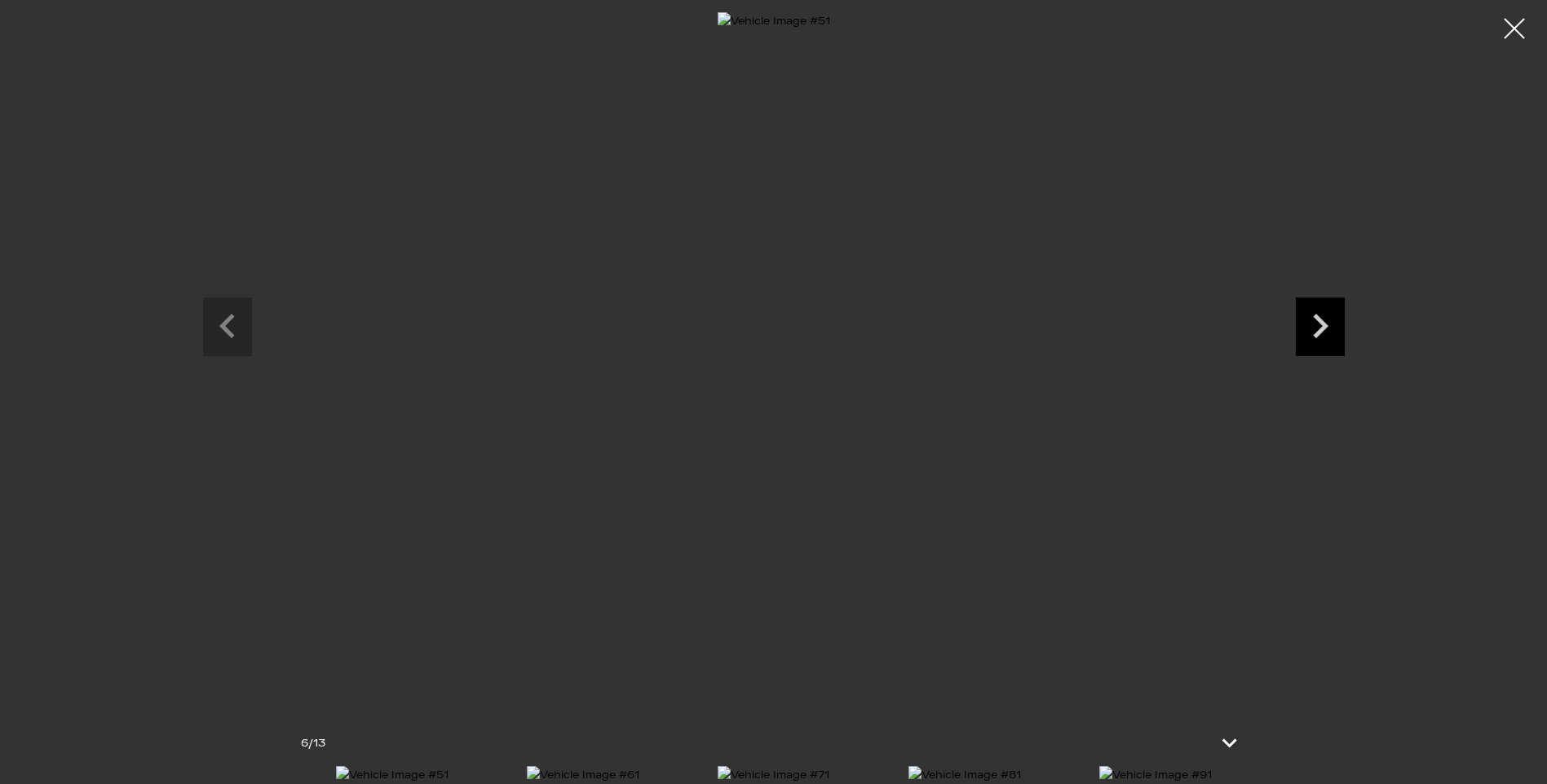
click at [1307, 324] on icon "Next slide" at bounding box center [1320, 324] width 48 height 53
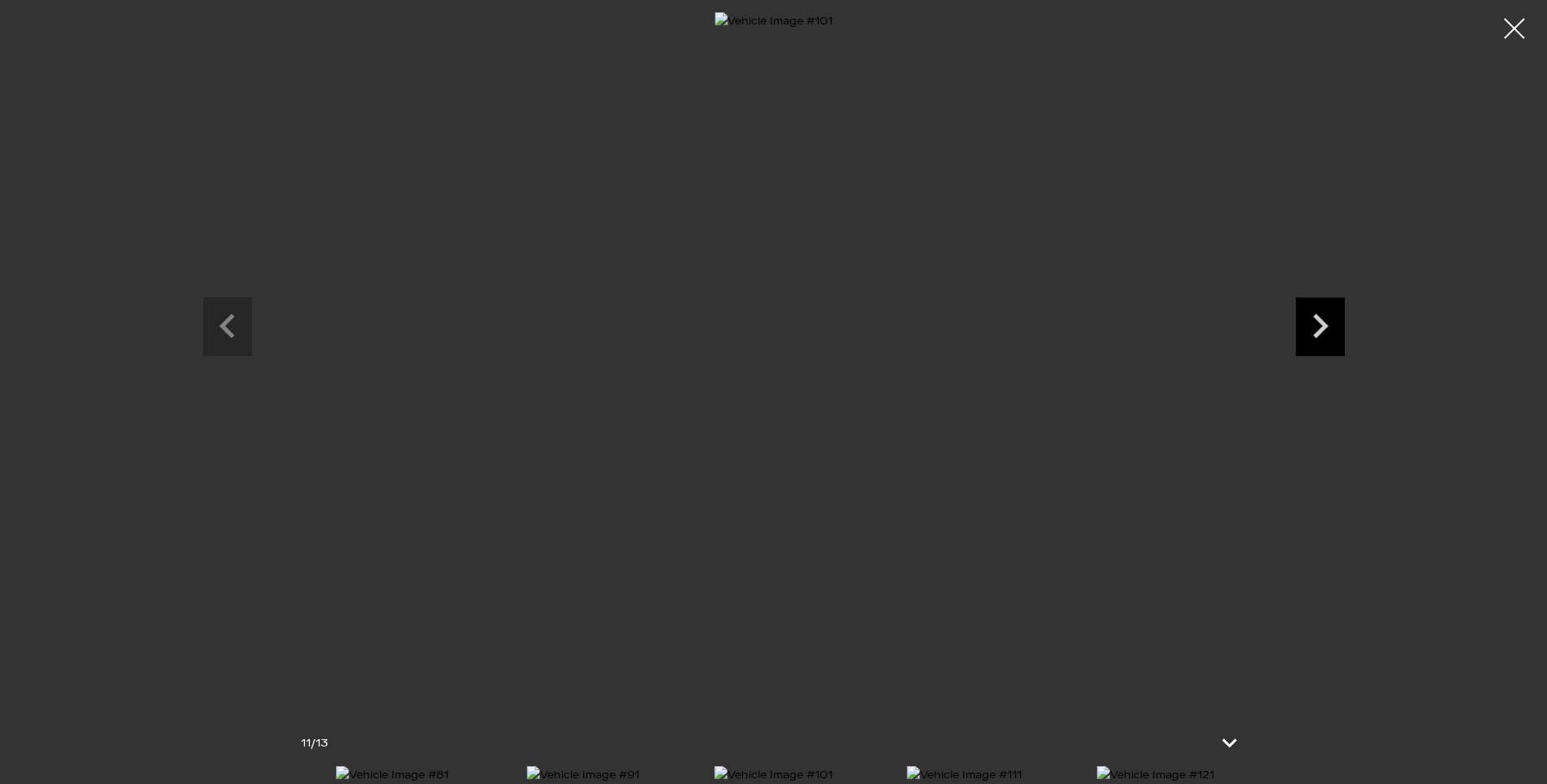
click at [1307, 324] on icon "Next slide" at bounding box center [1320, 324] width 48 height 53
click at [1513, 41] on div at bounding box center [1515, 29] width 43 height 43
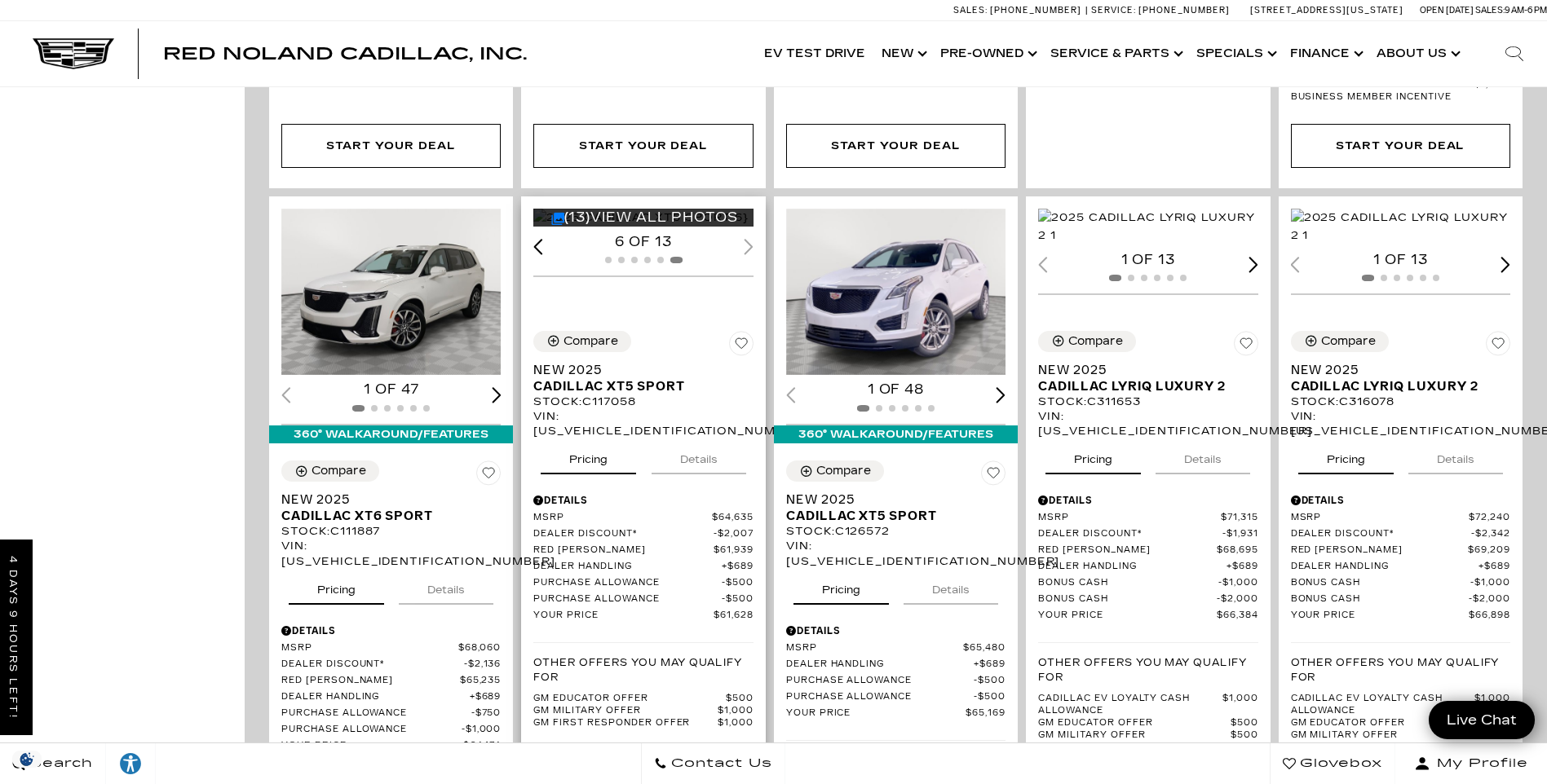
scroll to position [1060, 0]
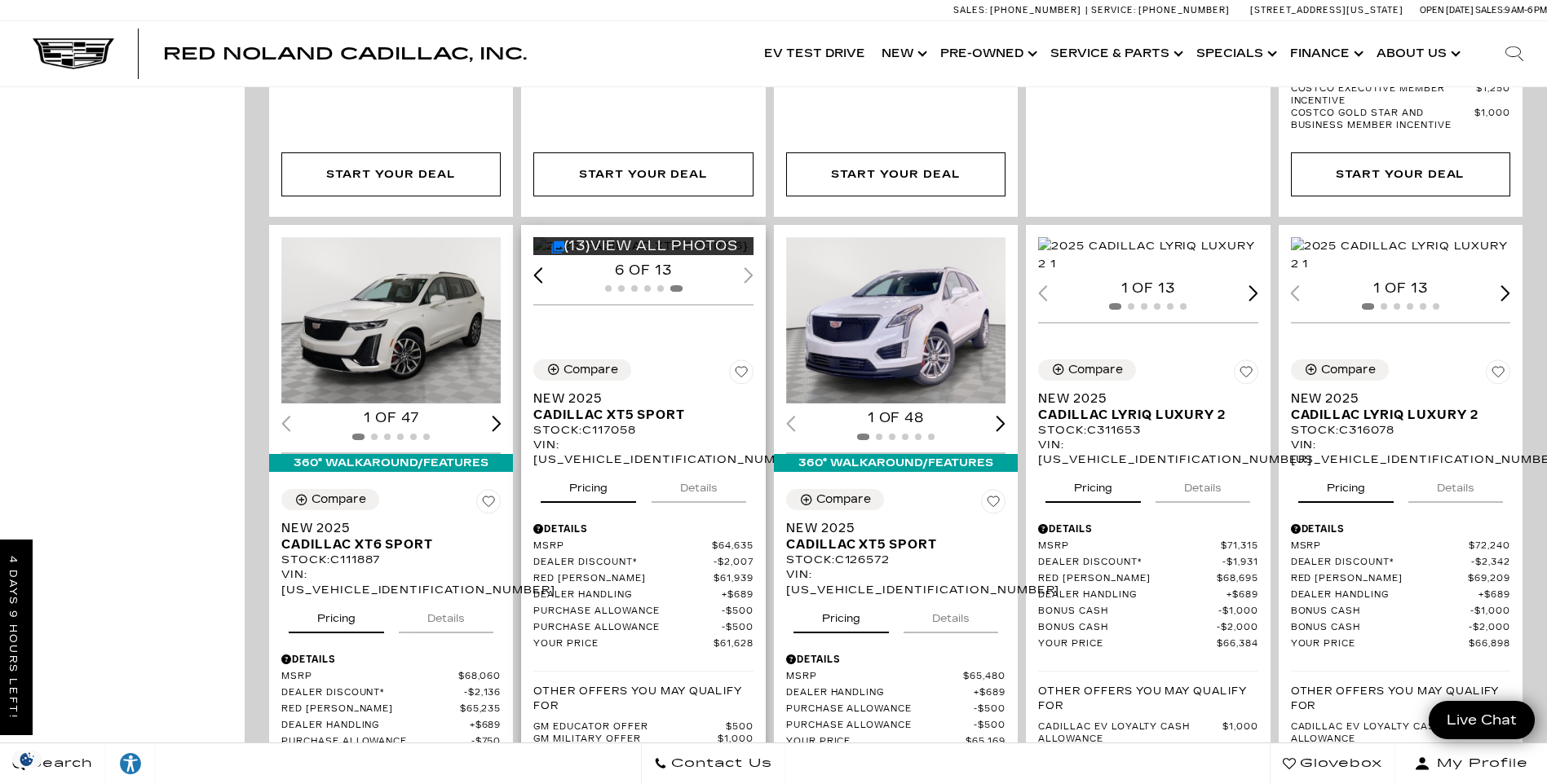
click at [711, 497] on button "Details" at bounding box center [699, 486] width 95 height 36
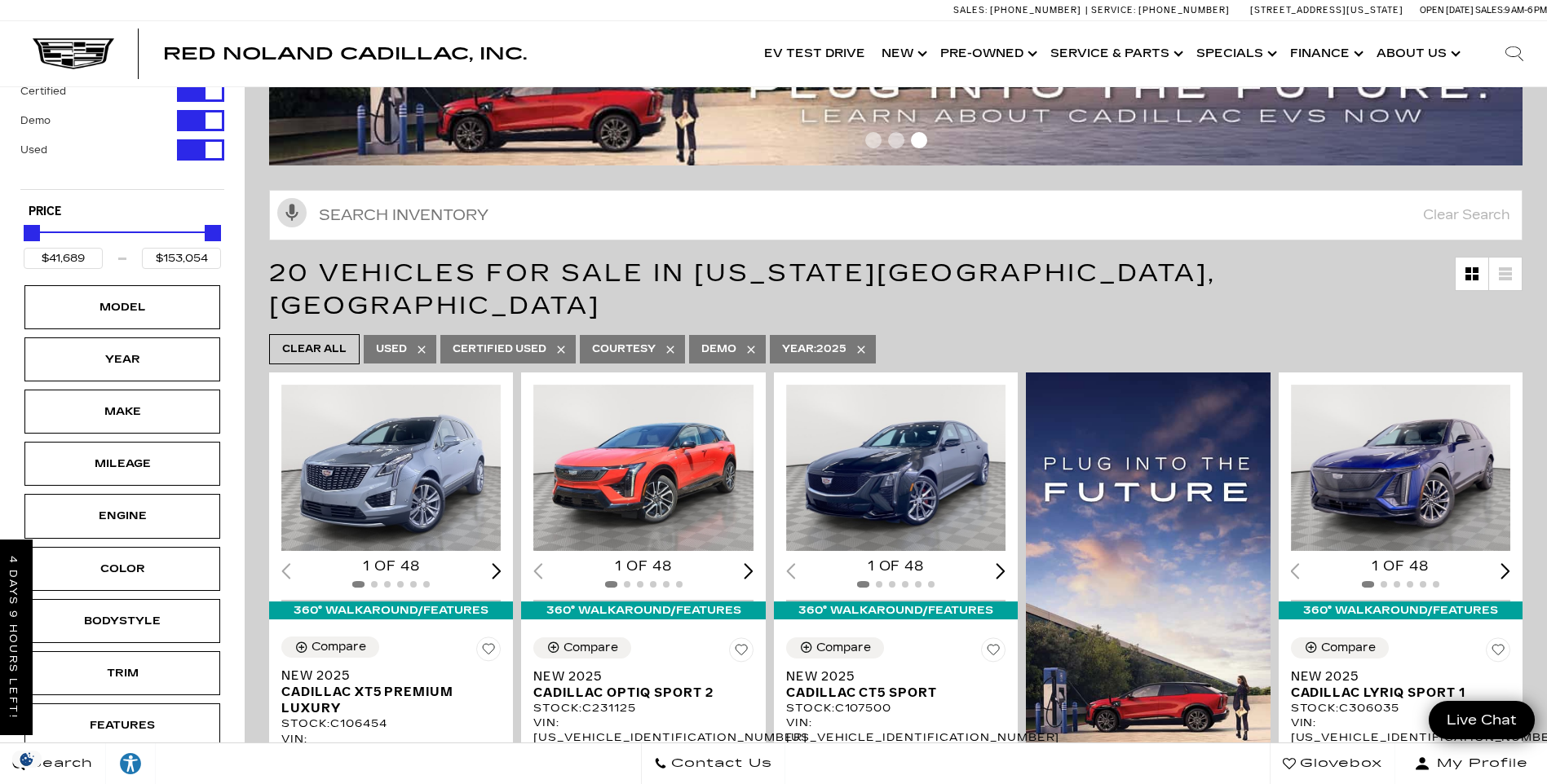
scroll to position [0, 0]
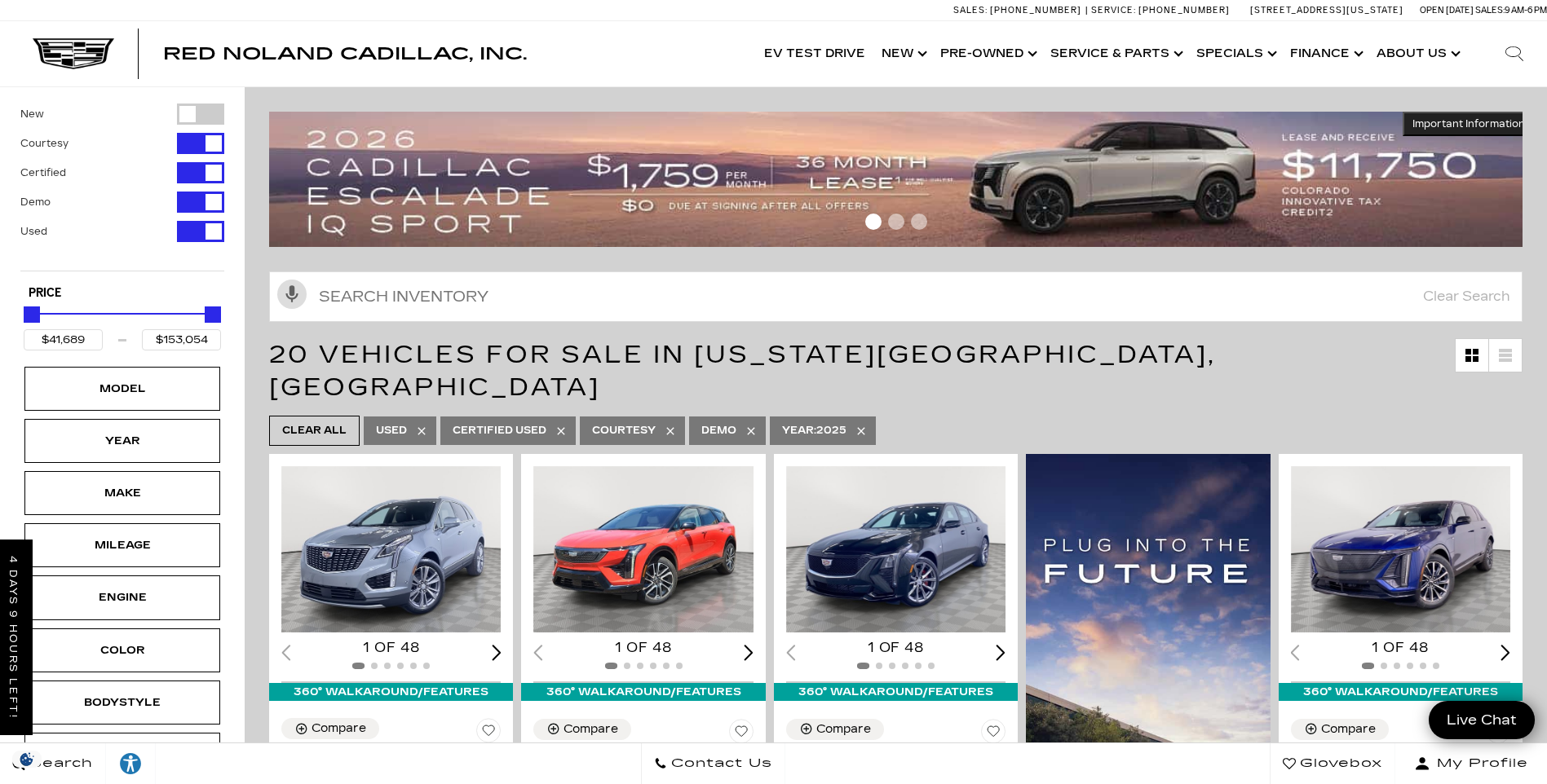
click at [1520, 54] on icon "Search" at bounding box center [1514, 51] width 15 height 10
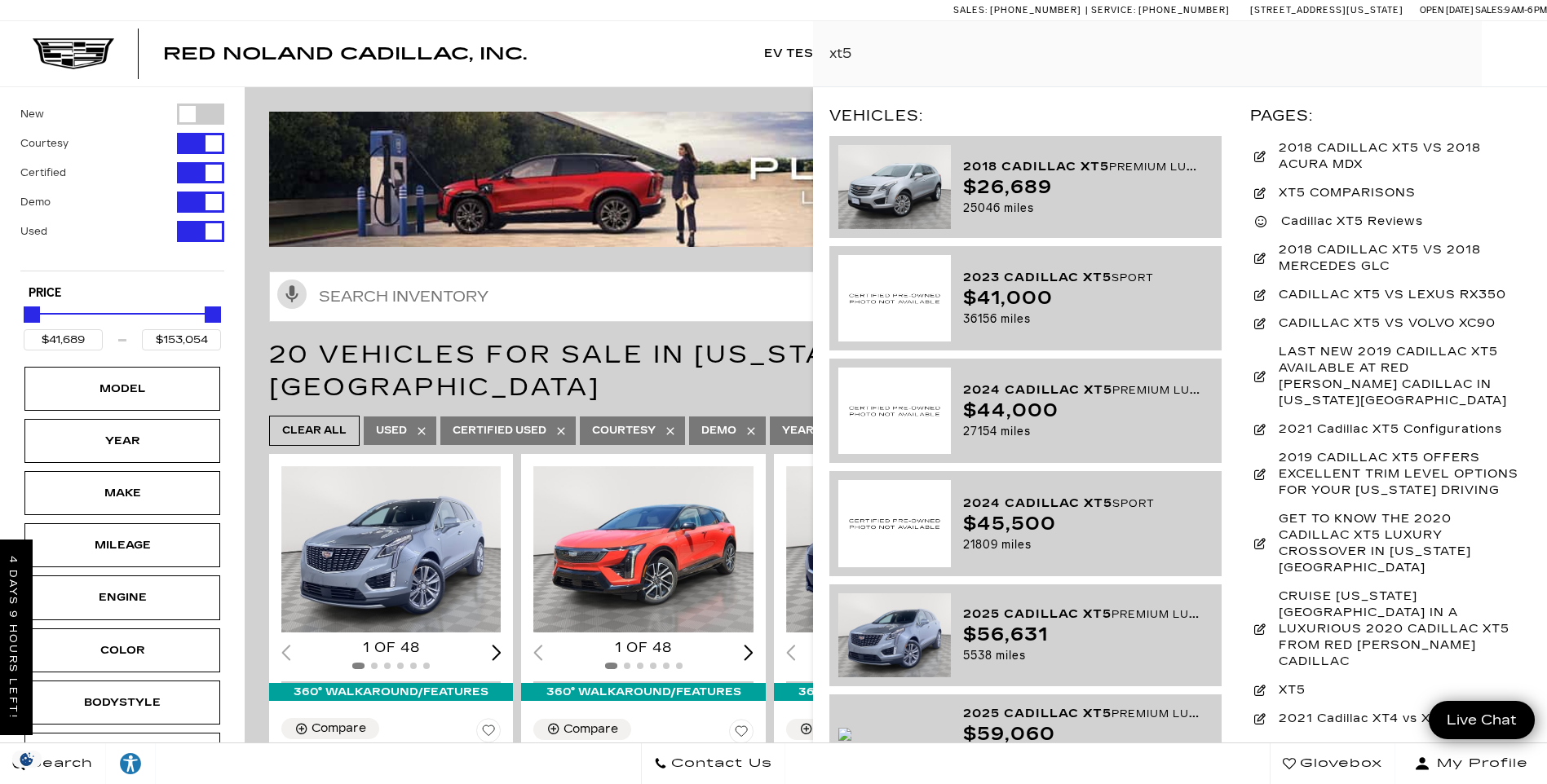
type input "xt5"
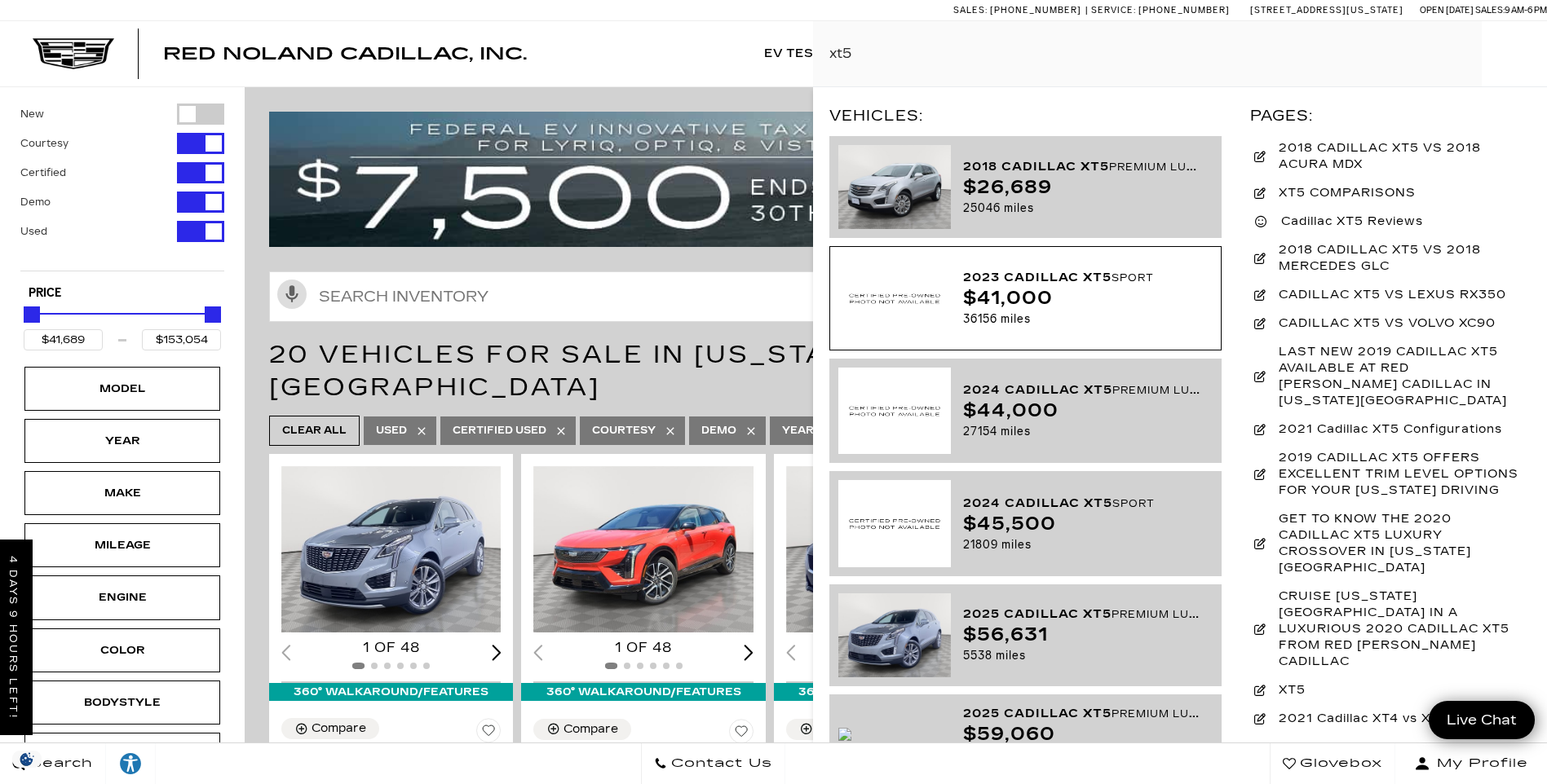
scroll to position [82, 0]
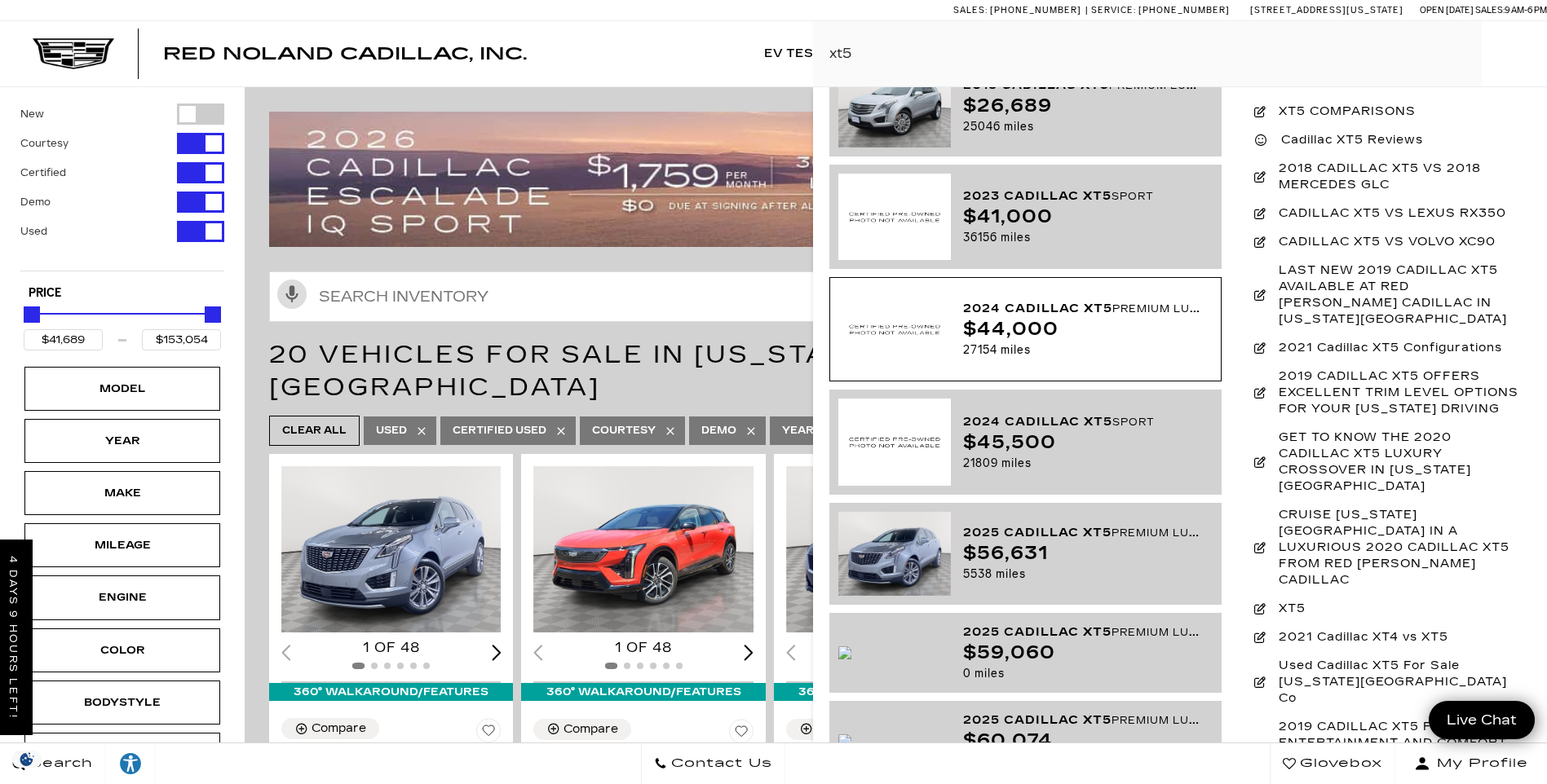
click at [1127, 340] on div "27154 miles" at bounding box center [1082, 350] width 238 height 20
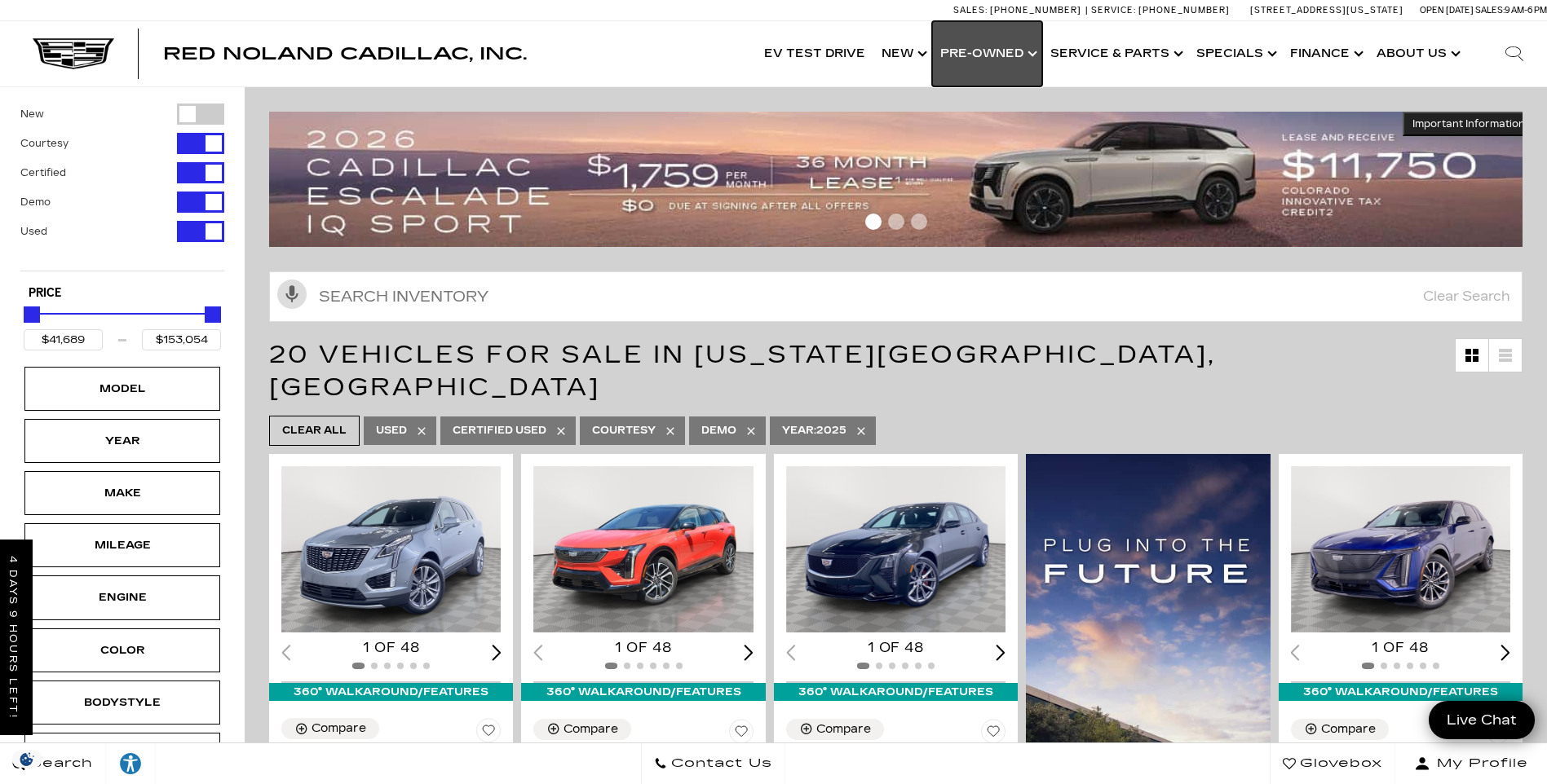
click at [987, 55] on link "Show Pre-Owned" at bounding box center [988, 53] width 110 height 66
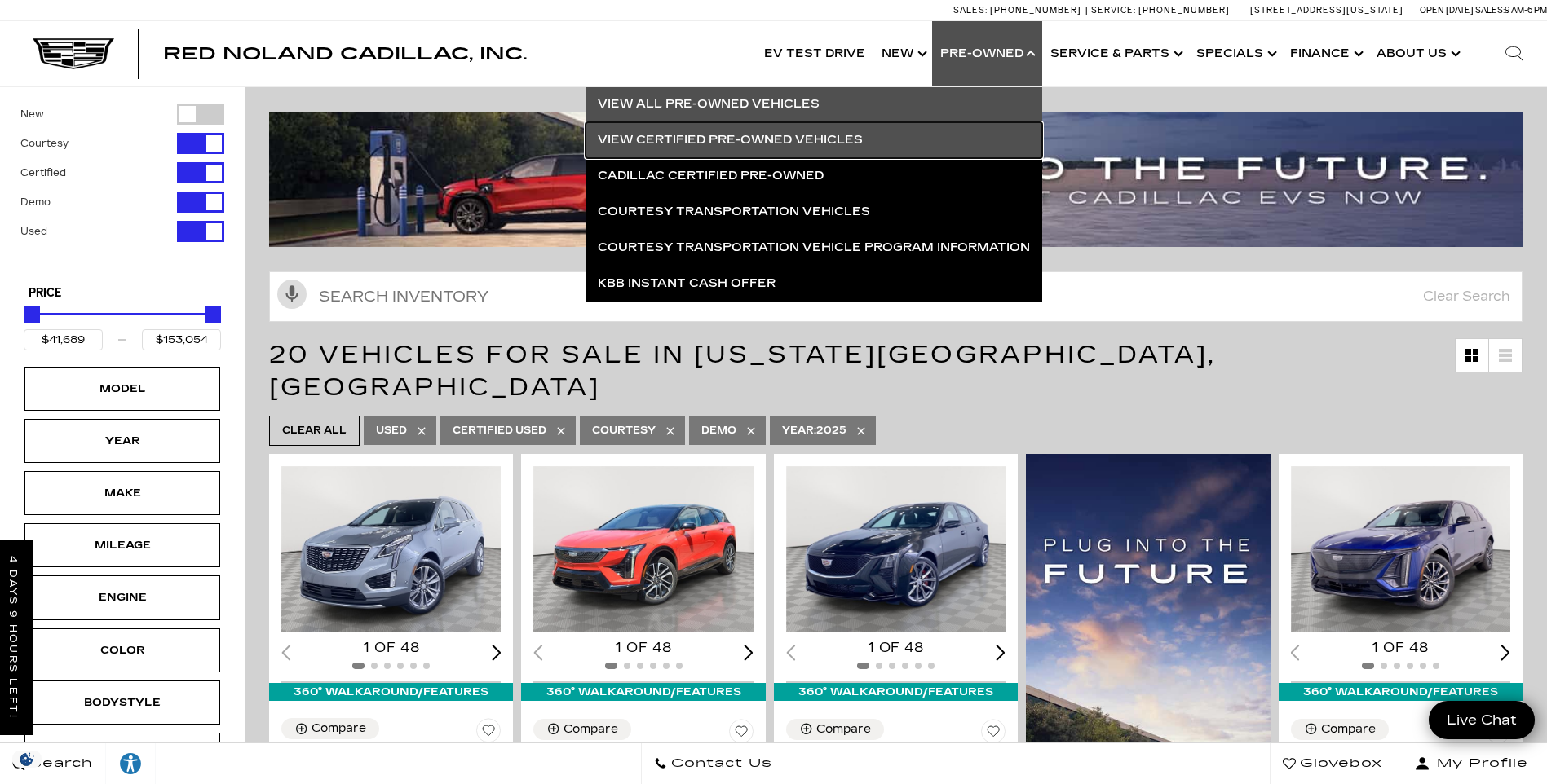
click at [821, 128] on link "View Certified Pre-Owned Vehicles" at bounding box center [814, 141] width 456 height 36
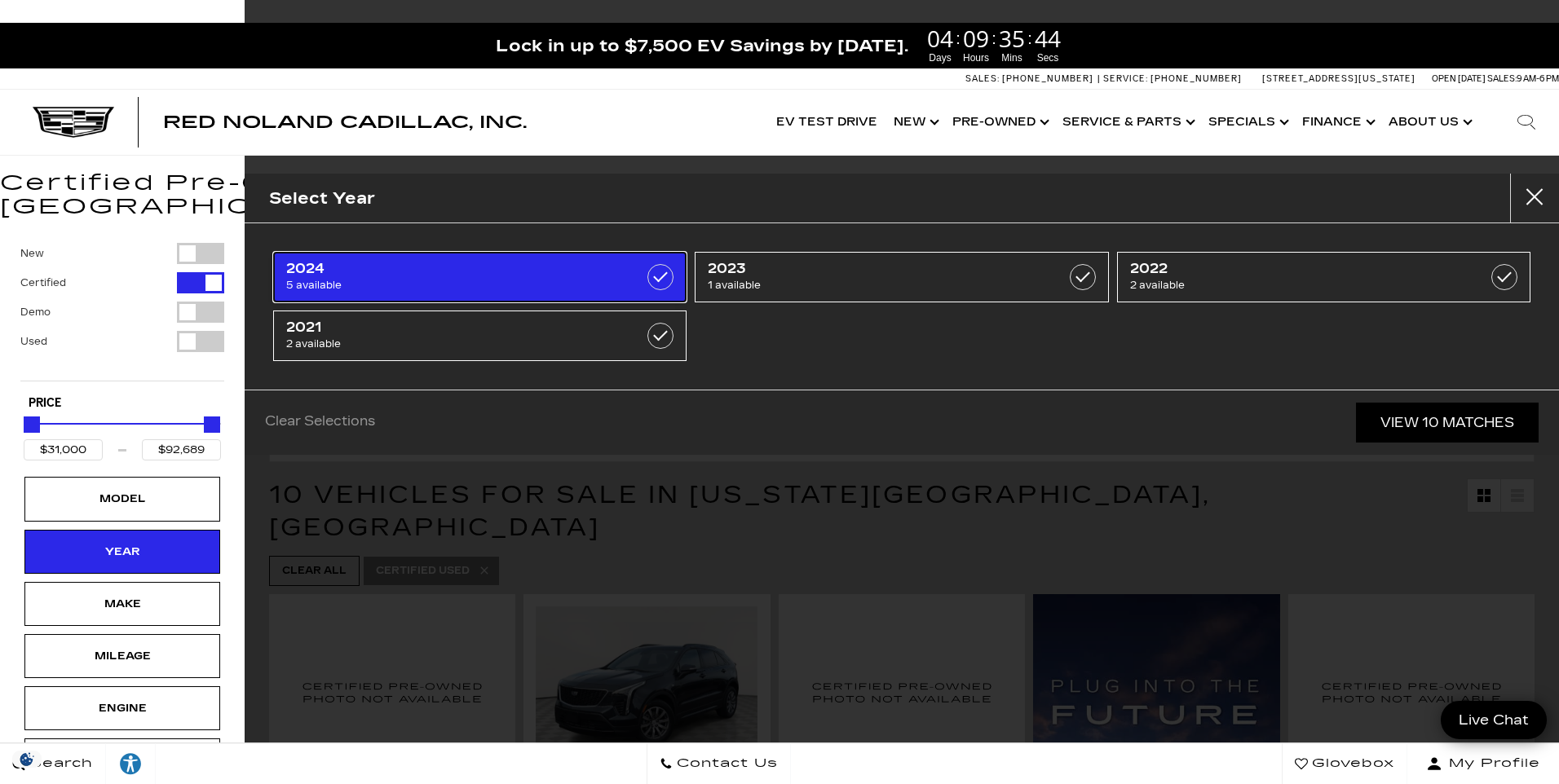
click at [483, 273] on span "2024" at bounding box center [451, 269] width 330 height 16
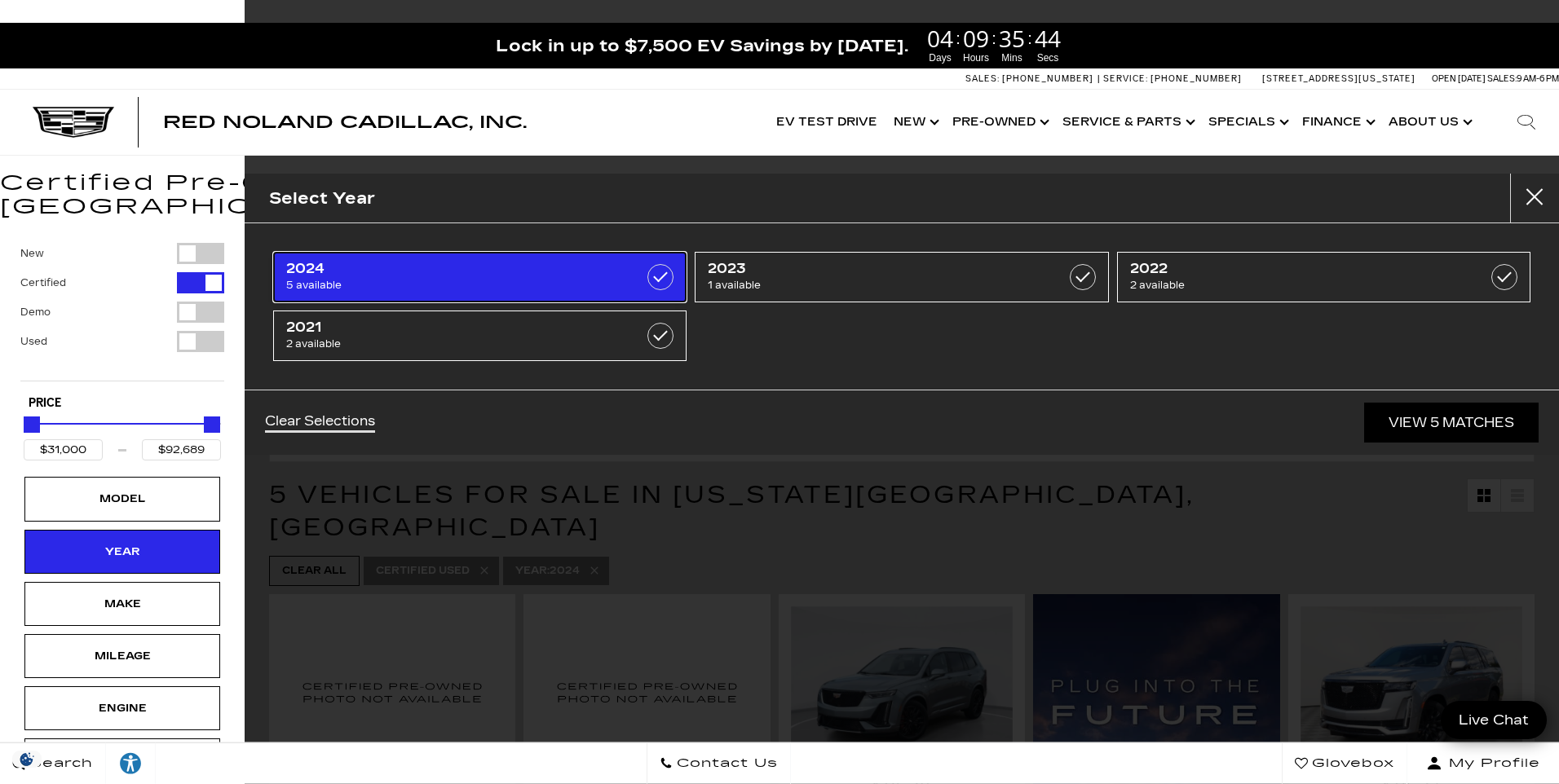
type input "$44,000"
checkbox input "true"
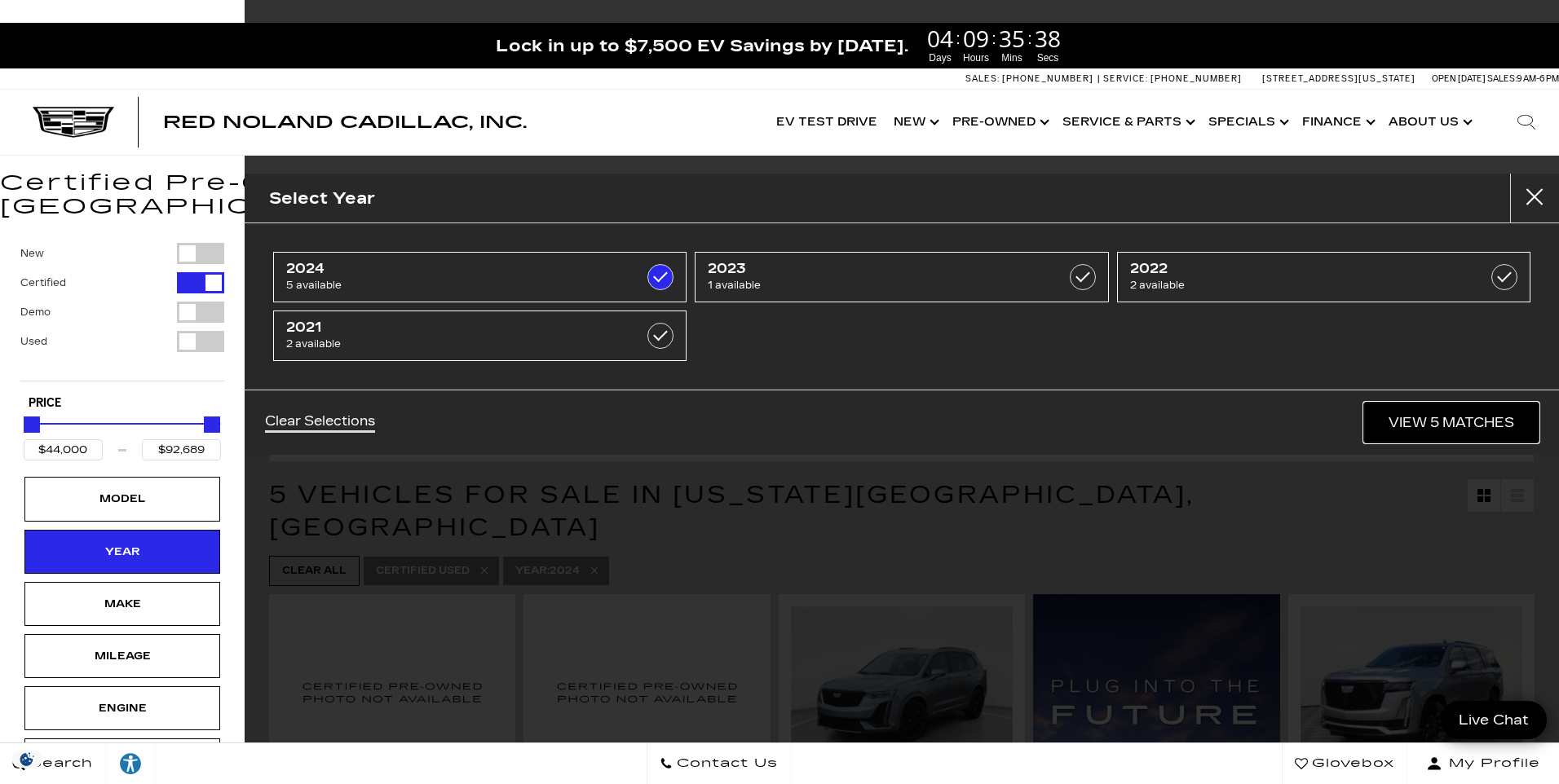
click at [1427, 421] on link "View 5 Matches" at bounding box center [1452, 423] width 175 height 40
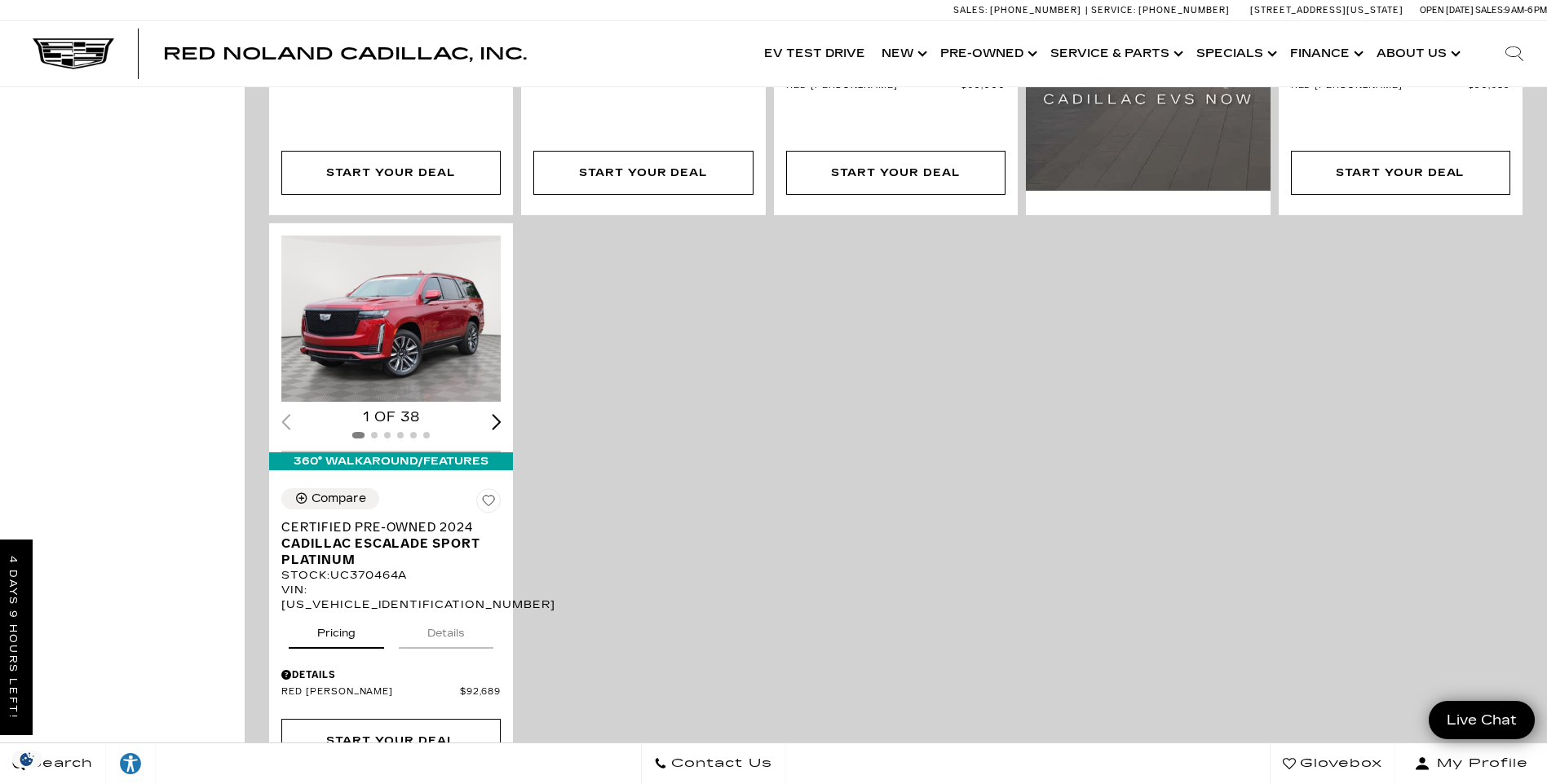
scroll to position [897, 0]
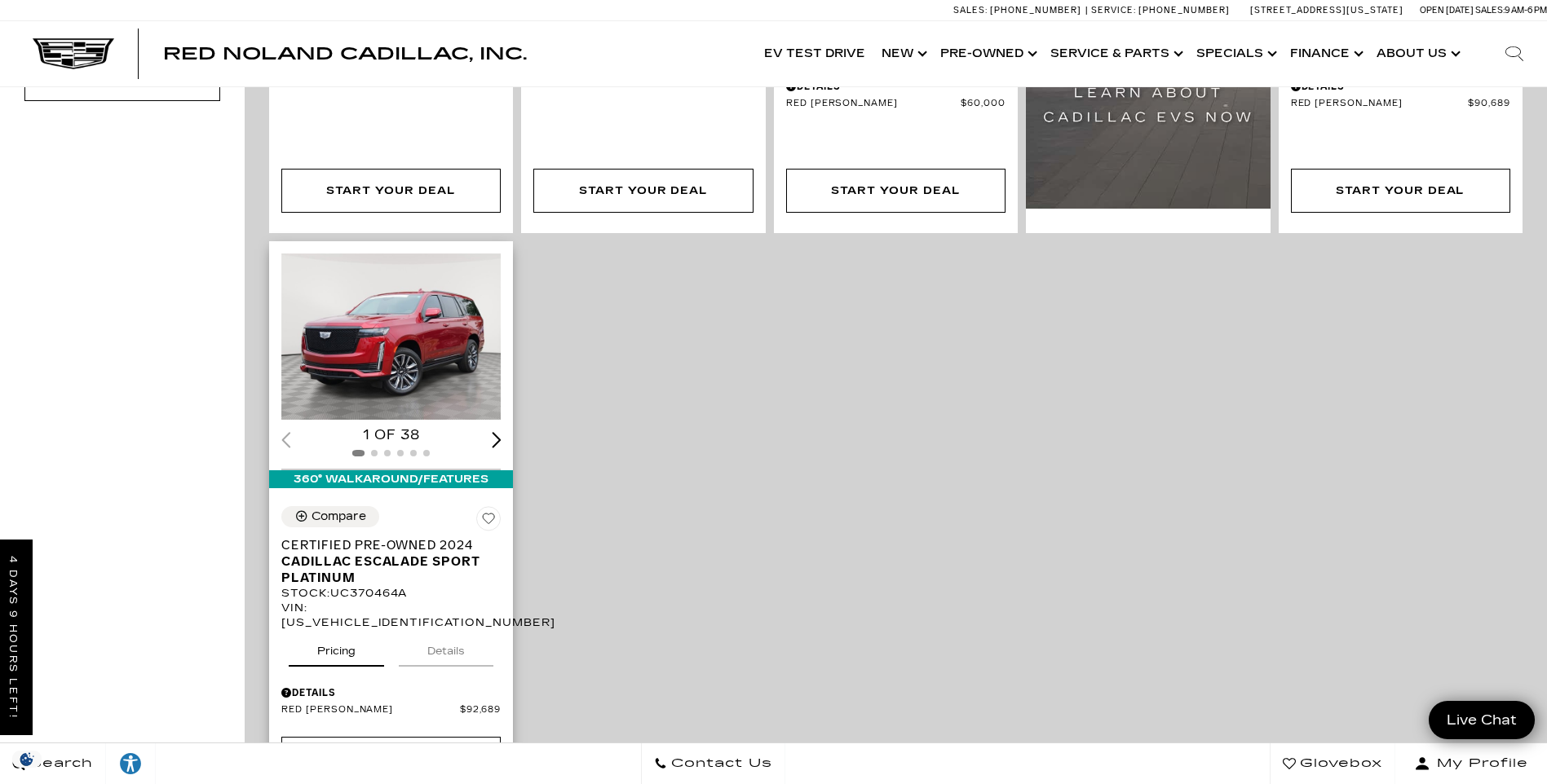
click at [403, 317] on img "1 / 2" at bounding box center [392, 336] width 222 height 166
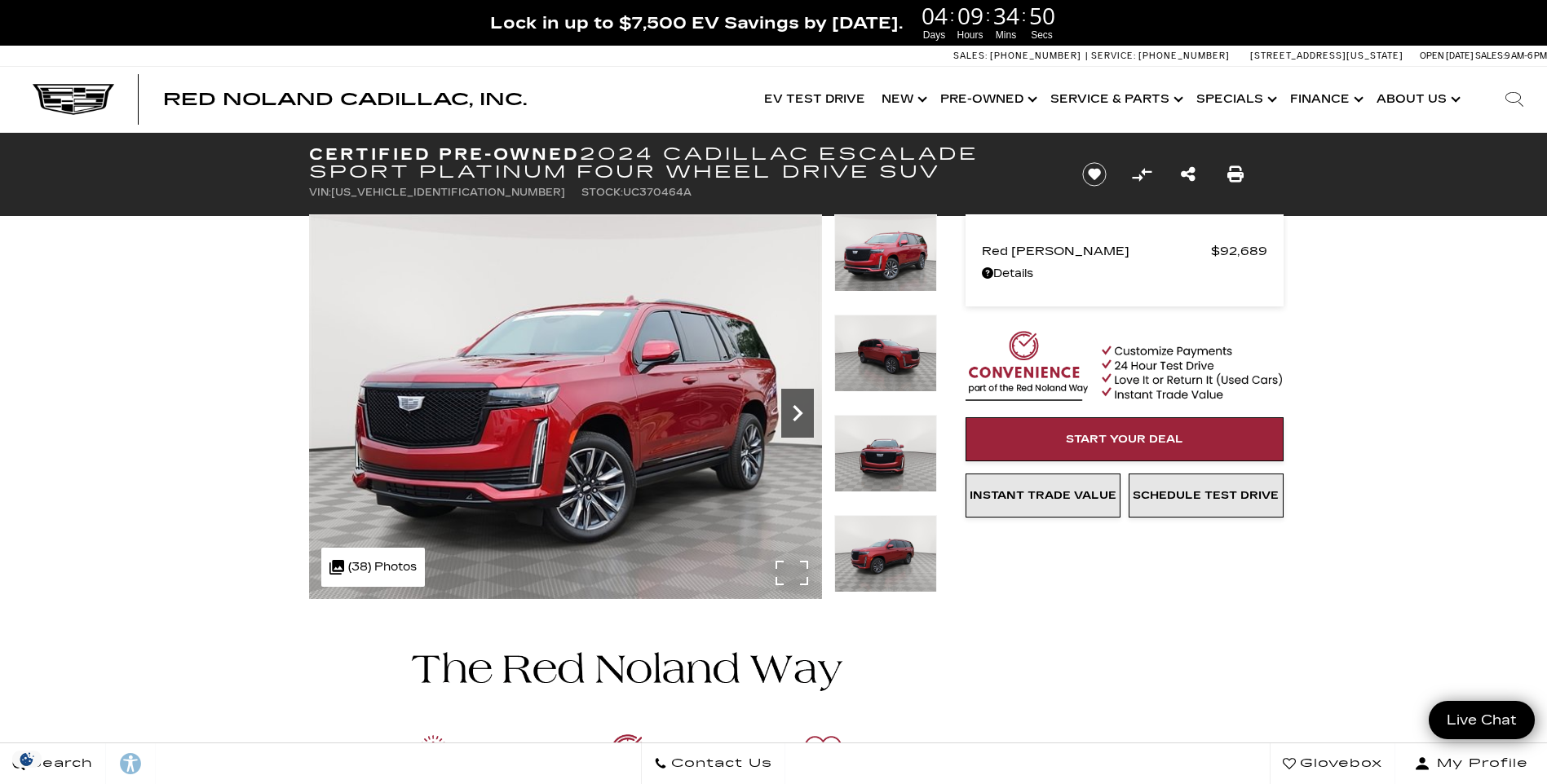
click at [792, 411] on icon "Next" at bounding box center [798, 413] width 32 height 32
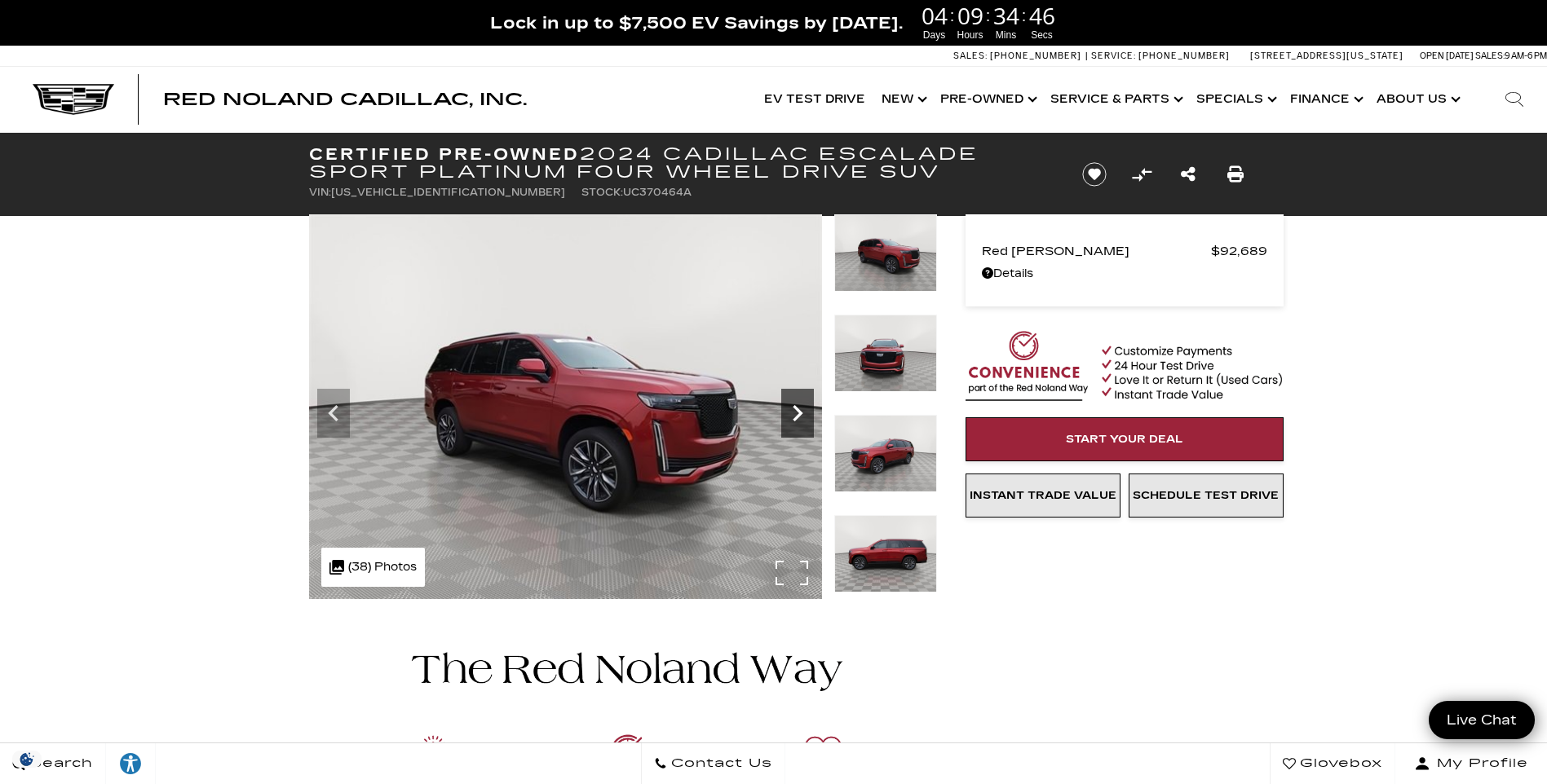
click at [792, 411] on icon "Next" at bounding box center [798, 413] width 32 height 32
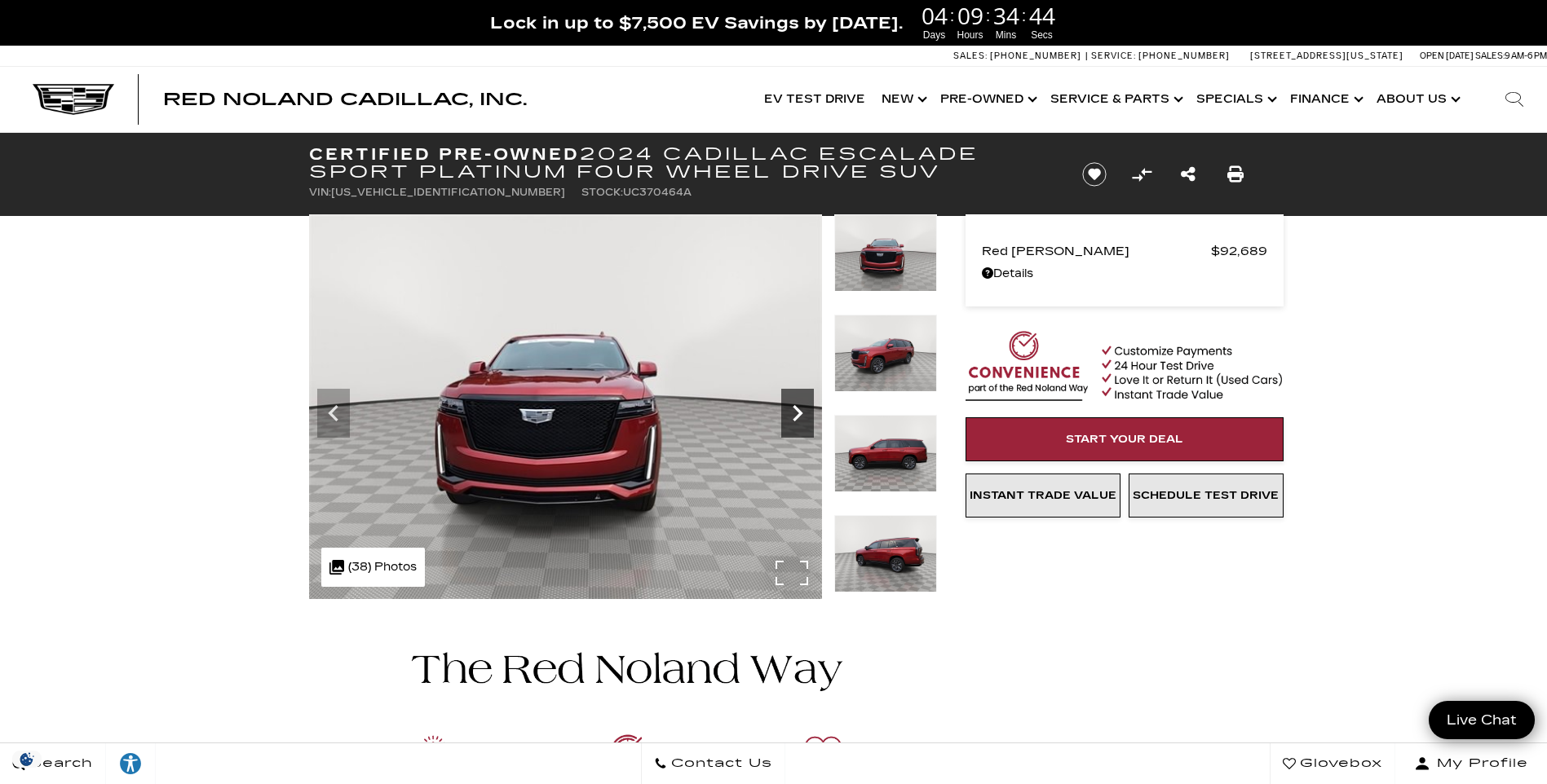
click at [792, 411] on icon "Next" at bounding box center [798, 413] width 32 height 32
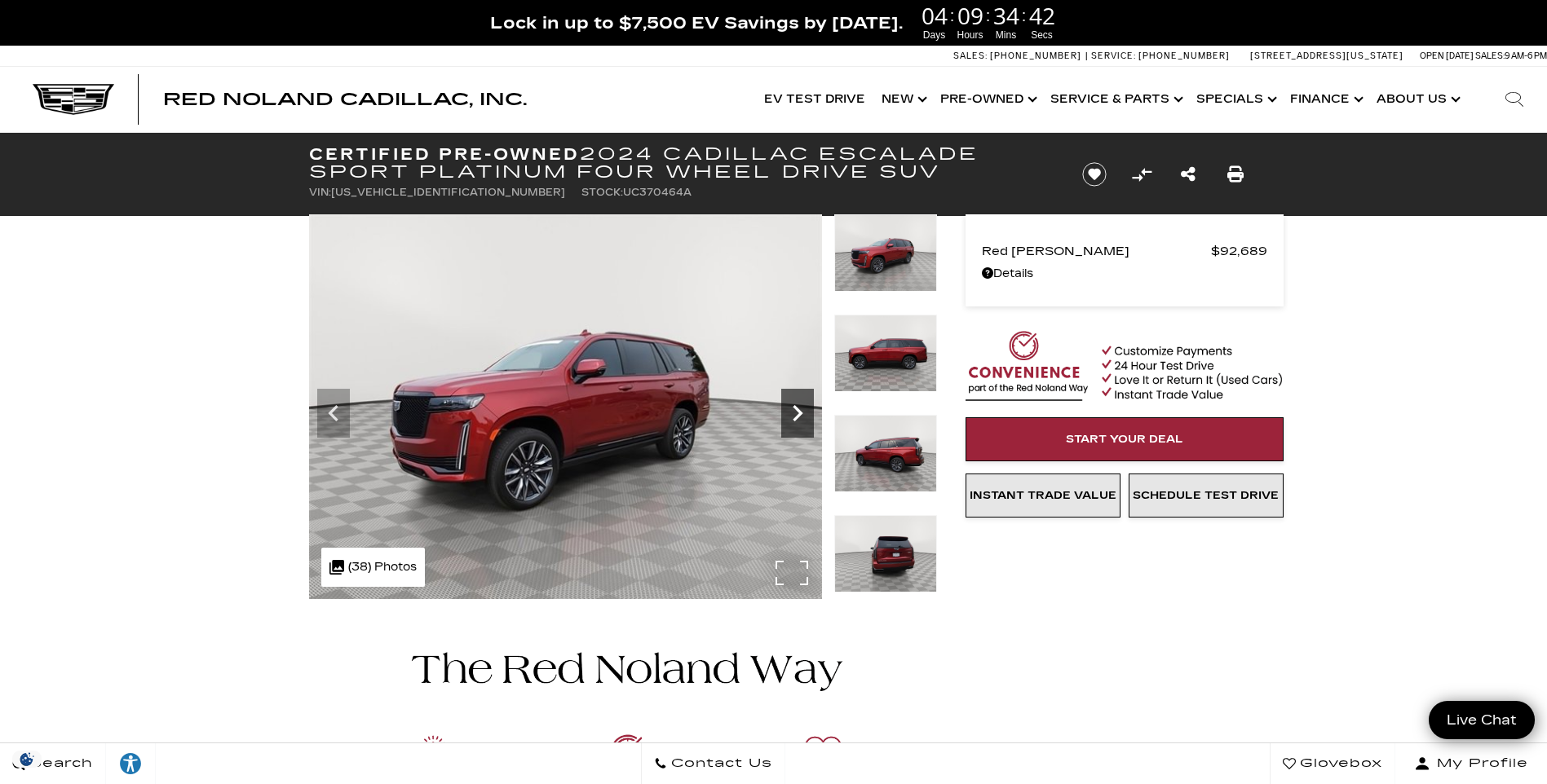
click at [792, 411] on icon "Next" at bounding box center [798, 413] width 32 height 32
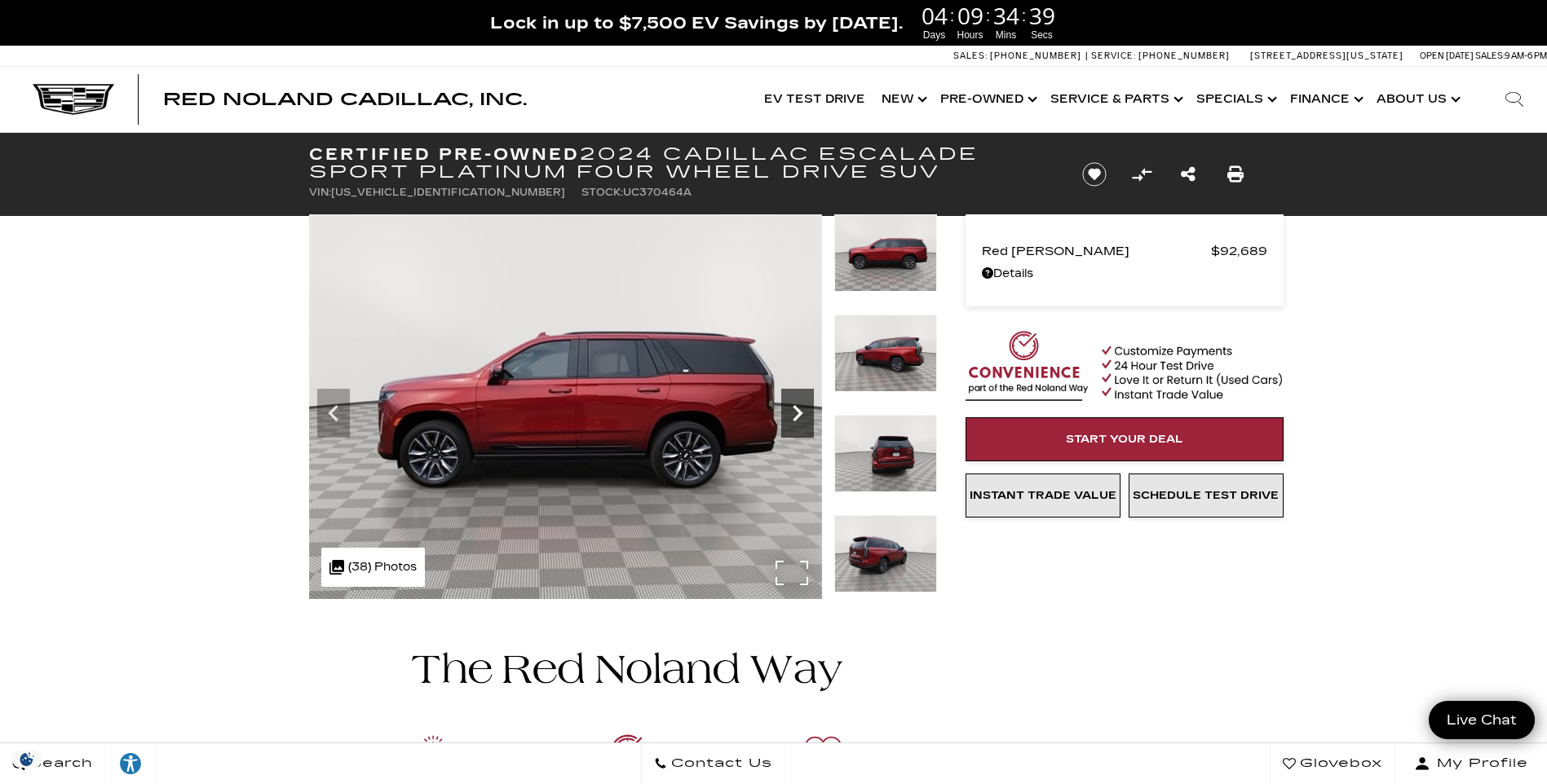
click at [792, 411] on icon "Next" at bounding box center [798, 413] width 32 height 32
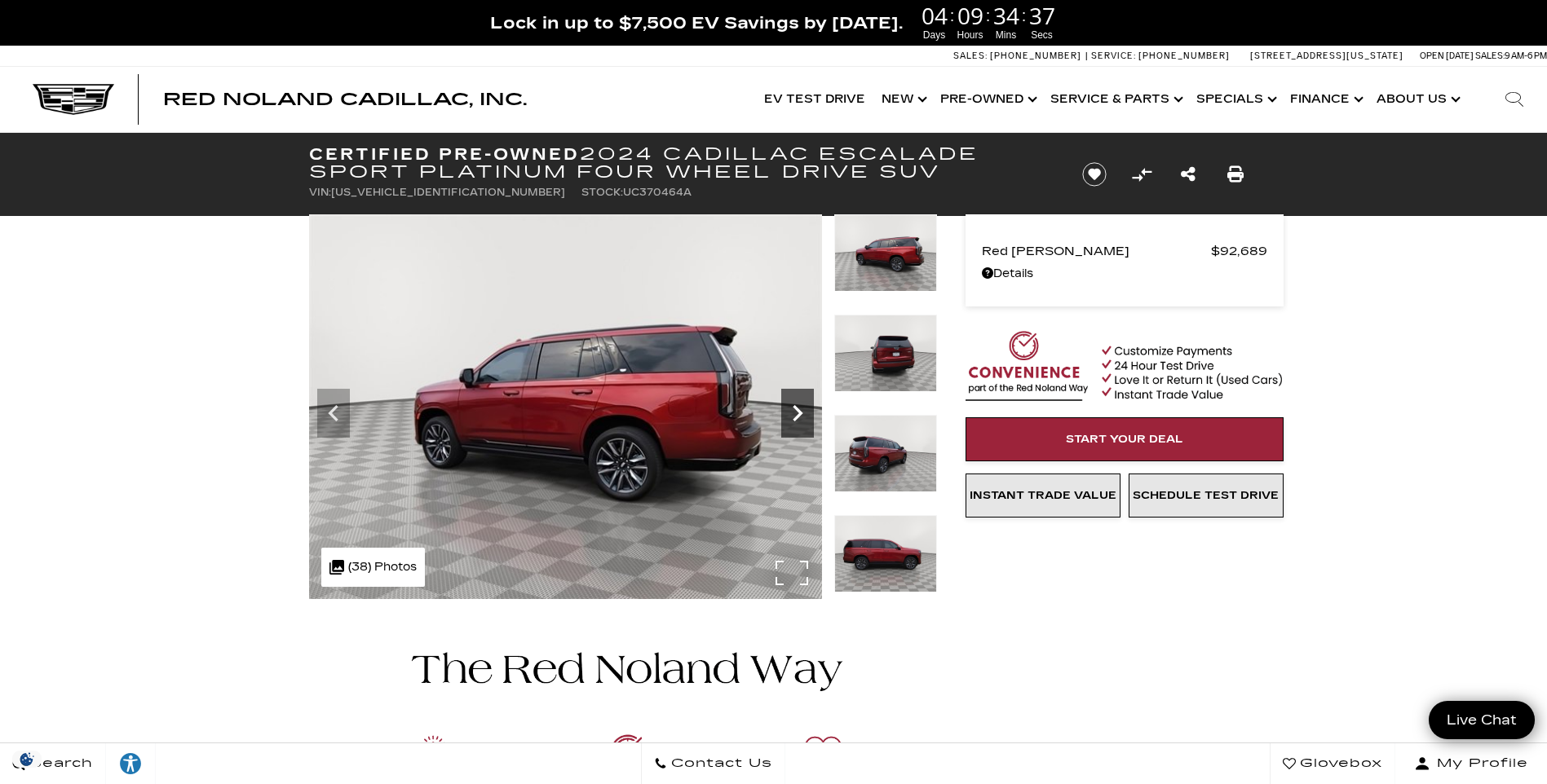
click at [792, 411] on icon "Next" at bounding box center [798, 413] width 32 height 32
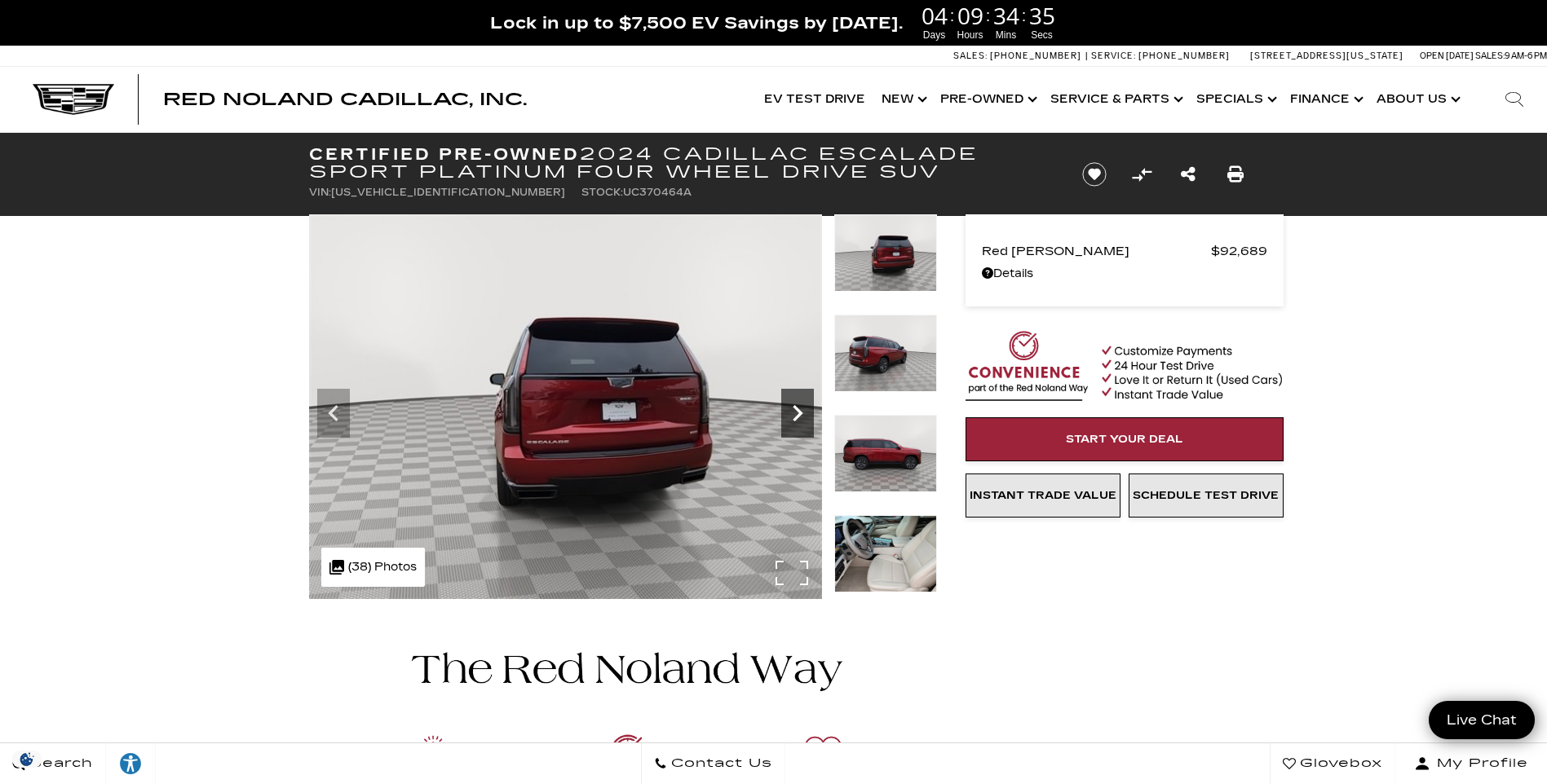
click at [792, 411] on icon "Next" at bounding box center [798, 413] width 32 height 32
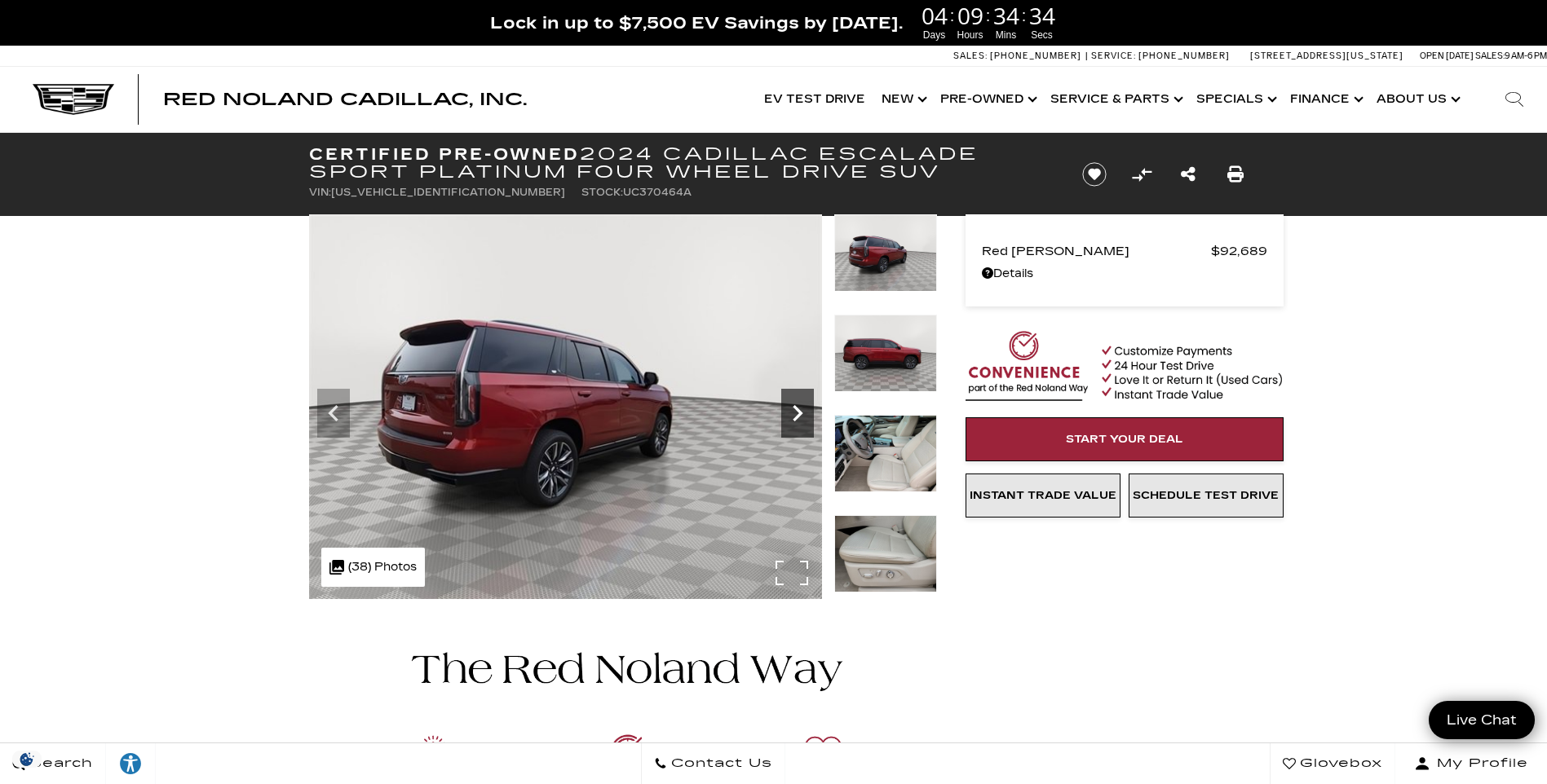
click at [792, 411] on icon "Next" at bounding box center [798, 413] width 32 height 32
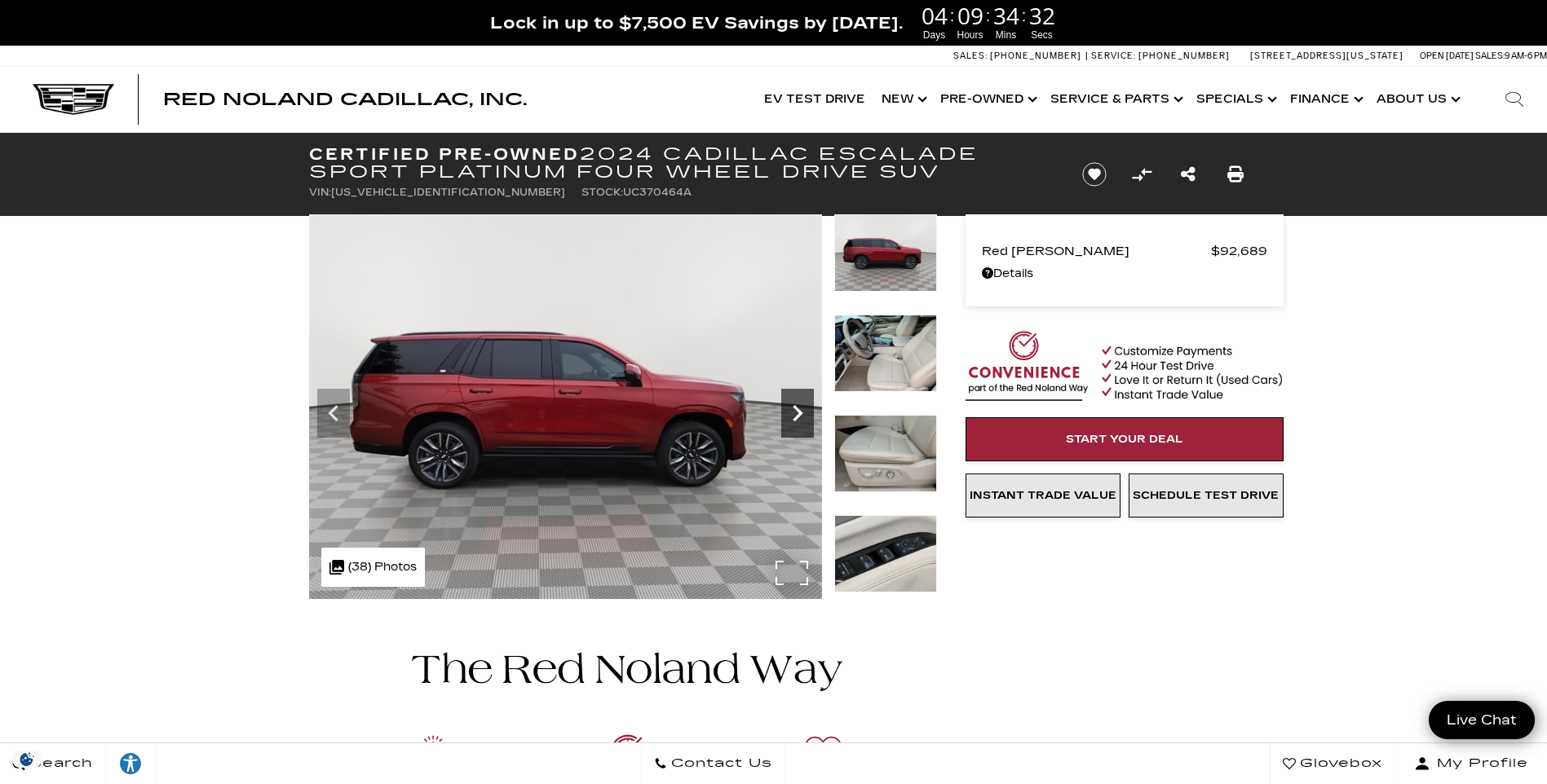
click at [792, 411] on icon "Next" at bounding box center [798, 413] width 32 height 32
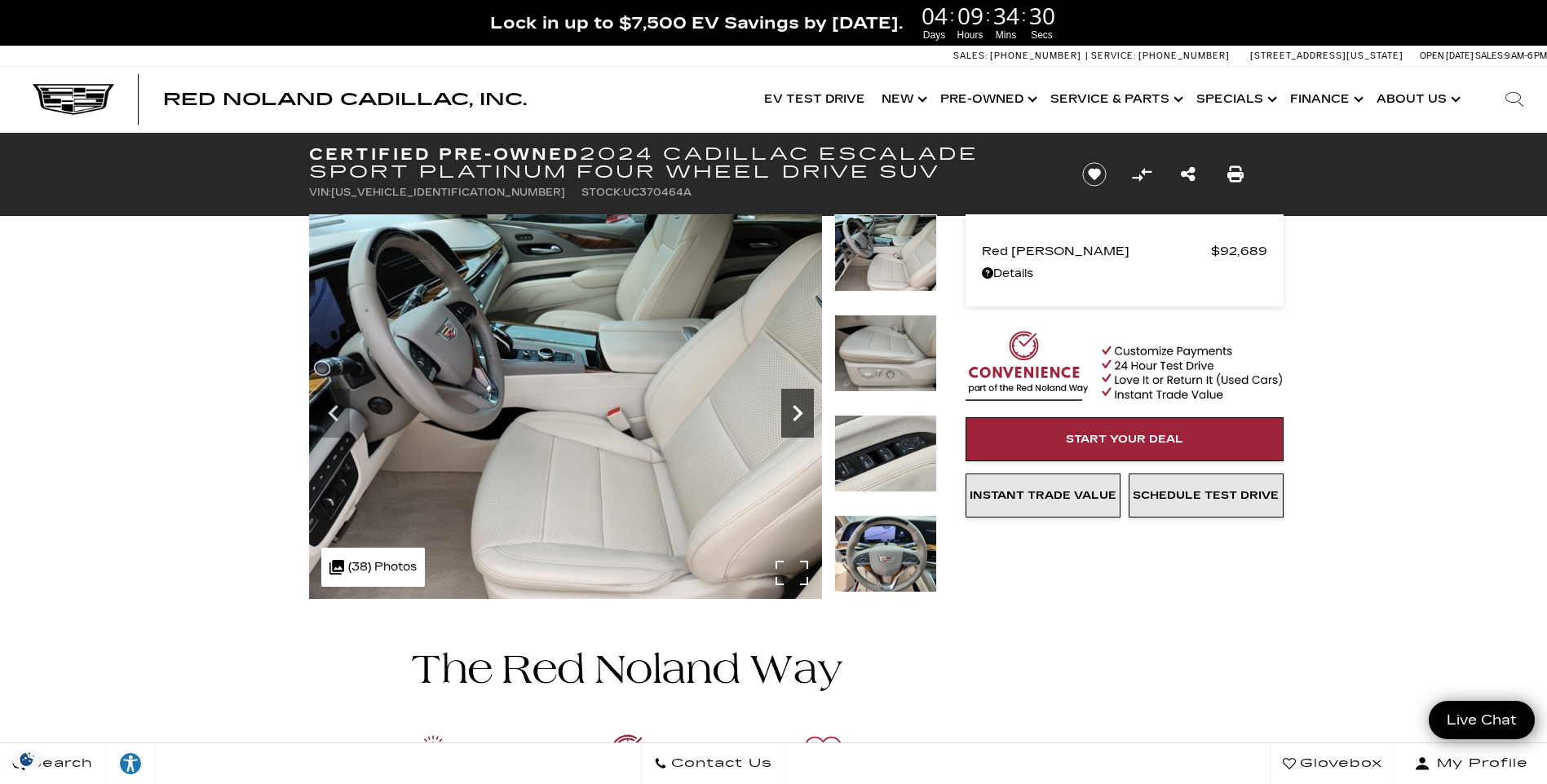
click at [792, 411] on icon "Next" at bounding box center [798, 413] width 32 height 32
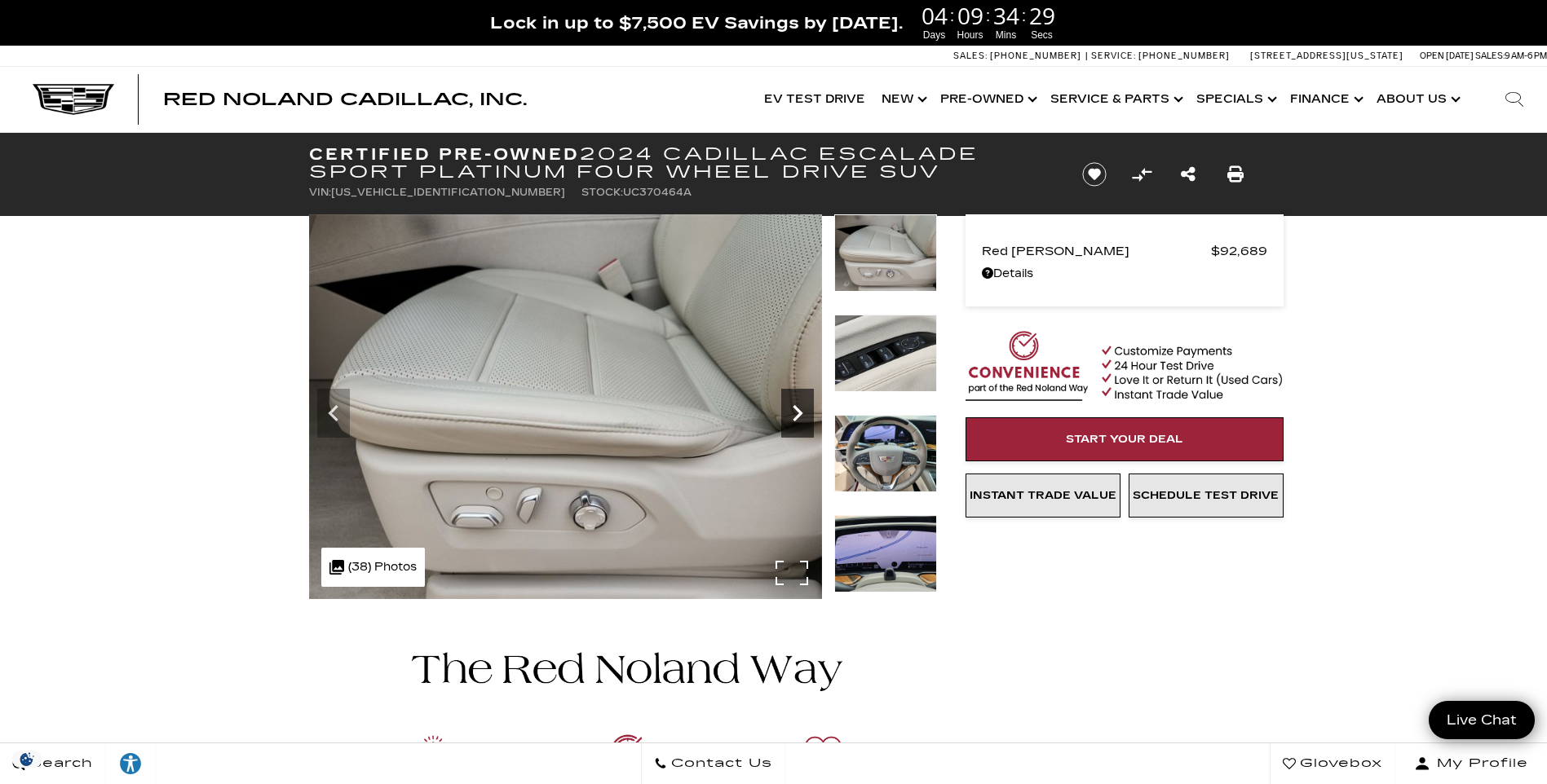
click at [792, 411] on icon "Next" at bounding box center [798, 413] width 32 height 32
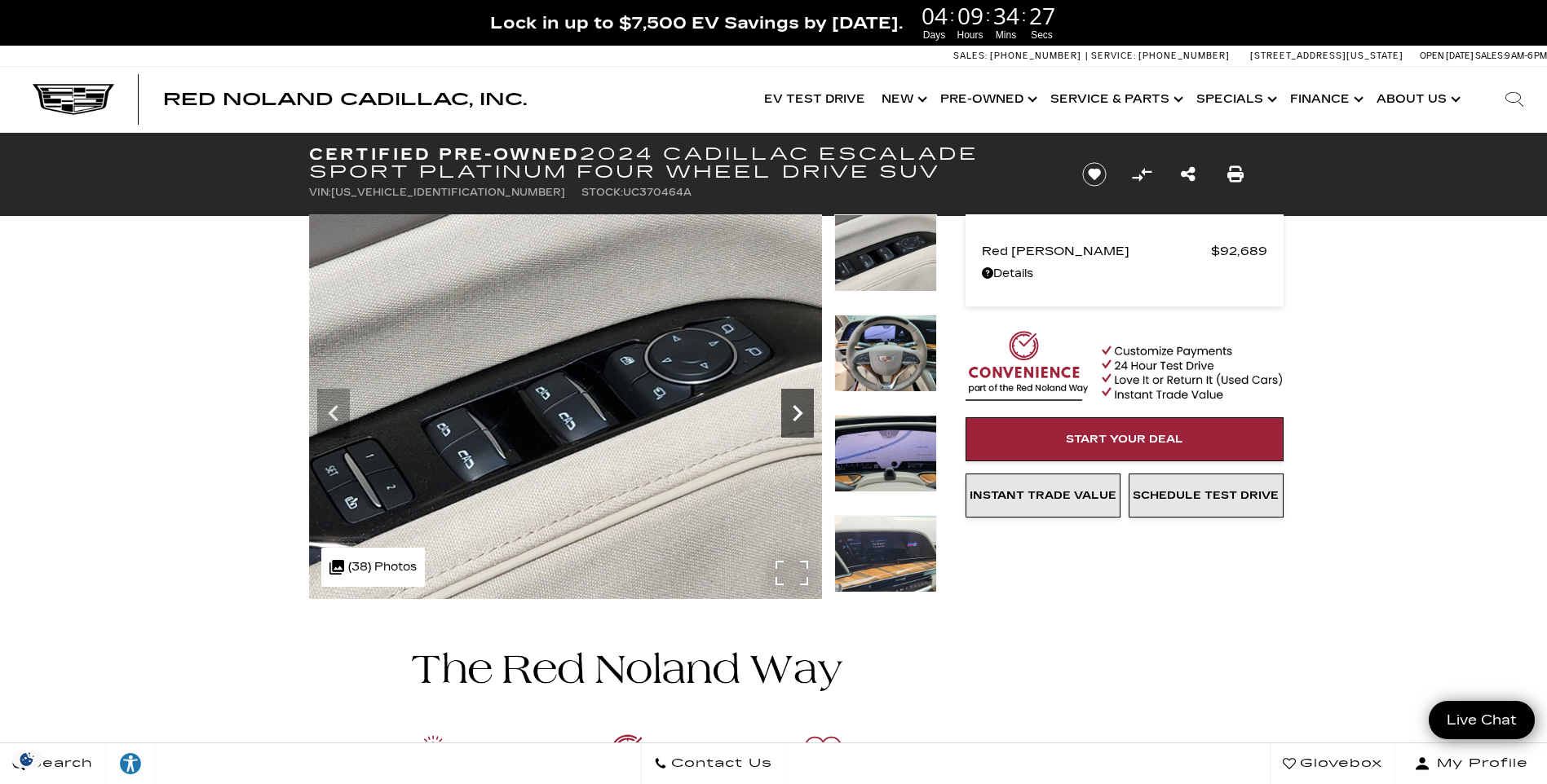
click at [792, 411] on icon "Next" at bounding box center [798, 413] width 32 height 32
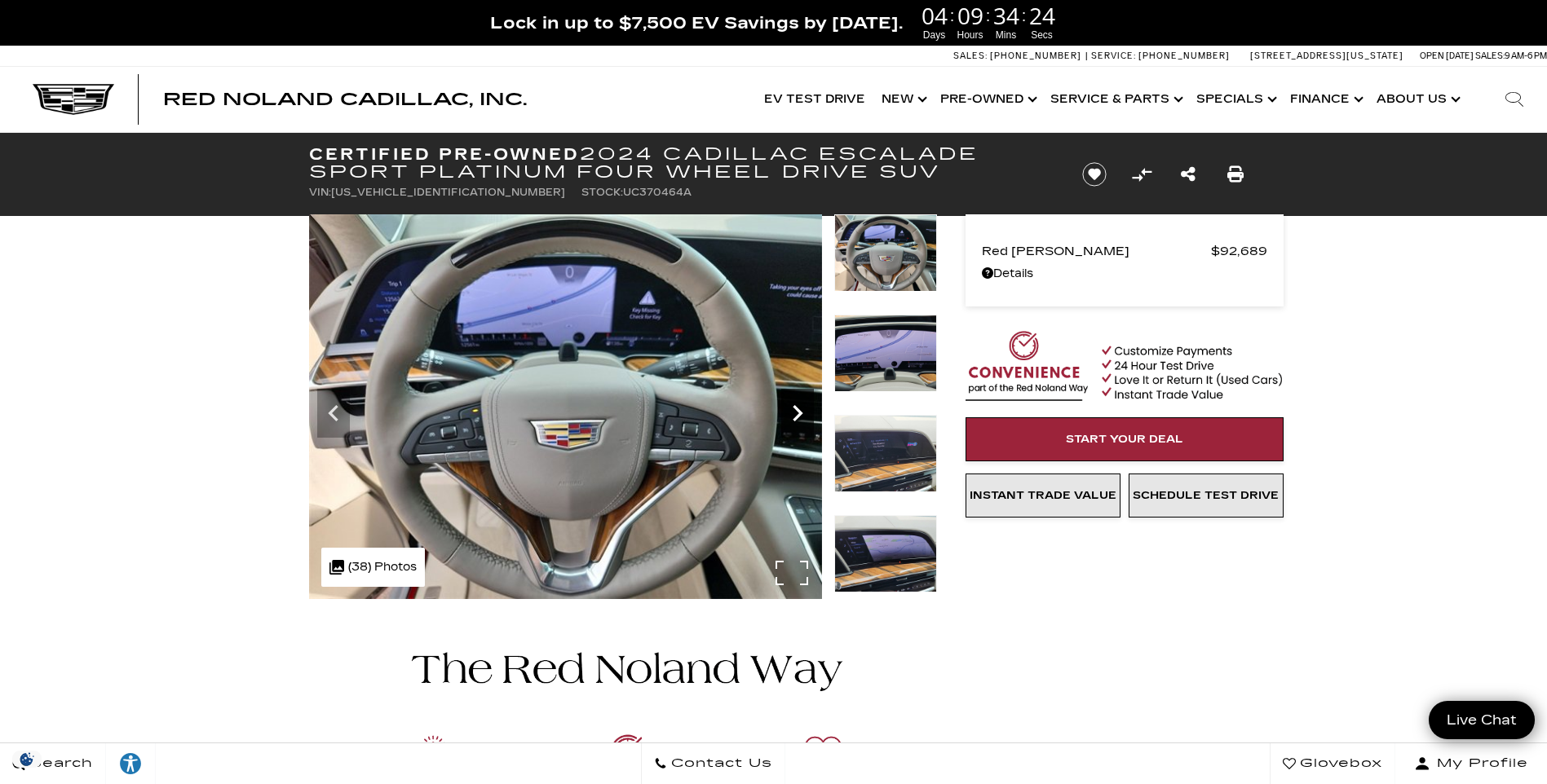
click at [792, 411] on icon "Next" at bounding box center [798, 413] width 32 height 32
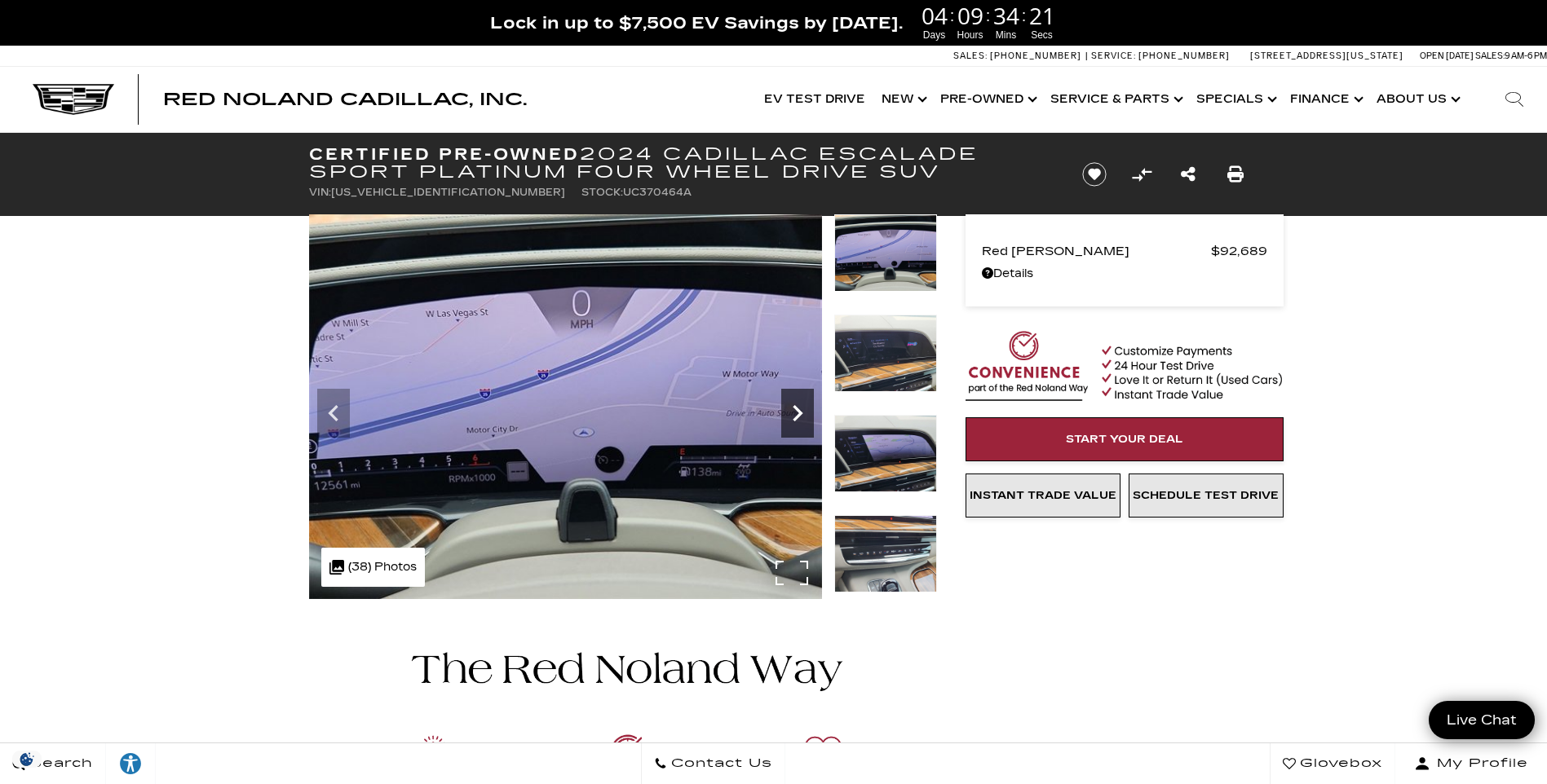
click at [792, 411] on icon "Next" at bounding box center [798, 413] width 32 height 32
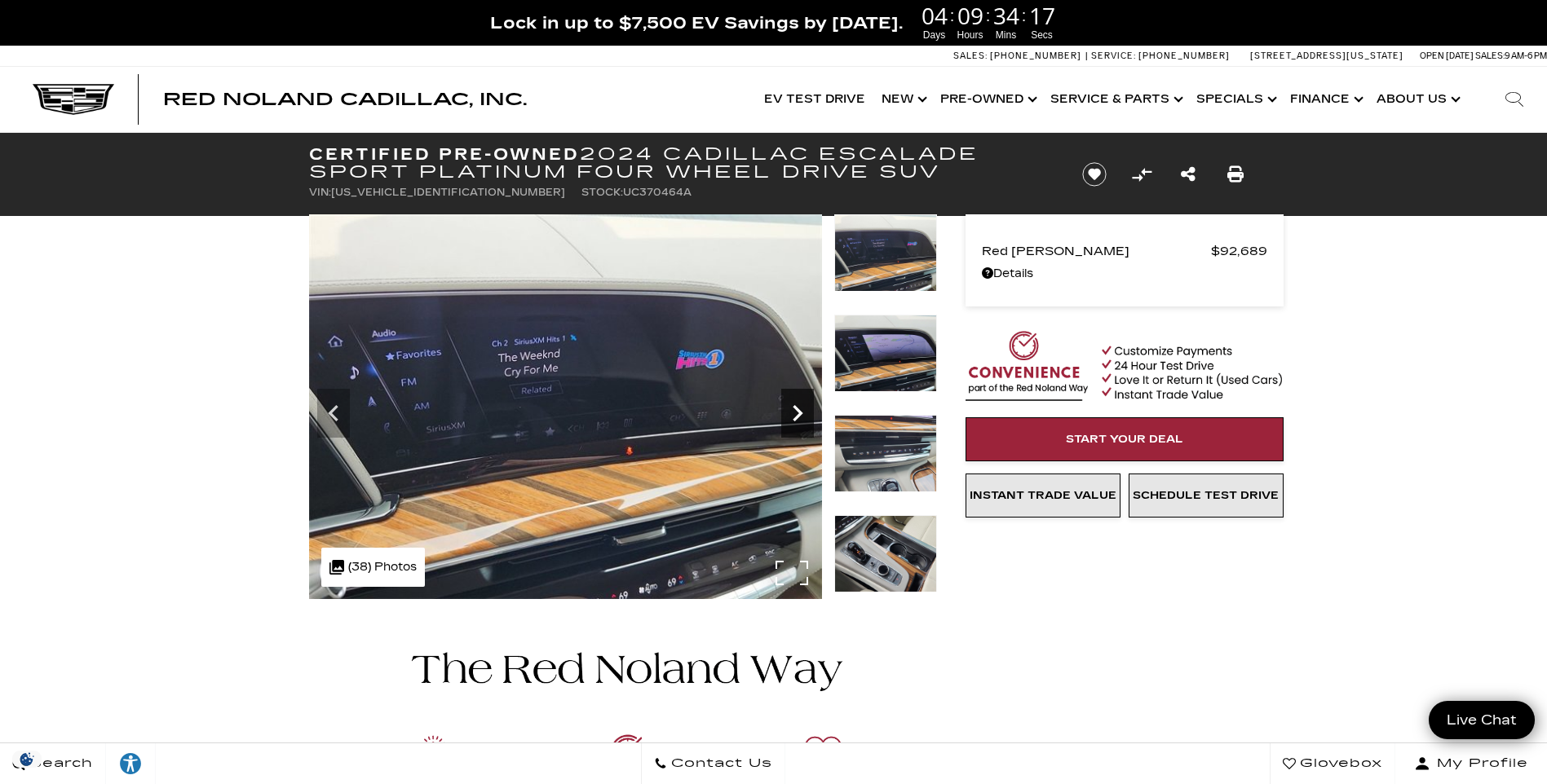
click at [792, 411] on icon "Next" at bounding box center [798, 413] width 32 height 32
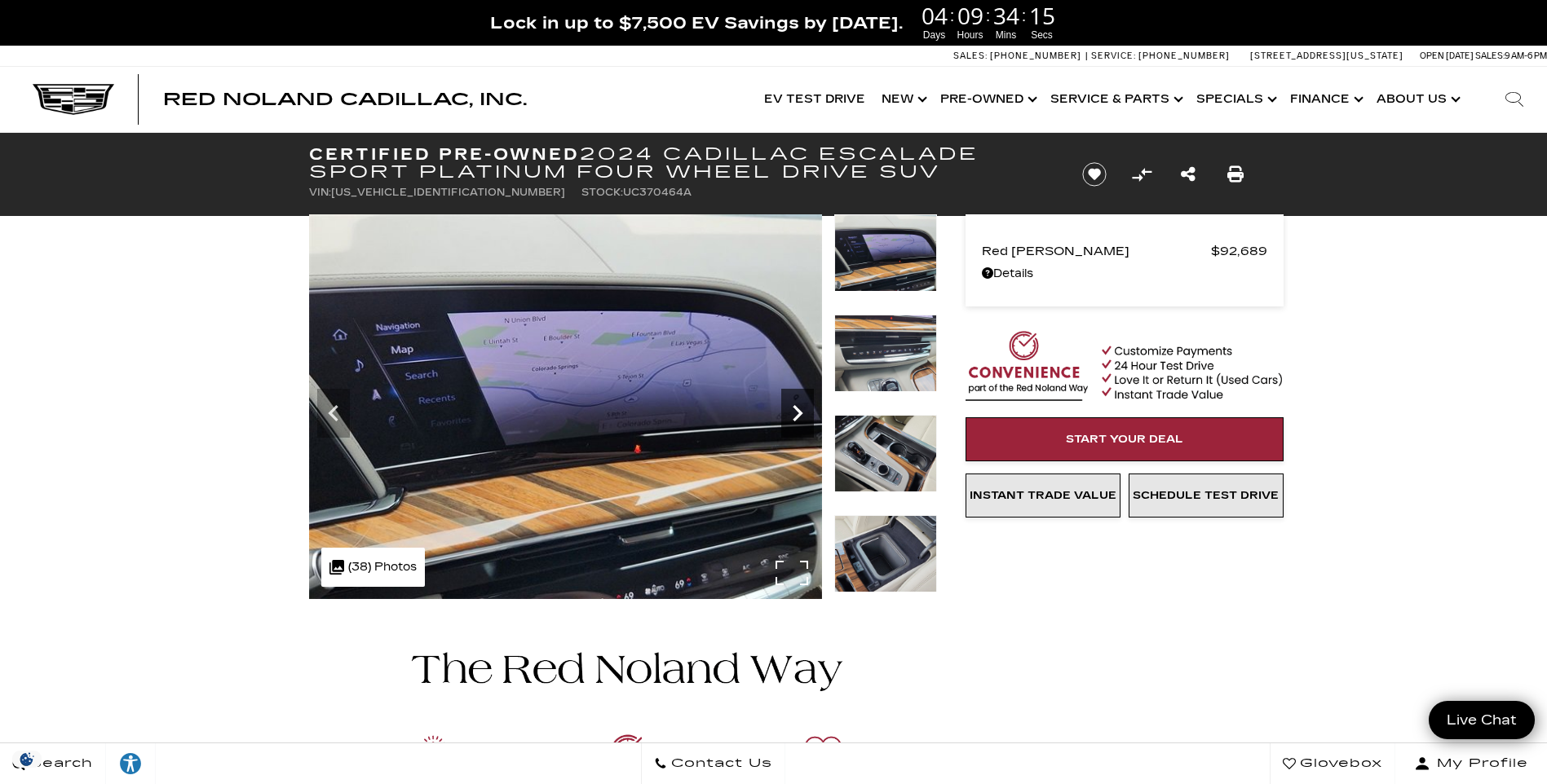
click at [792, 411] on icon "Next" at bounding box center [798, 413] width 32 height 32
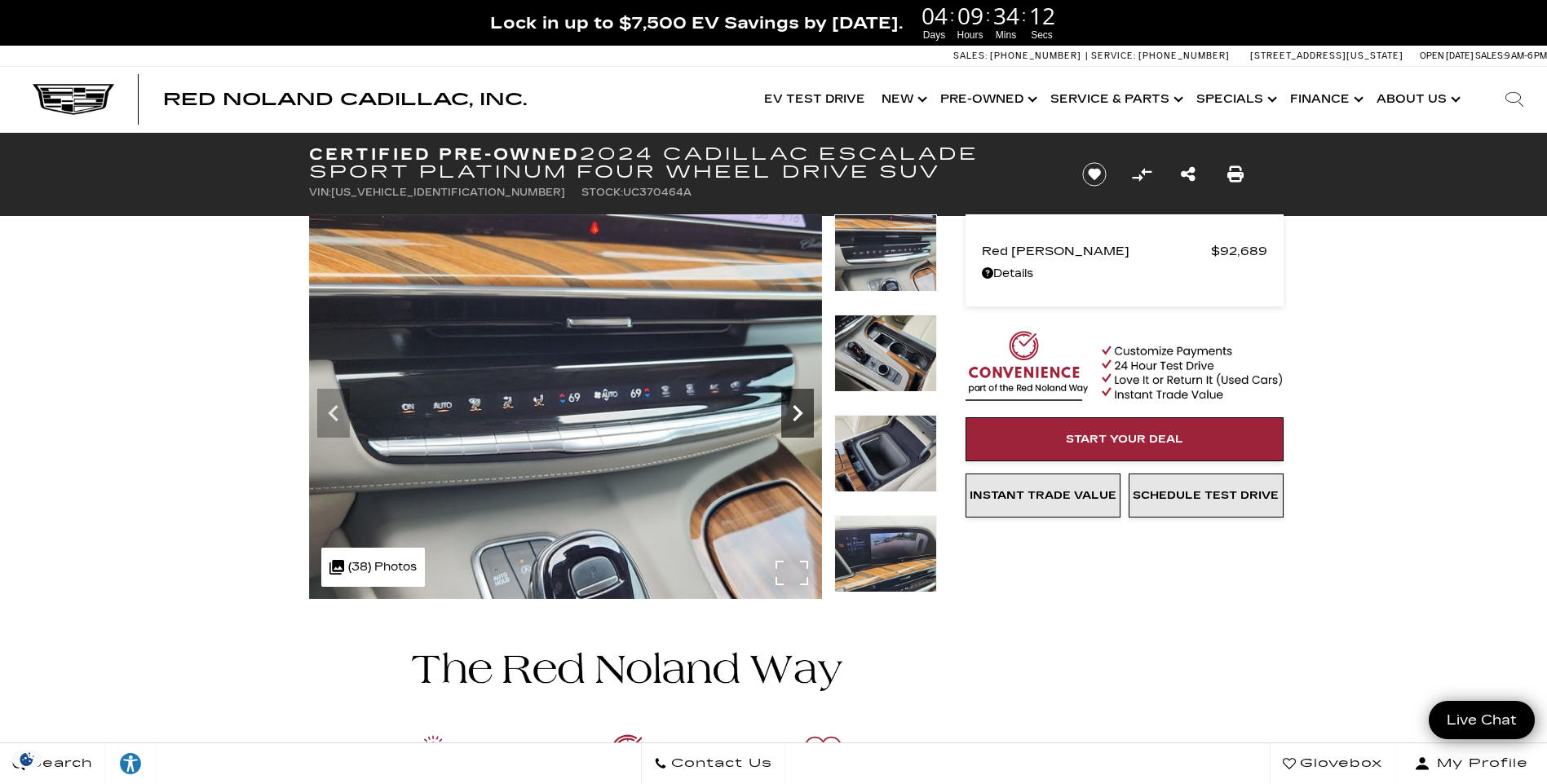
click at [792, 411] on icon "Next" at bounding box center [798, 413] width 32 height 32
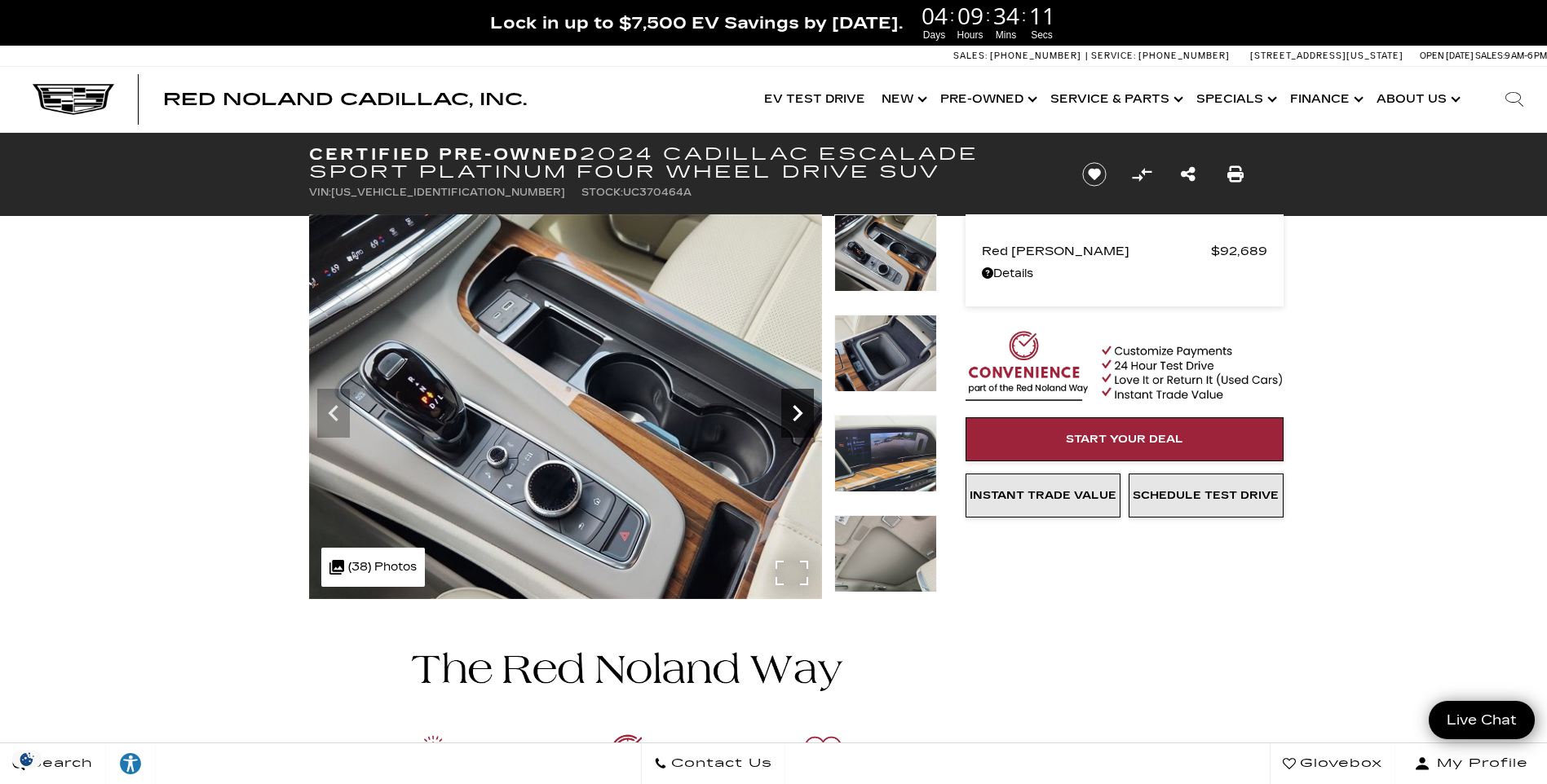
click at [792, 411] on icon "Next" at bounding box center [798, 413] width 32 height 32
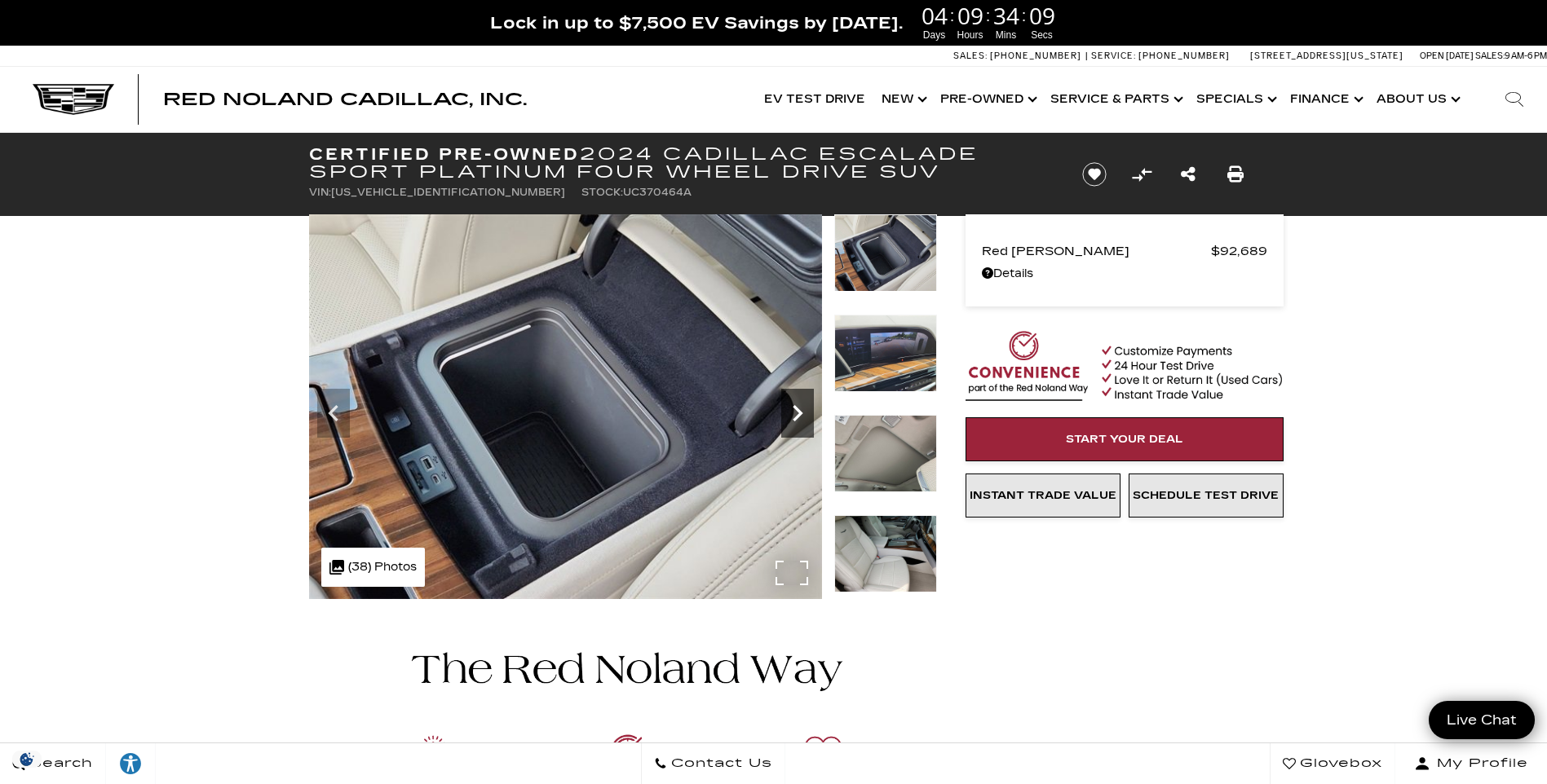
click at [792, 411] on icon "Next" at bounding box center [798, 413] width 32 height 32
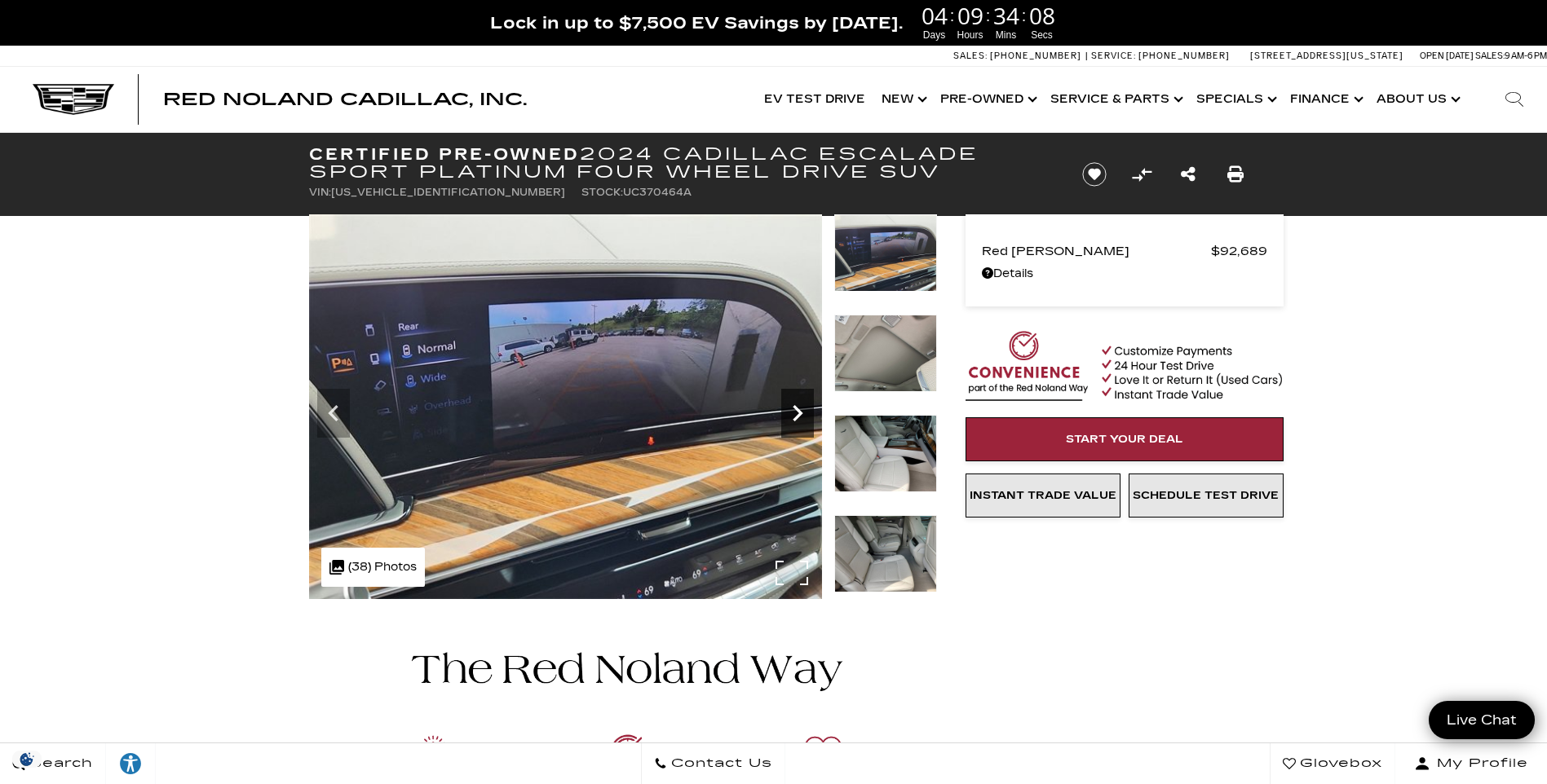
click at [792, 411] on icon "Next" at bounding box center [798, 413] width 32 height 32
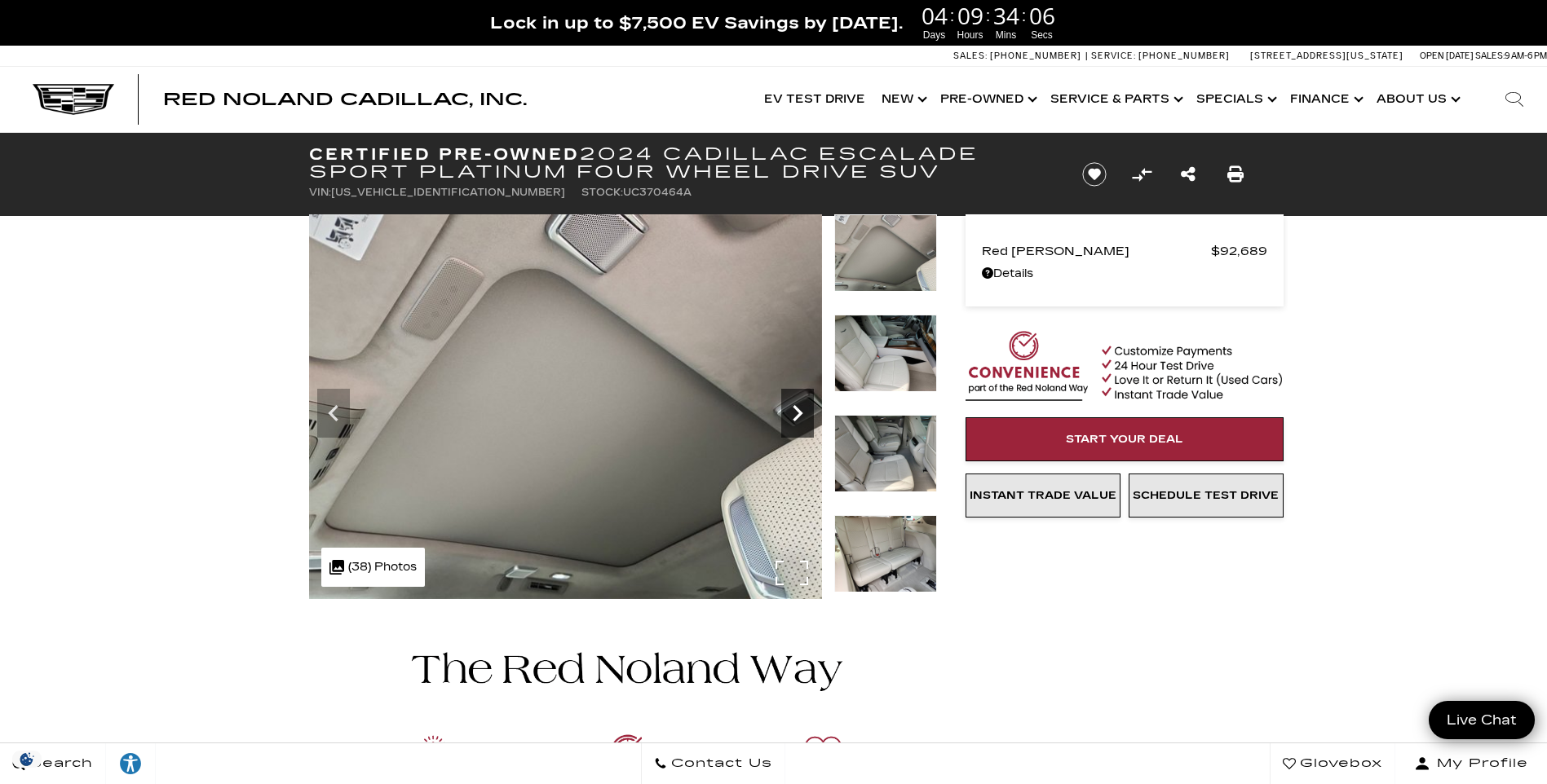
click at [792, 411] on icon "Next" at bounding box center [798, 413] width 32 height 32
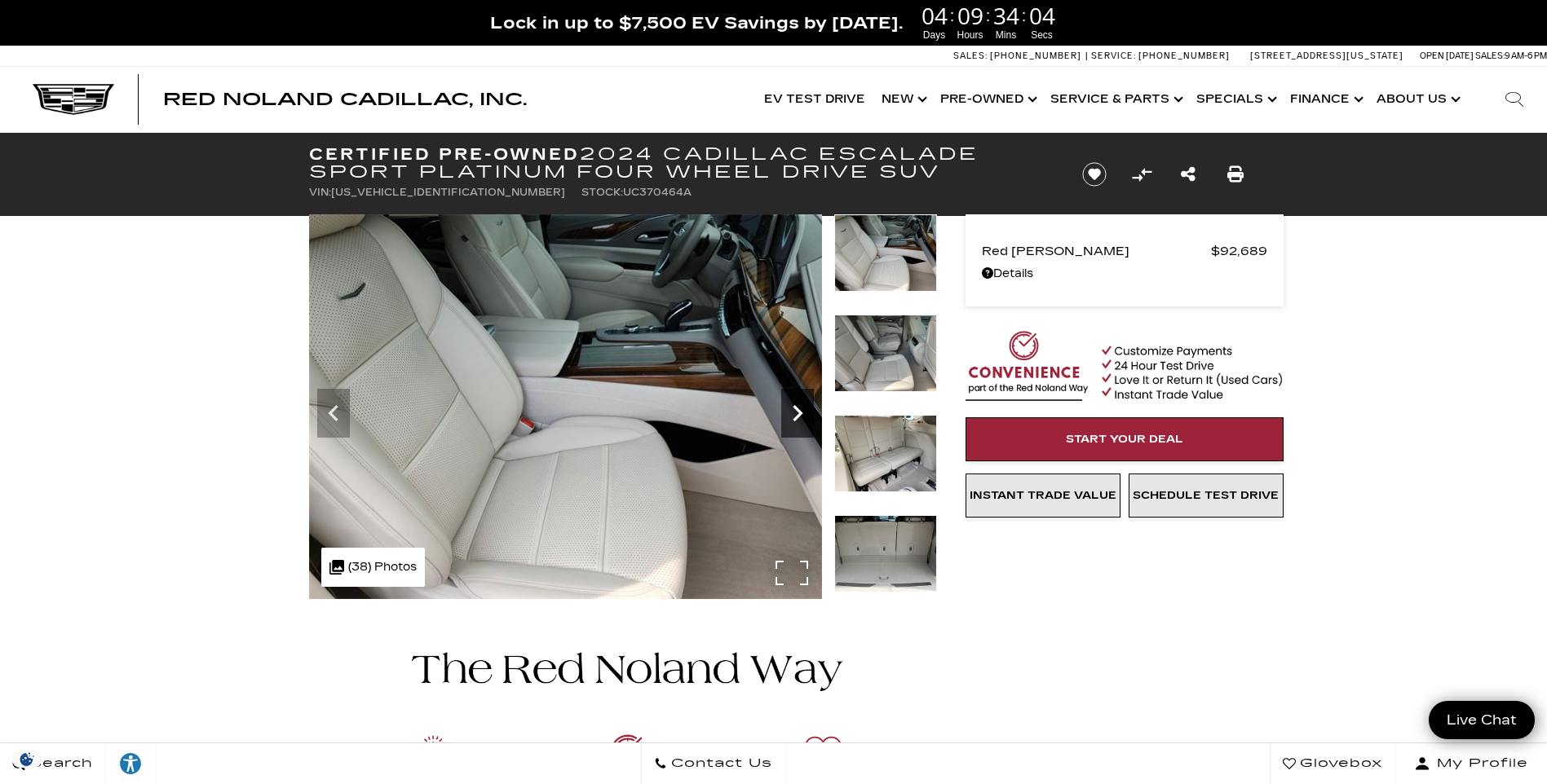
click at [792, 411] on icon "Next" at bounding box center [798, 413] width 32 height 32
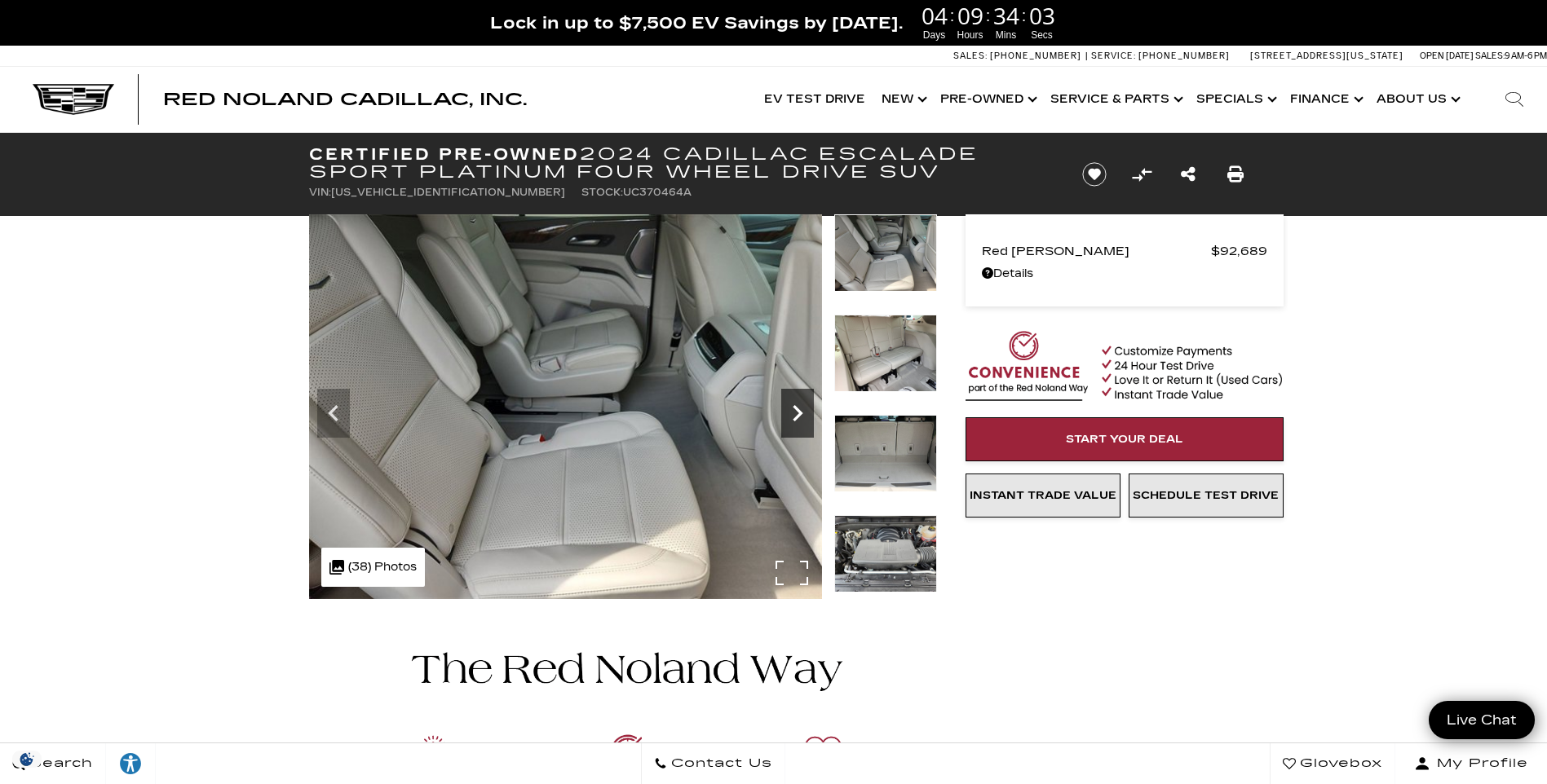
click at [792, 411] on icon "Next" at bounding box center [798, 413] width 32 height 32
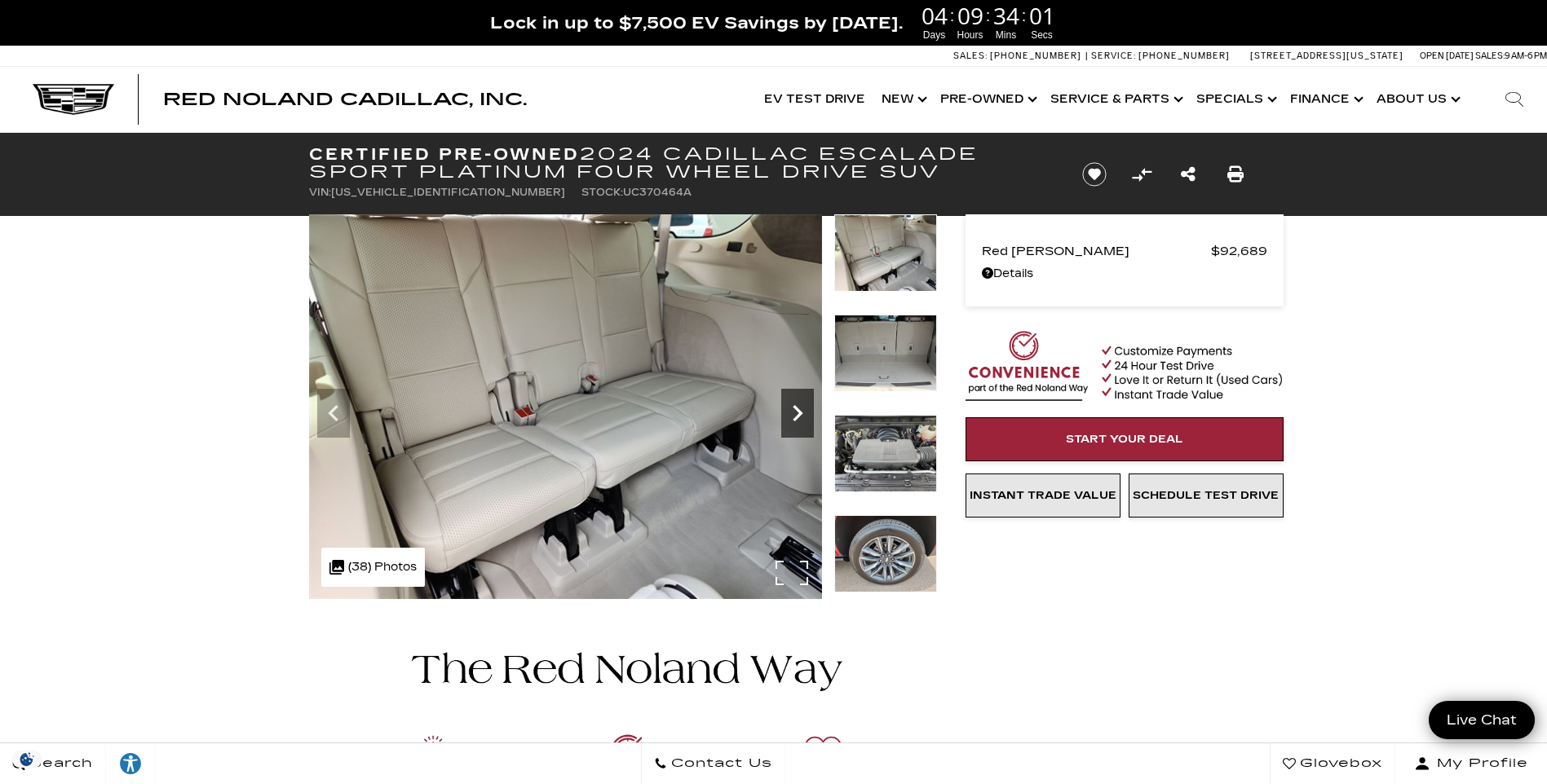
click at [792, 411] on icon "Next" at bounding box center [798, 413] width 32 height 32
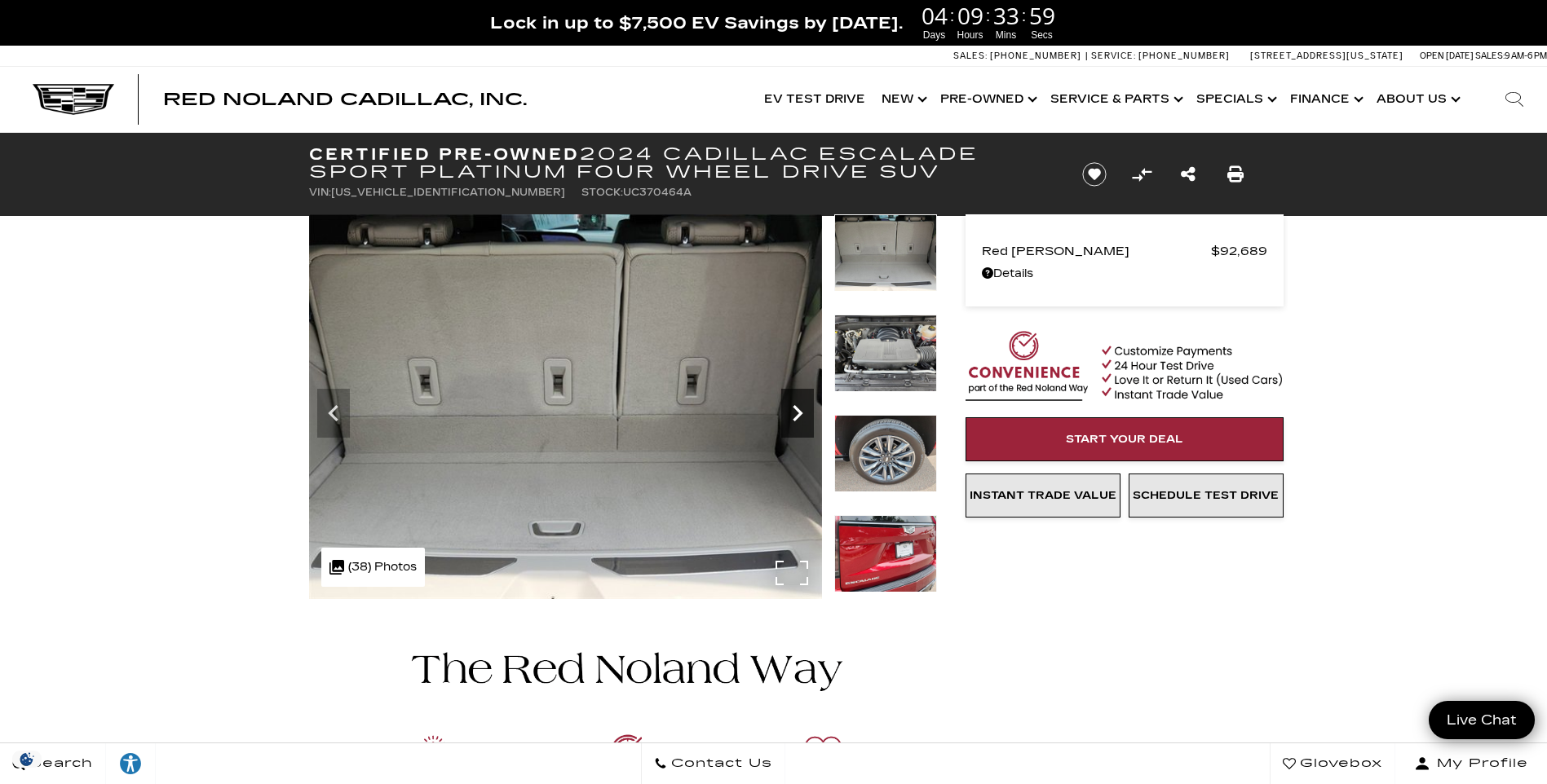
click at [792, 411] on icon "Next" at bounding box center [798, 413] width 32 height 32
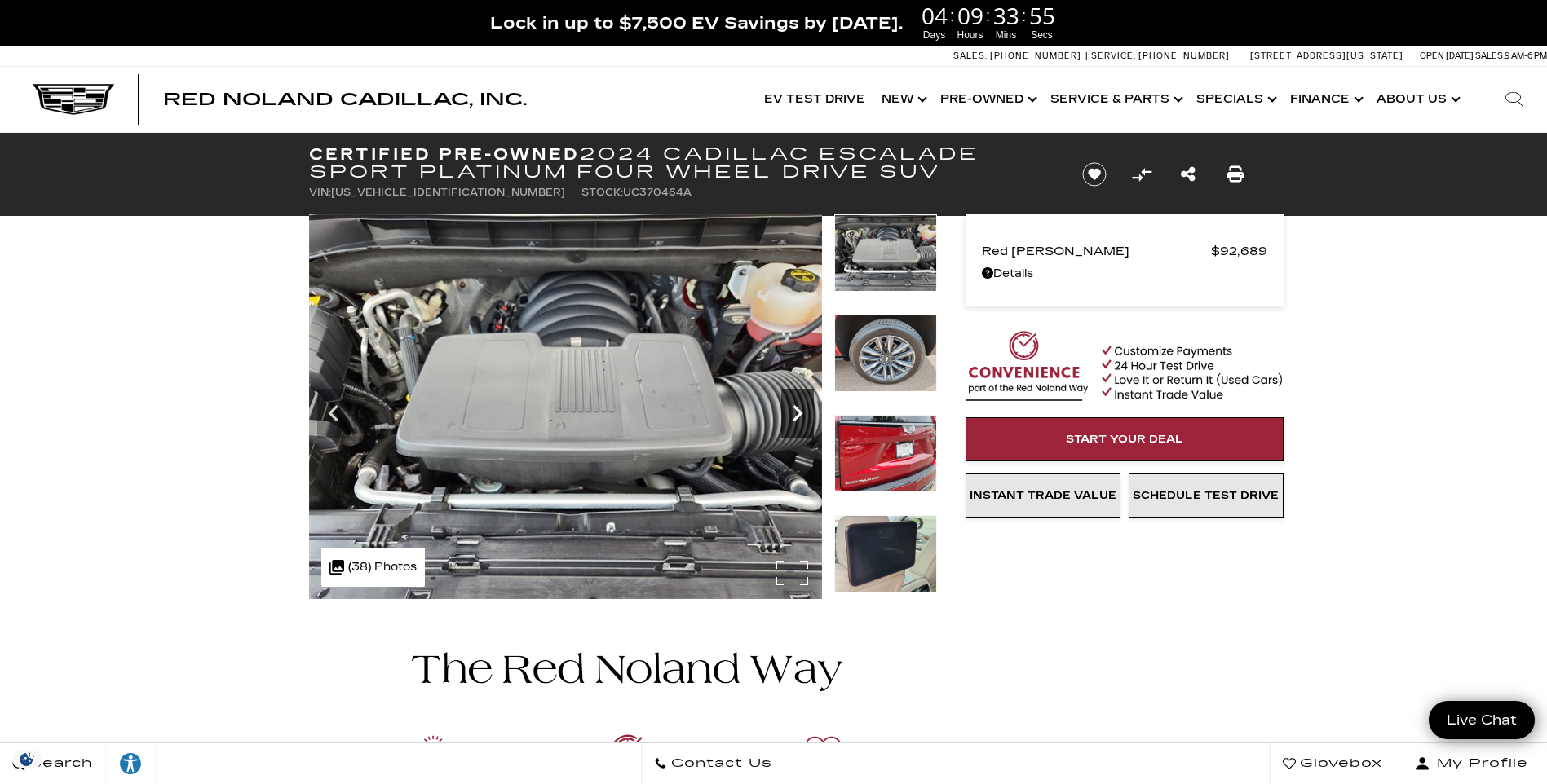
click at [795, 411] on icon "Next" at bounding box center [798, 413] width 32 height 32
